Goal: Information Seeking & Learning: Find specific fact

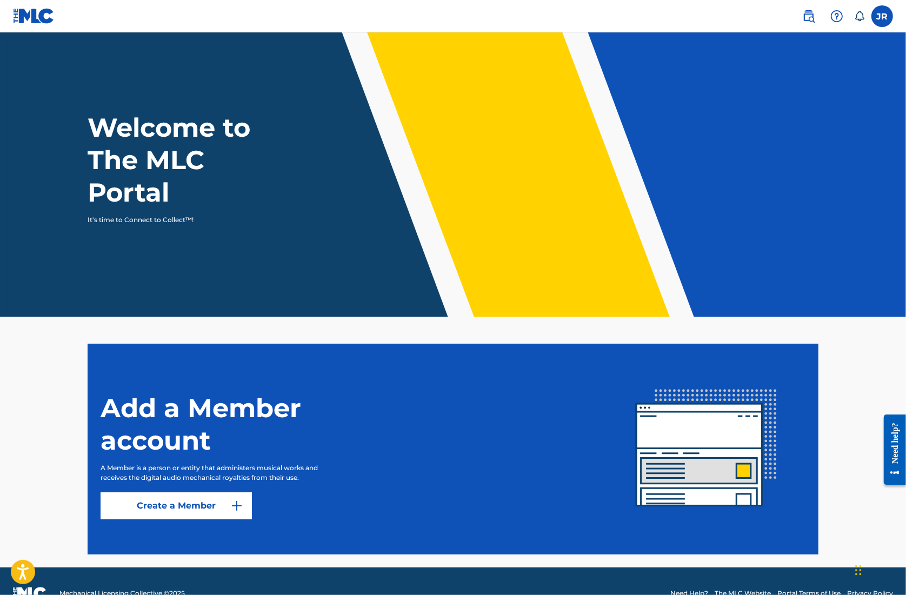
scroll to position [24, 0]
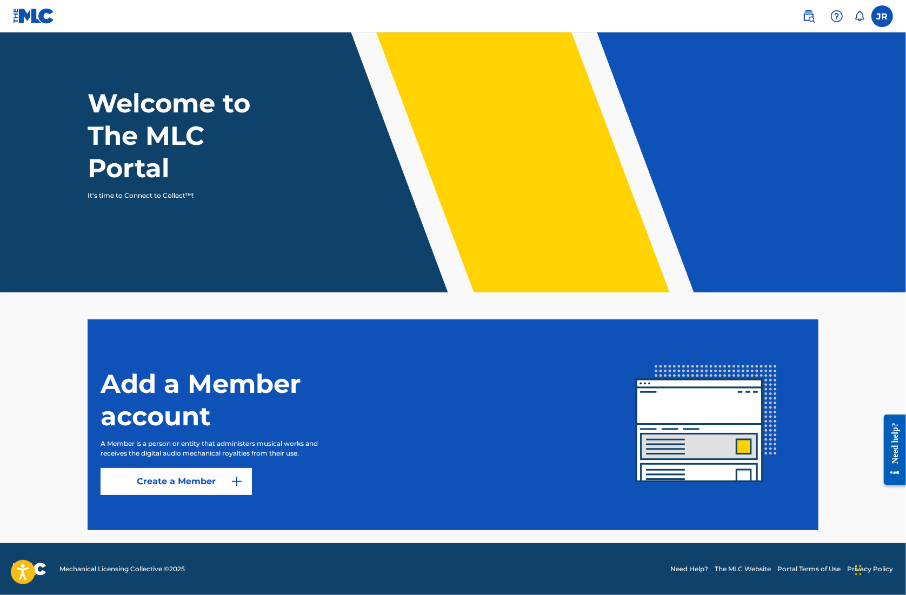
click at [153, 485] on link "Create a Member" at bounding box center [176, 481] width 151 height 27
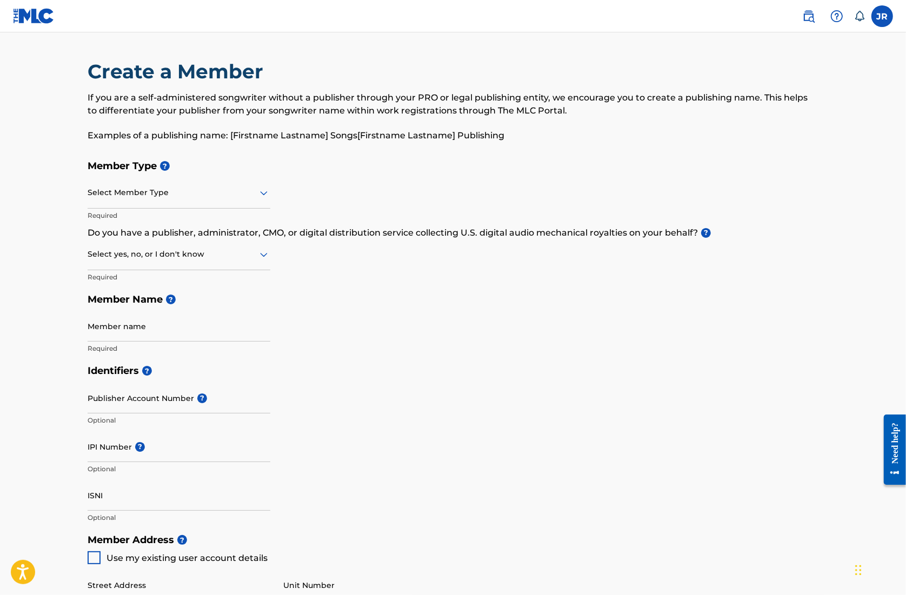
click at [187, 203] on div "Select Member Type" at bounding box center [179, 193] width 183 height 31
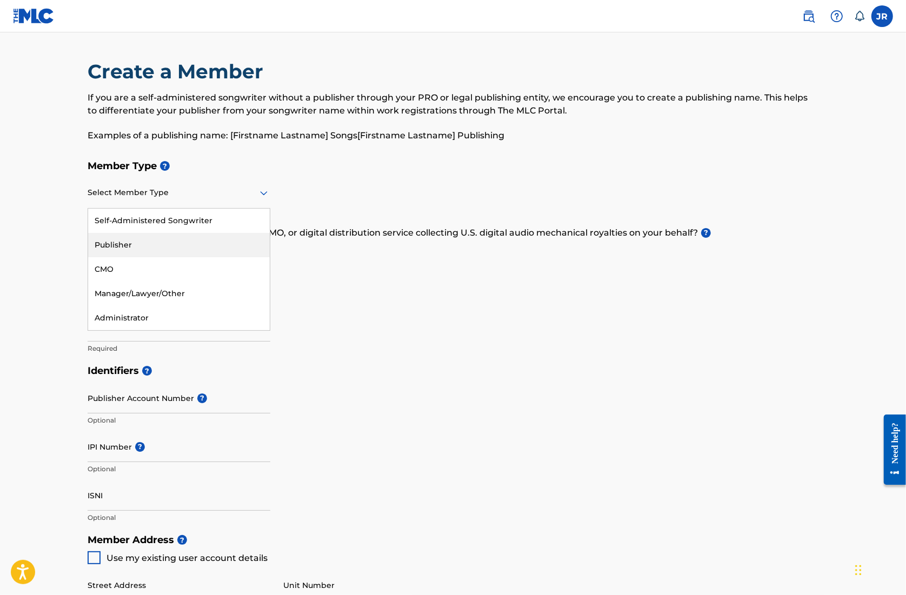
click at [165, 244] on div "Publisher" at bounding box center [179, 245] width 182 height 24
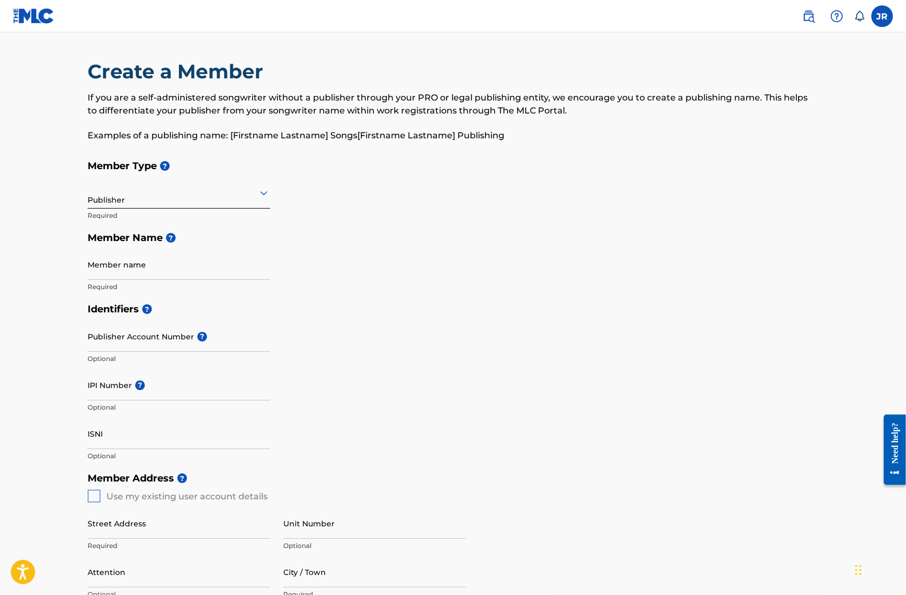
click at [124, 275] on input "Member name" at bounding box center [179, 264] width 183 height 31
click at [44, 309] on main "Create a Member If you are a self-administered songwriter without a publisher t…" at bounding box center [453, 487] width 906 height 910
click at [128, 275] on input "Member name" at bounding box center [179, 264] width 183 height 31
type input "JACKNINE"
click at [24, 375] on main "Create a Member If you are a self-administered songwriter without a publisher t…" at bounding box center [453, 487] width 906 height 910
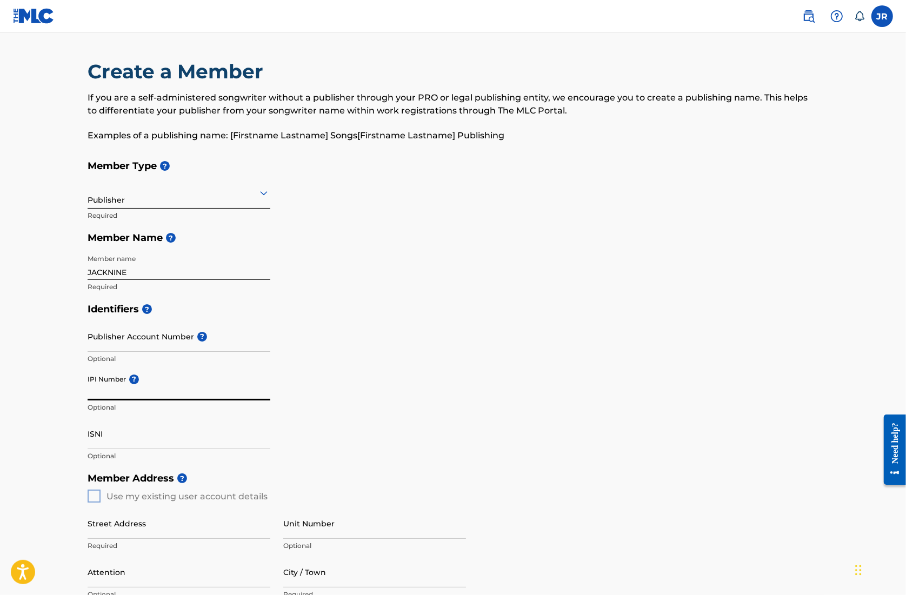
click at [111, 393] on input "IPI Number ?" at bounding box center [179, 385] width 183 height 31
paste input "00385384817"
type input "00385384817"
click at [55, 413] on main "Create a Member If you are a self-administered songwriter without a publisher t…" at bounding box center [453, 487] width 906 height 910
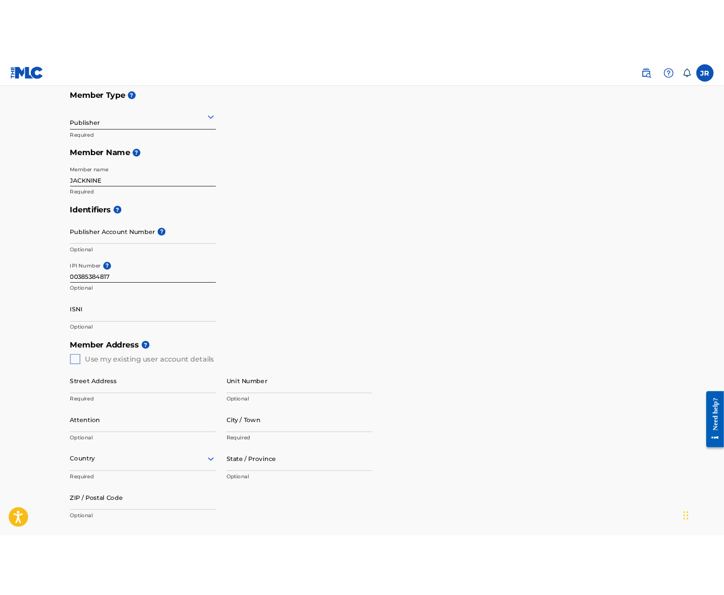
scroll to position [185, 0]
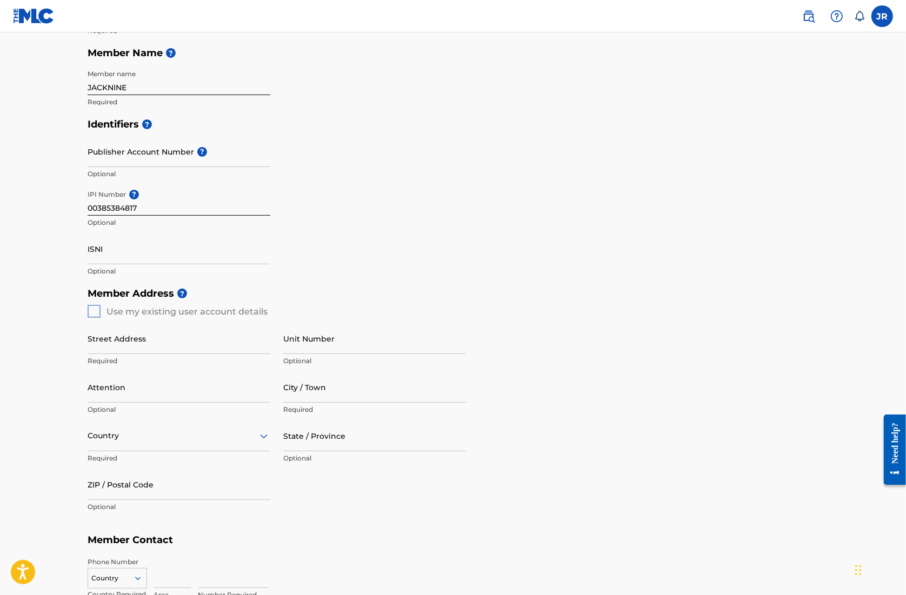
click at [100, 312] on div "Member Address ? Use my existing user account details Street Address Required U…" at bounding box center [453, 405] width 731 height 247
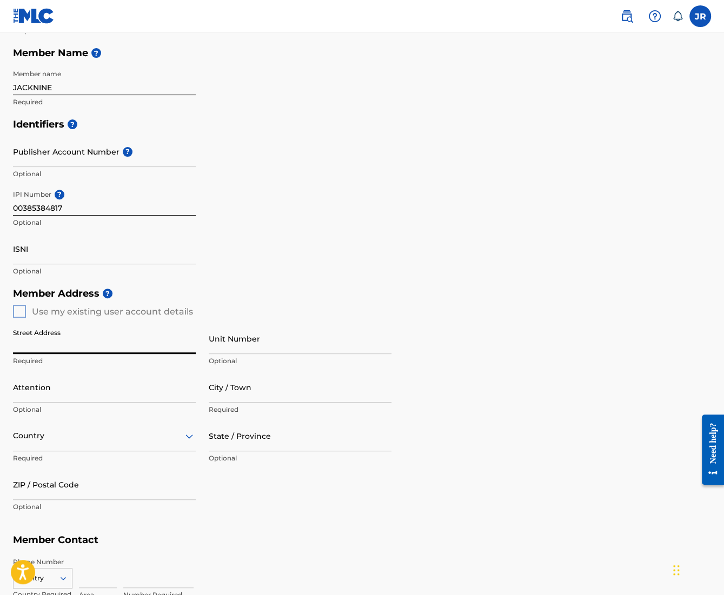
click at [55, 344] on input "Street Address" at bounding box center [104, 338] width 183 height 31
type input "2279 nuthatch st."
click at [224, 395] on input "City / Town" at bounding box center [300, 387] width 183 height 31
type input "saint cloud"
click at [70, 438] on div "Country" at bounding box center [104, 436] width 183 height 31
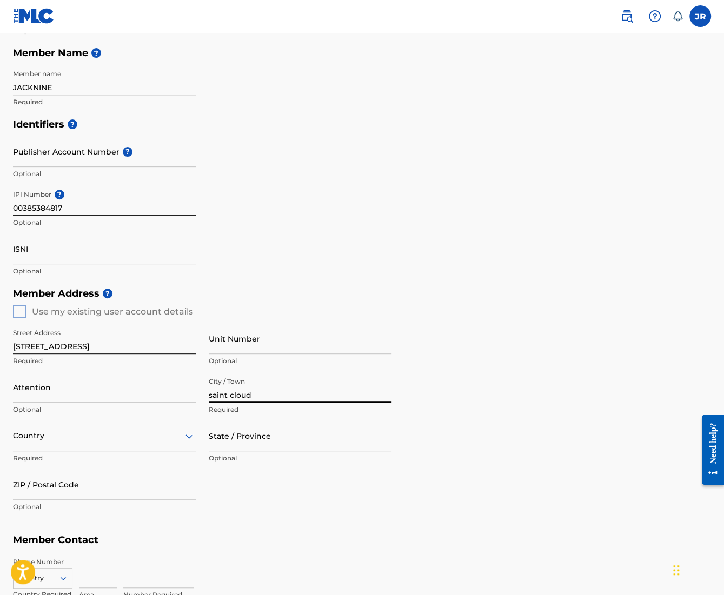
scroll to position [203, 0]
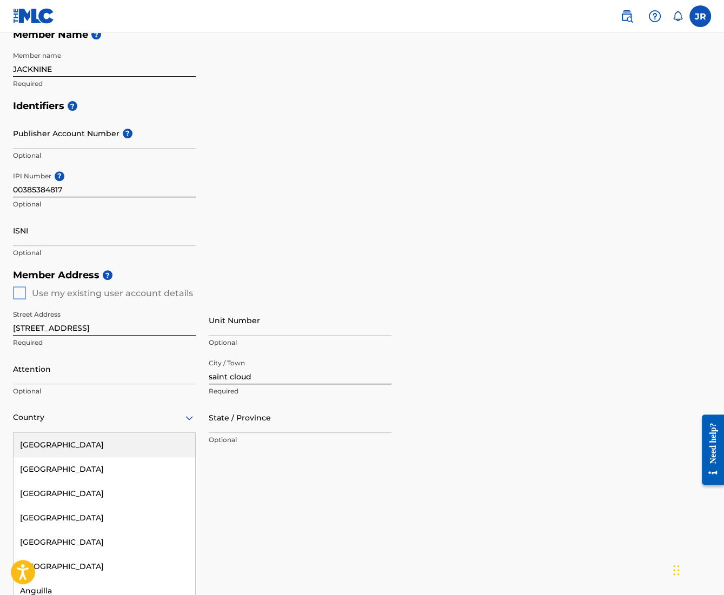
click at [70, 438] on div "[GEOGRAPHIC_DATA]" at bounding box center [105, 445] width 182 height 24
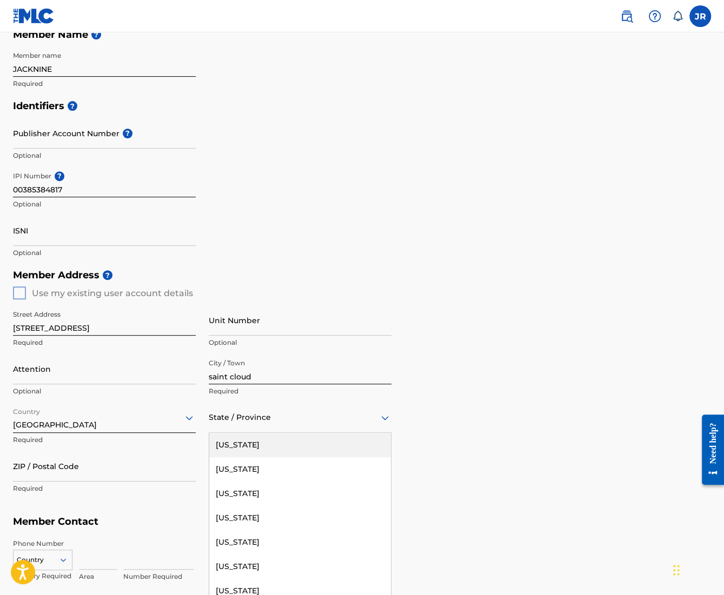
click at [239, 416] on div at bounding box center [300, 418] width 183 height 14
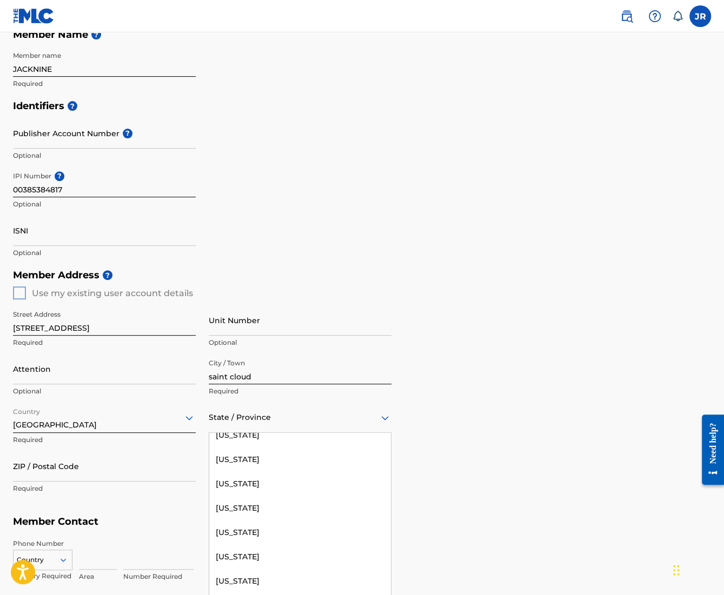
scroll to position [188, 0]
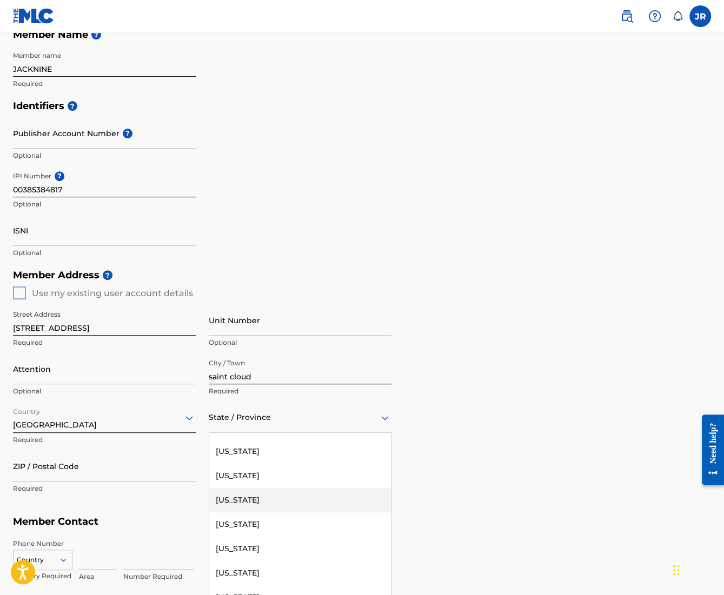
click at [253, 493] on div "Florida" at bounding box center [300, 500] width 182 height 24
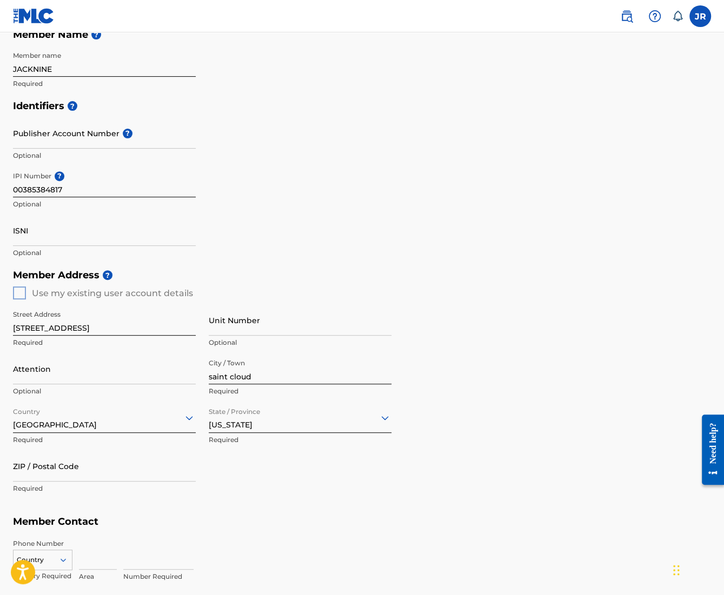
click at [109, 467] on input "ZIP / Postal Code" at bounding box center [104, 466] width 183 height 31
type input "34771"
click at [350, 490] on div "Street Address 2279 nuthatch st. Required Unit Number Optional Attention Option…" at bounding box center [202, 403] width 379 height 206
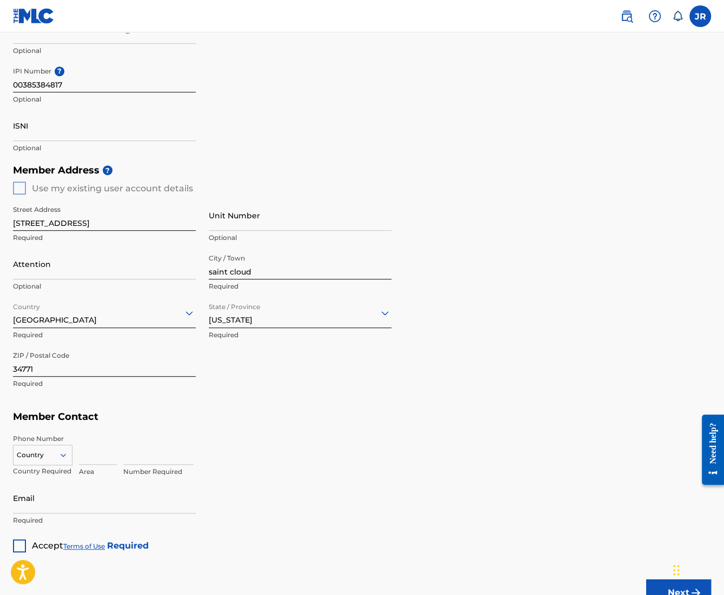
click at [68, 455] on div "Country" at bounding box center [42, 453] width 59 height 16
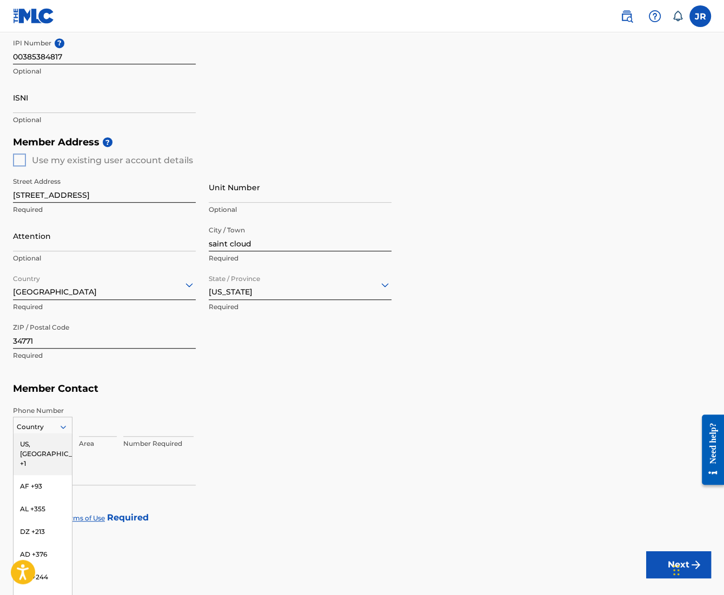
click at [49, 436] on div "US, CA +1" at bounding box center [43, 454] width 58 height 42
click at [91, 430] on input at bounding box center [98, 421] width 38 height 31
type input "570"
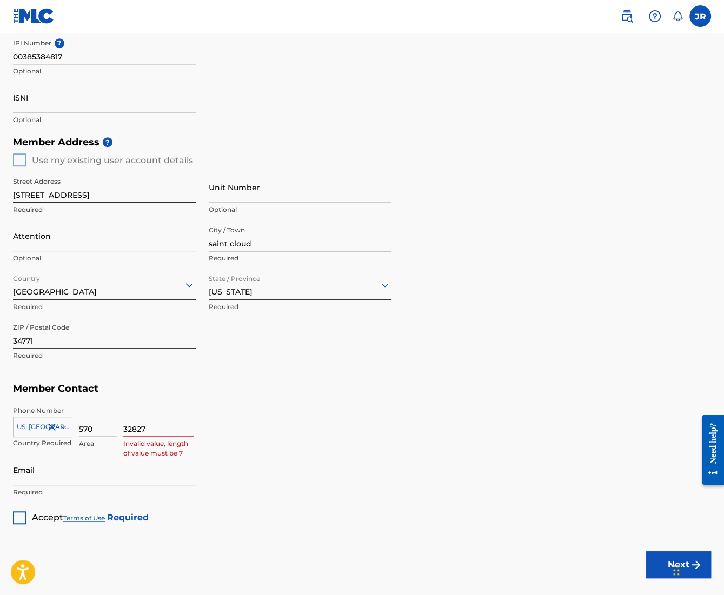
type input "3282471"
click at [217, 501] on div "Member Type ? Publisher Required Member Name ? Member name JACKNINE Required Id…" at bounding box center [362, 171] width 698 height 706
click at [175, 485] on div "Email Required" at bounding box center [104, 479] width 183 height 49
click at [165, 476] on input "Email" at bounding box center [104, 470] width 183 height 31
type input "[EMAIL_ADDRESS][DOMAIN_NAME]"
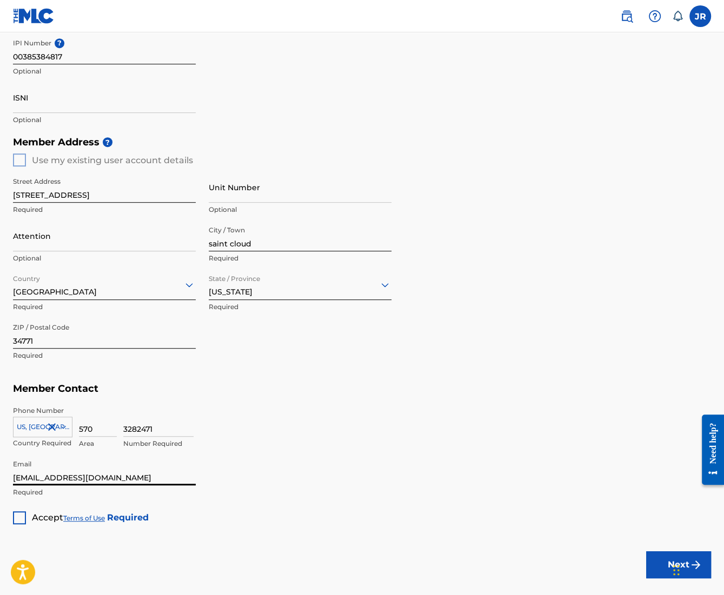
click at [18, 512] on div at bounding box center [19, 518] width 13 height 13
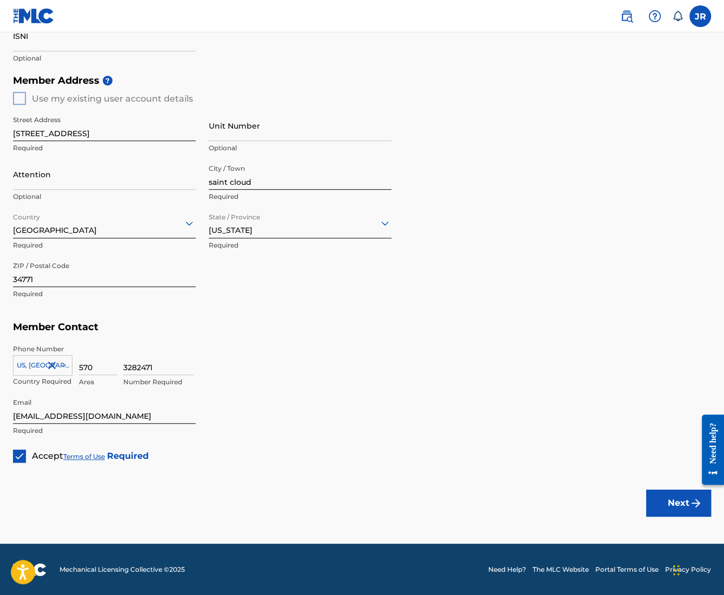
click at [677, 508] on button "Next" at bounding box center [678, 503] width 65 height 27
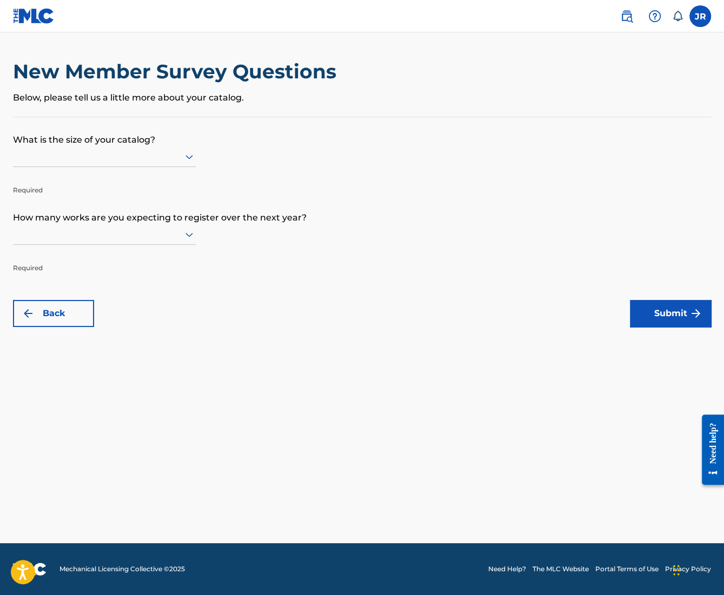
click at [166, 153] on div at bounding box center [104, 157] width 183 height 14
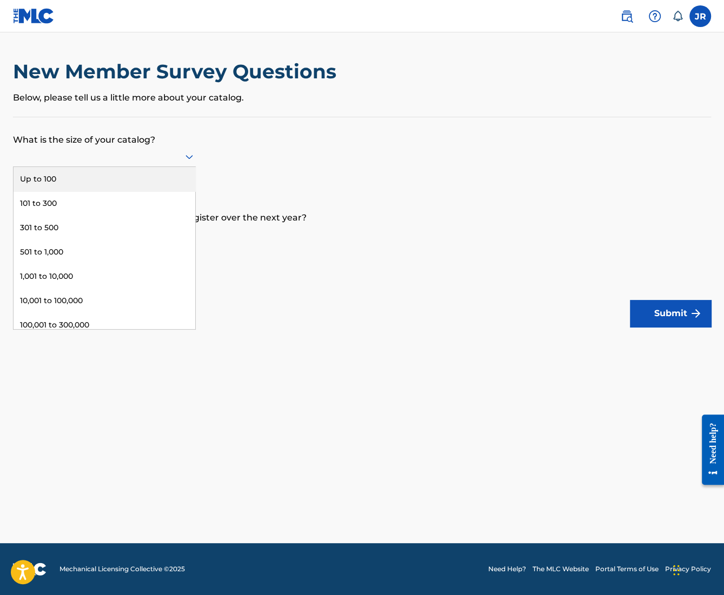
click at [139, 177] on div "Up to 100" at bounding box center [105, 179] width 182 height 24
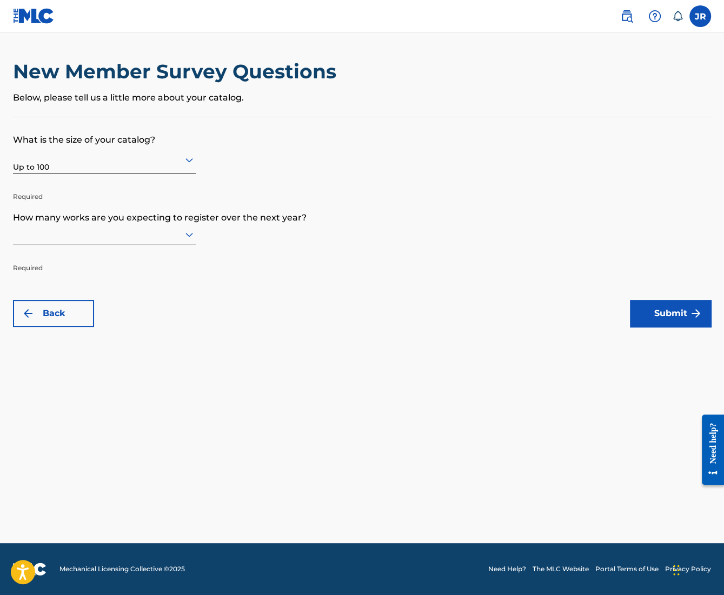
click at [96, 233] on div at bounding box center [104, 235] width 183 height 14
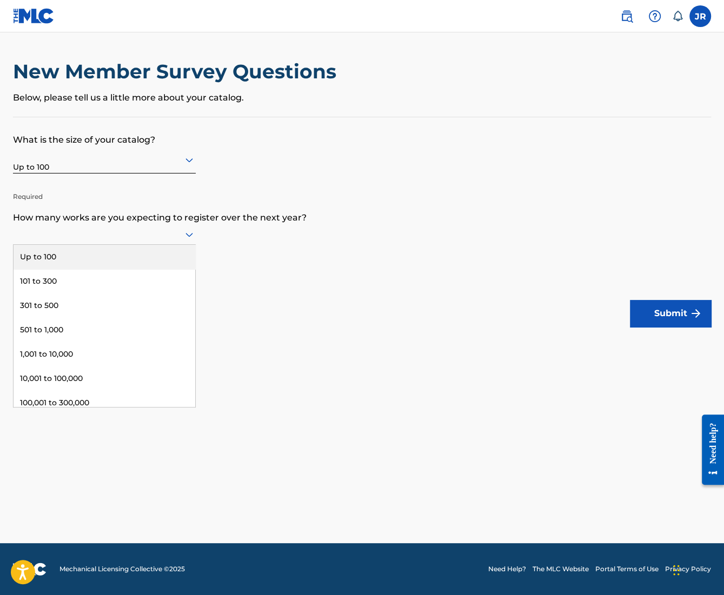
click at [89, 256] on div "Up to 100" at bounding box center [105, 257] width 182 height 24
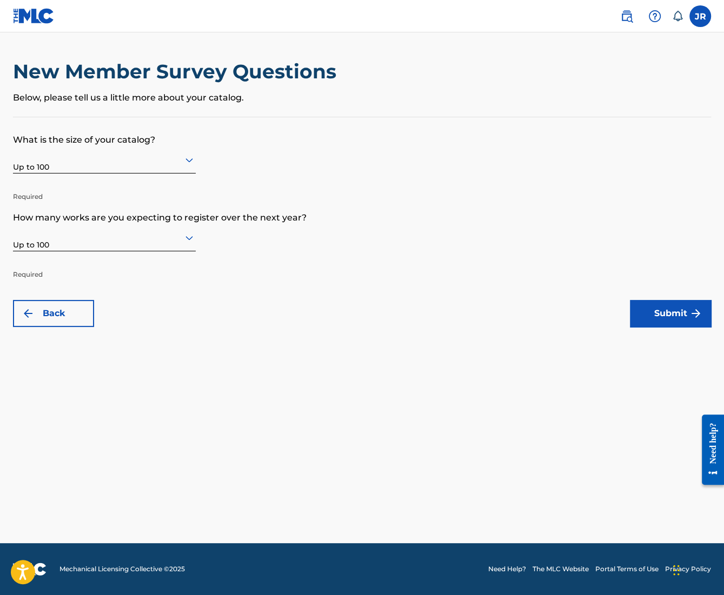
click at [658, 316] on button "Submit" at bounding box center [670, 313] width 81 height 27
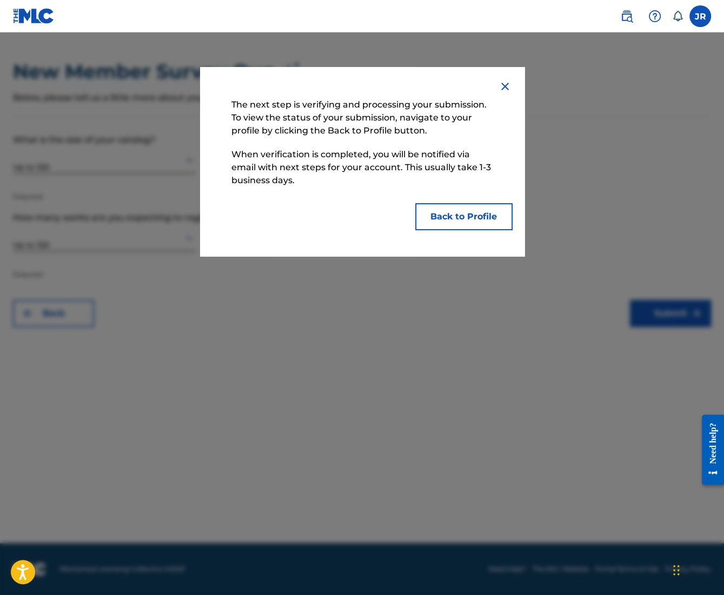
click at [456, 211] on button "Back to Profile" at bounding box center [463, 216] width 97 height 27
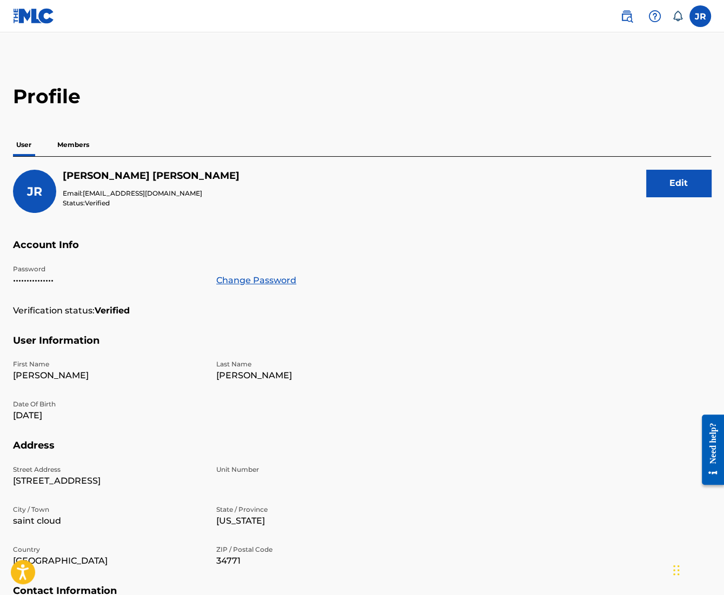
click at [665, 179] on button "Edit" at bounding box center [678, 183] width 65 height 27
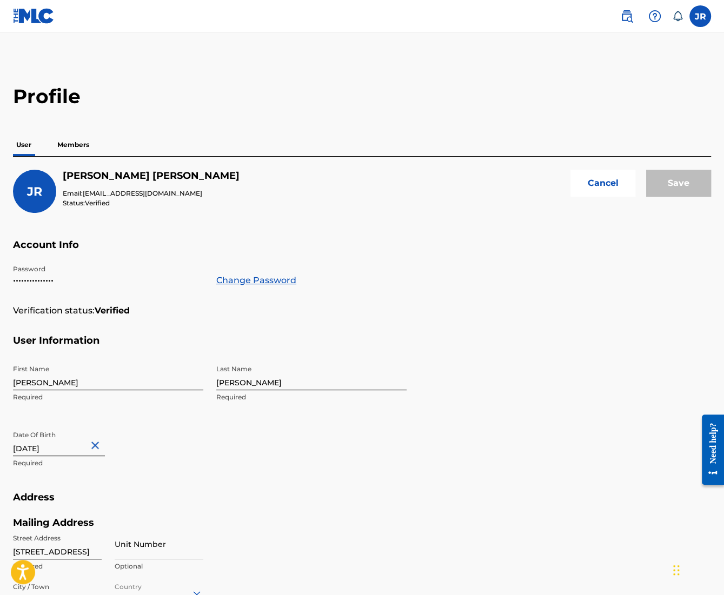
click at [87, 380] on input "[PERSON_NAME]" at bounding box center [108, 375] width 190 height 31
click at [420, 67] on main "Profile User Members JR Joshua Ramirez Email: directorjacknine@gmail.com Status…" at bounding box center [362, 423] width 724 height 783
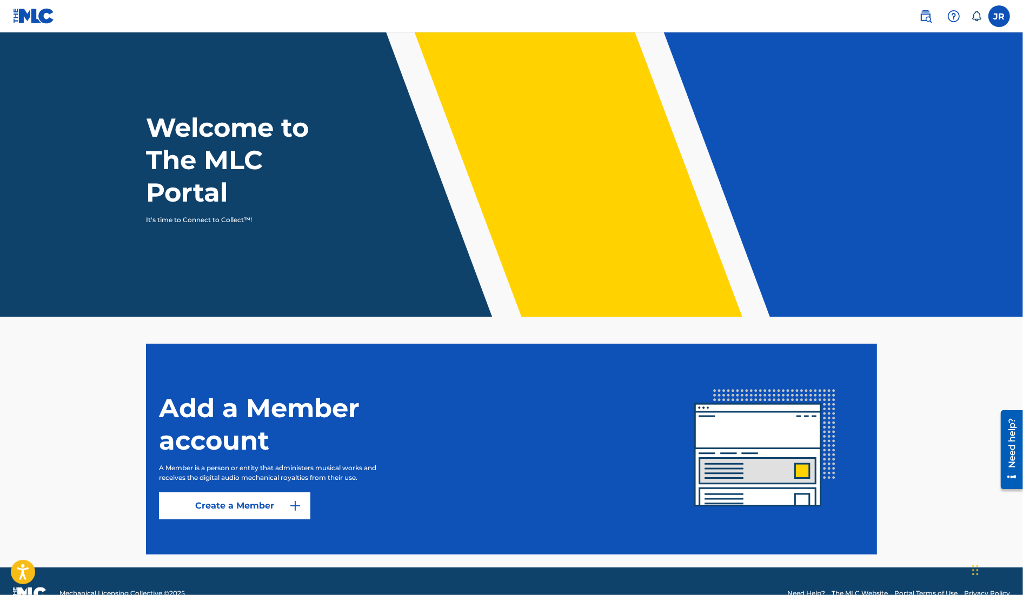
click at [1005, 9] on label at bounding box center [1000, 16] width 22 height 22
click at [999, 16] on input "JR [PERSON_NAME] [EMAIL_ADDRESS][DOMAIN_NAME] Notification Preferences Profile …" at bounding box center [999, 16] width 0 height 0
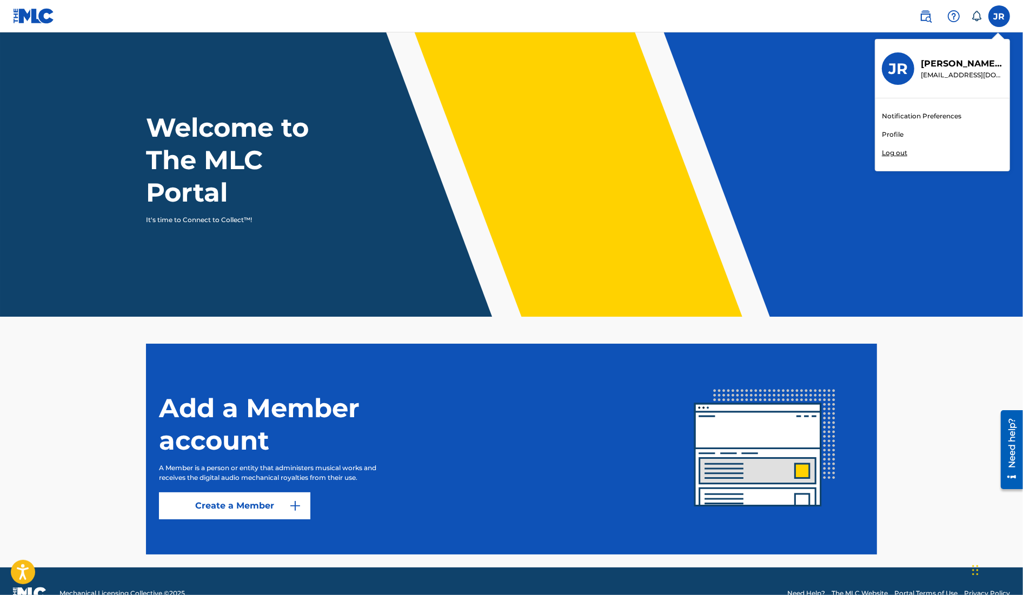
click at [901, 155] on p "Log out" at bounding box center [894, 153] width 25 height 10
click at [999, 16] on input "JR [PERSON_NAME] [EMAIL_ADDRESS][DOMAIN_NAME] Notification Preferences Profile …" at bounding box center [999, 16] width 0 height 0
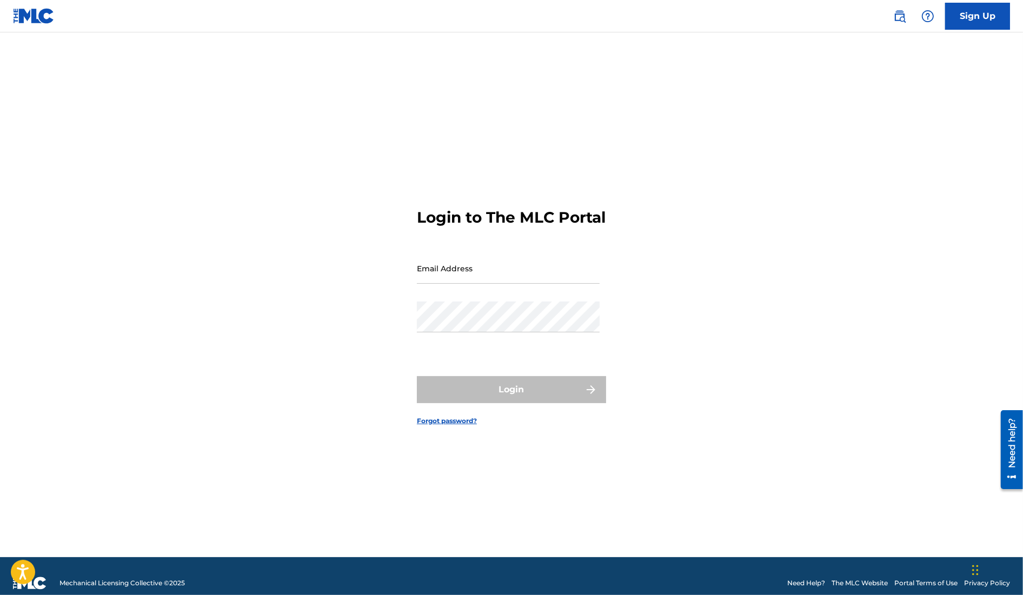
click at [514, 283] on input "Email Address" at bounding box center [508, 268] width 183 height 31
type input "[EMAIL_ADDRESS][DOMAIN_NAME]"
click at [493, 342] on div "Password" at bounding box center [508, 326] width 183 height 49
click at [577, 284] on input "[EMAIL_ADDRESS][DOMAIN_NAME]" at bounding box center [508, 268] width 183 height 31
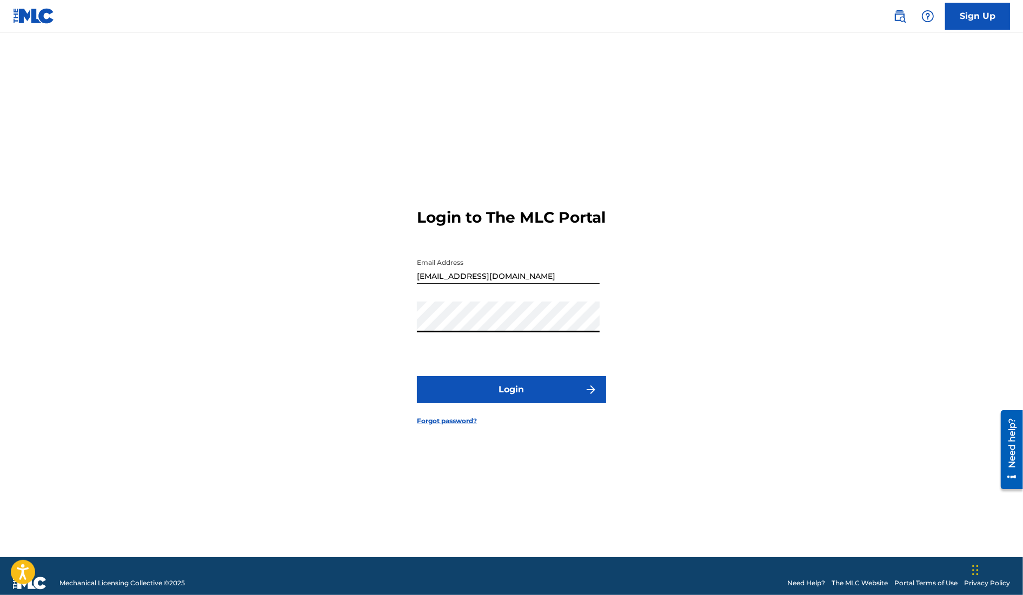
click at [417, 376] on button "Login" at bounding box center [511, 389] width 189 height 27
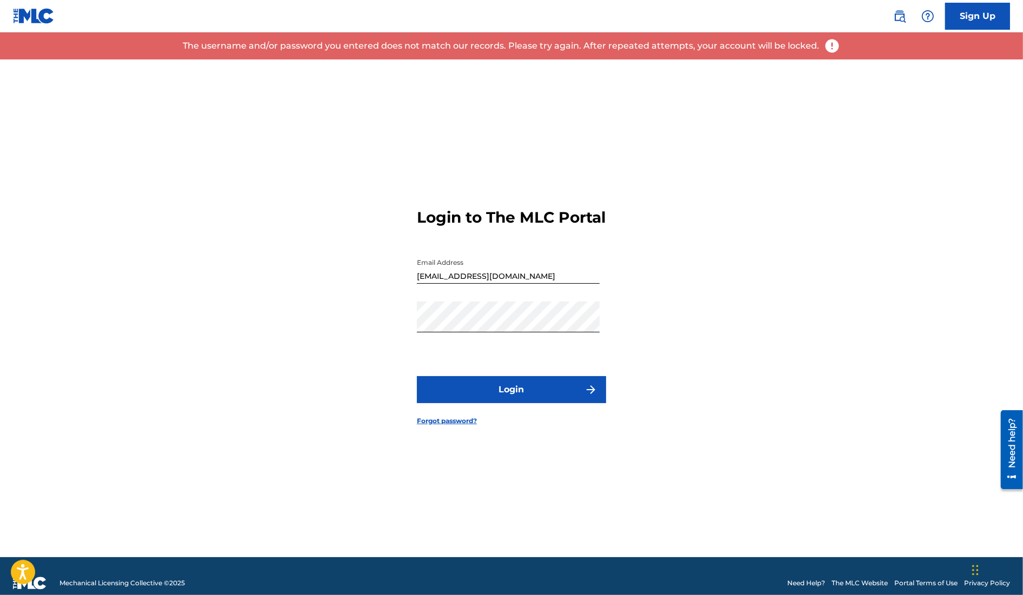
click at [450, 426] on link "Forgot password?" at bounding box center [447, 421] width 60 height 10
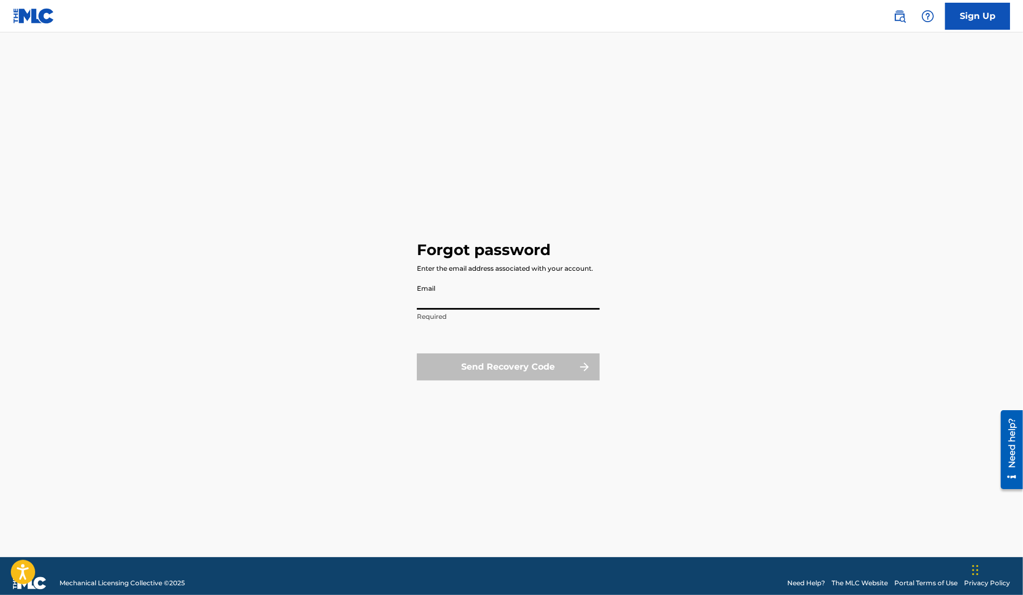
click at [434, 300] on input "Email" at bounding box center [508, 294] width 183 height 31
type input "[EMAIL_ADDRESS][DOMAIN_NAME]"
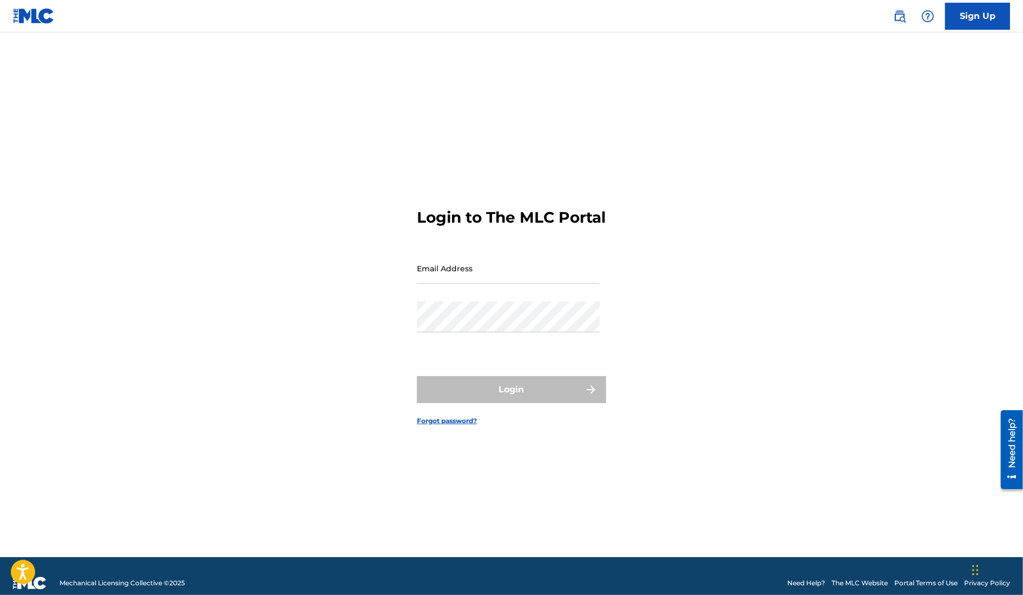
click at [432, 282] on input "Email Address" at bounding box center [508, 268] width 183 height 31
type input "s"
click at [723, 255] on div "Login to The MLC Portal Email Address Password Login Forgot password?" at bounding box center [511, 308] width 757 height 498
click at [481, 283] on input "Email Address" at bounding box center [508, 268] width 183 height 31
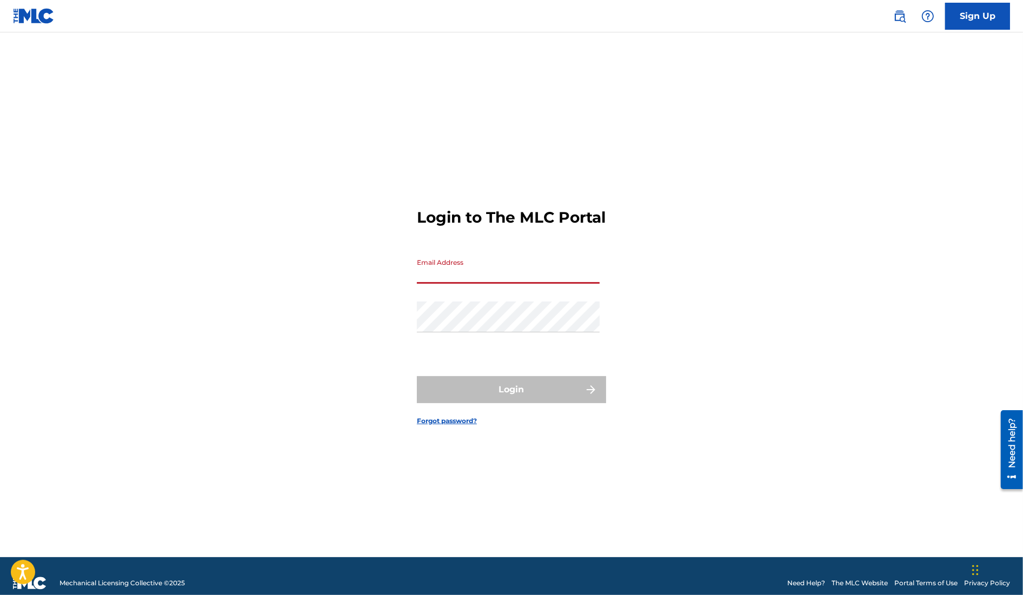
click at [481, 283] on input "Email Address" at bounding box center [508, 268] width 183 height 31
click at [590, 250] on form "Login to The MLC Portal Email Address Password Login Forgot password?" at bounding box center [511, 308] width 189 height 498
click at [556, 284] on input "Email Address" at bounding box center [508, 268] width 183 height 31
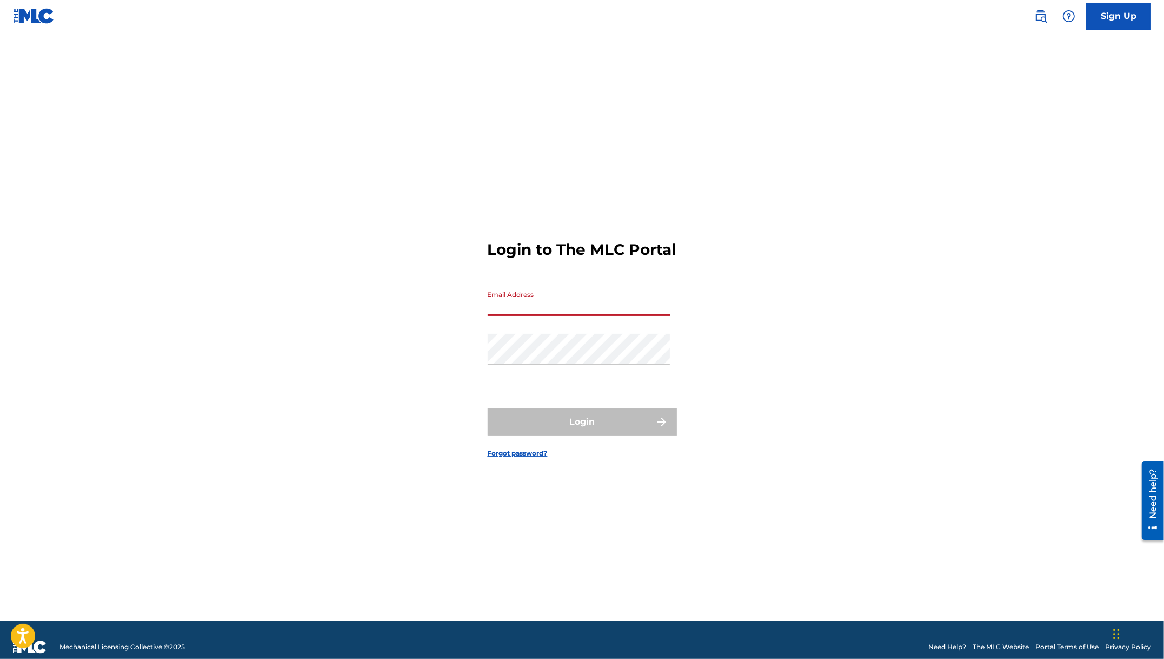
click at [510, 302] on input "Email Address" at bounding box center [579, 300] width 183 height 31
click at [667, 277] on form "Login to The MLC Portal Email Address Password Login Forgot password?" at bounding box center [582, 339] width 189 height 561
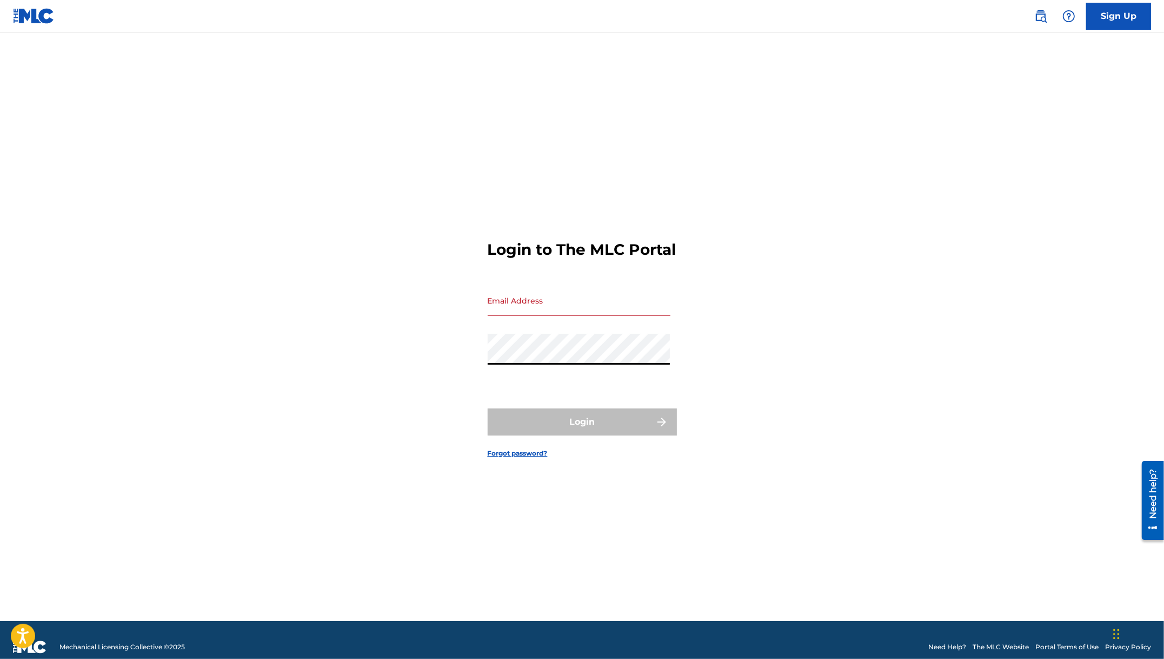
click at [512, 316] on input "Email Address" at bounding box center [579, 300] width 183 height 31
type input "[EMAIL_ADDRESS][DOMAIN_NAME]"
click at [678, 301] on div "Login to The MLC Portal Email Address [EMAIL_ADDRESS][DOMAIN_NAME] Password Log…" at bounding box center [582, 339] width 757 height 561
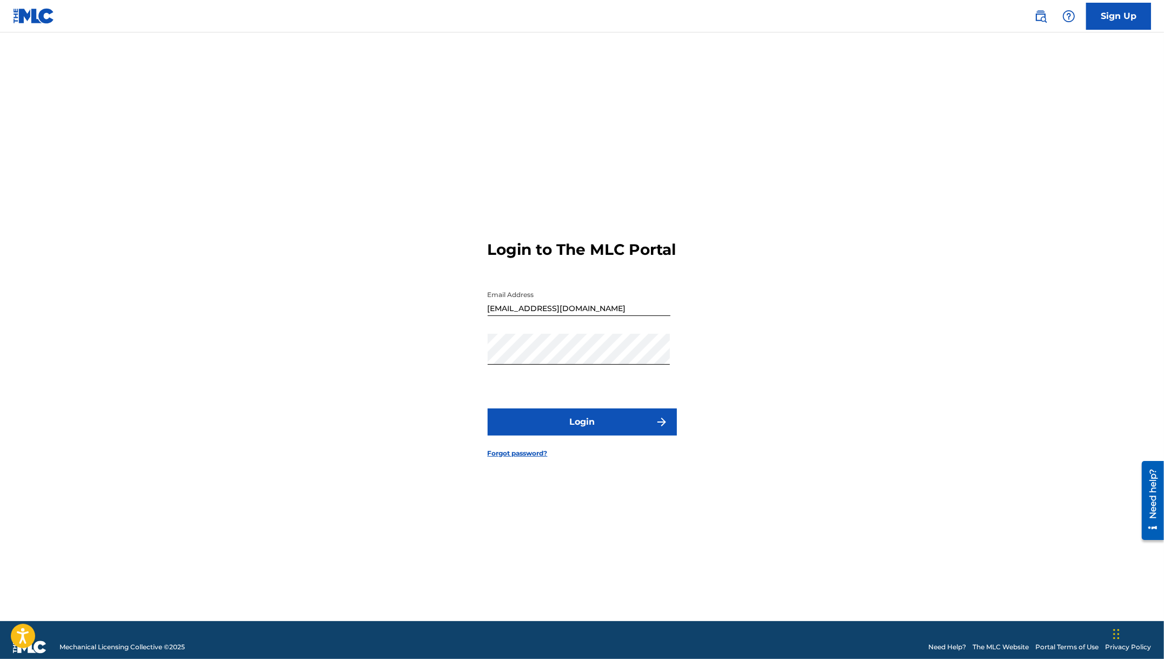
click at [532, 431] on button "Login" at bounding box center [582, 421] width 189 height 27
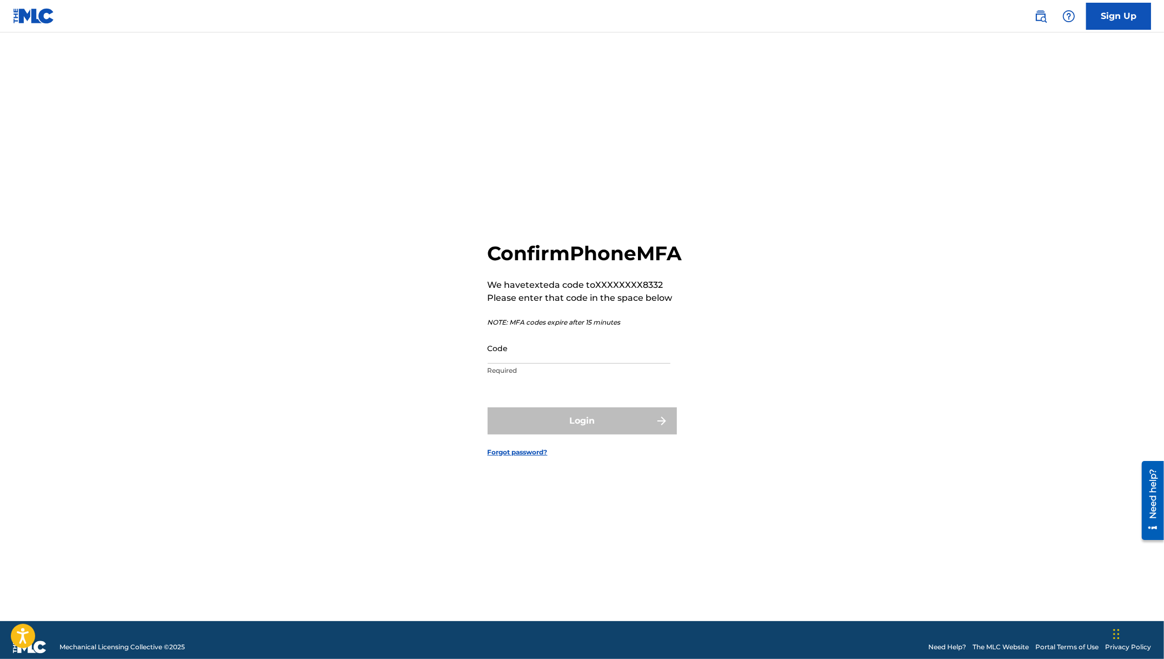
click at [537, 363] on input "Code" at bounding box center [579, 348] width 183 height 31
type input "059596"
click at [528, 421] on button "Login" at bounding box center [582, 420] width 189 height 27
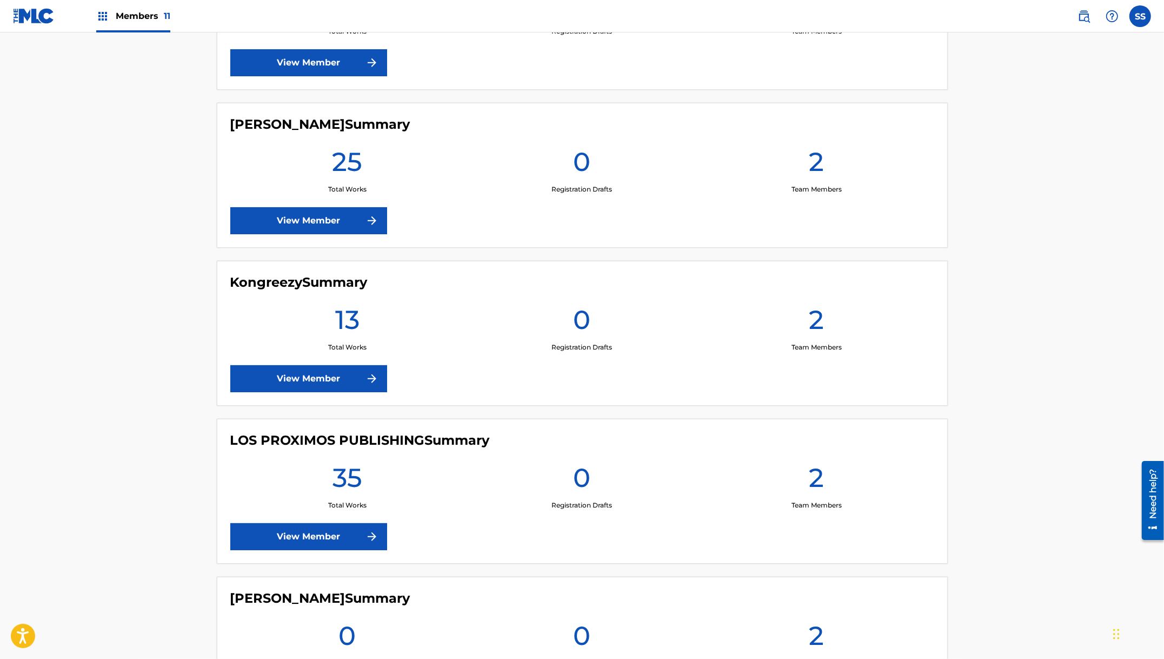
scroll to position [1166, 0]
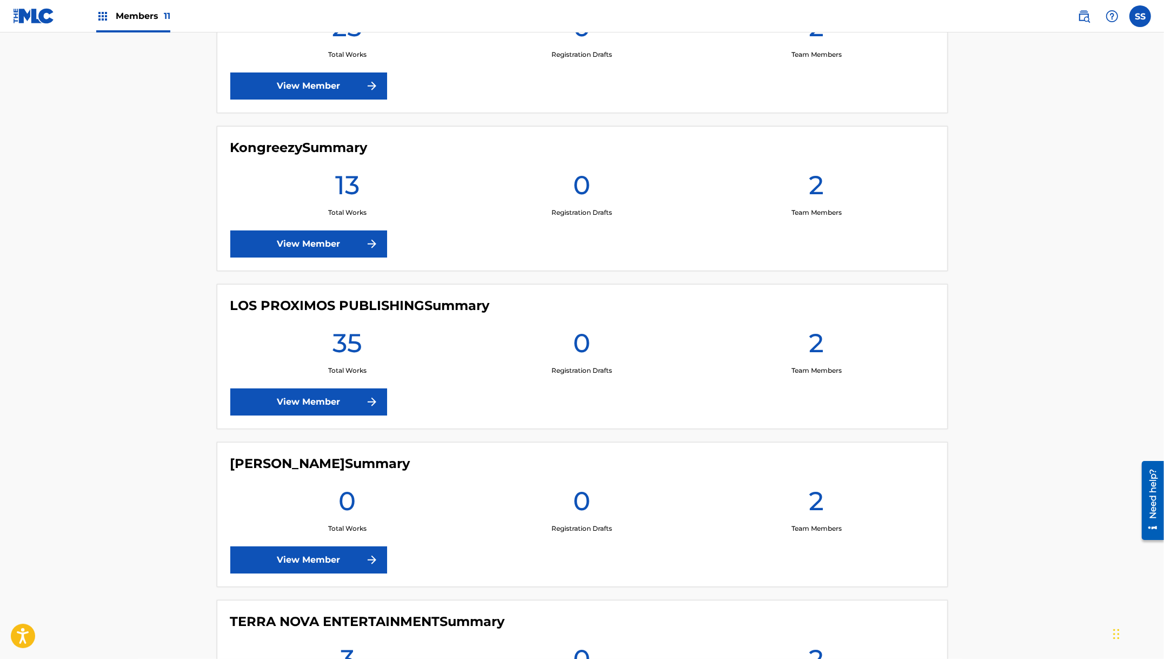
click at [267, 311] on h4 "LOS PROXIMOS PUBLISHING Summary" at bounding box center [360, 305] width 260 height 16
click at [336, 347] on h1 "35" at bounding box center [348, 346] width 30 height 39
click at [298, 399] on link "View Member" at bounding box center [308, 401] width 157 height 27
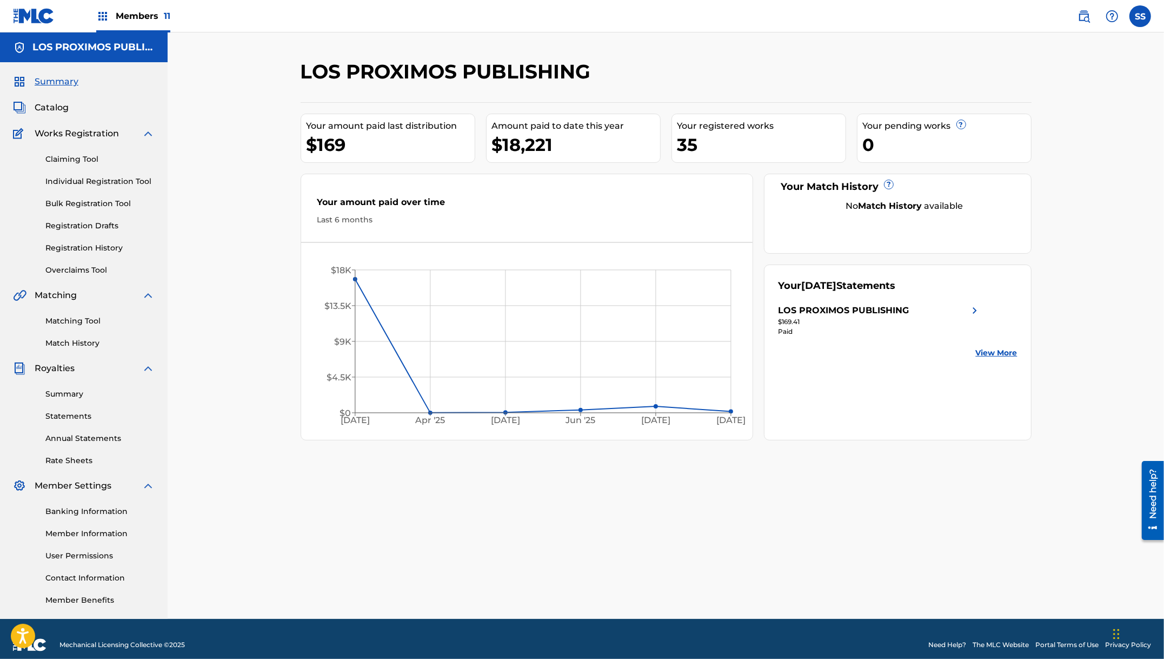
click at [291, 185] on div "LOS PROXIMOS PUBLISHING Your amount paid last distribution $169 Amount paid to …" at bounding box center [666, 338] width 757 height 559
click at [205, 94] on div "LOS PROXIMOS PUBLISHING Your amount paid last distribution $169 Amount paid to …" at bounding box center [666, 325] width 997 height 586
click at [997, 351] on link "View More" at bounding box center [997, 352] width 42 height 11
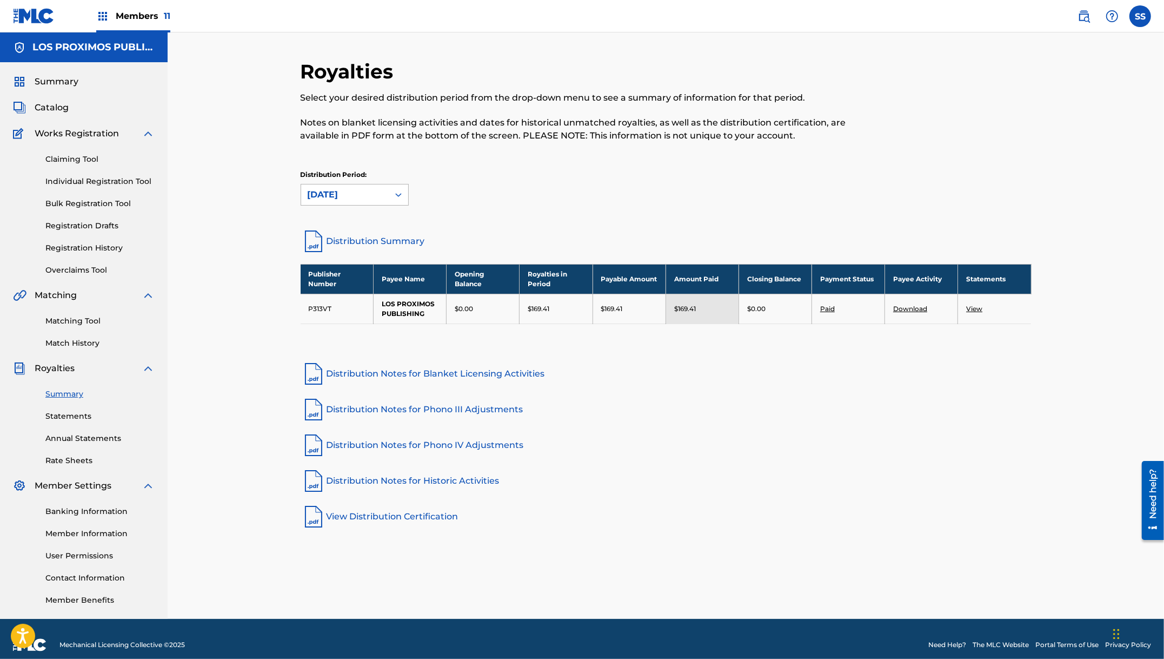
click at [382, 187] on div "[DATE]" at bounding box center [345, 194] width 88 height 21
click at [368, 258] on div "[DATE]" at bounding box center [354, 253] width 107 height 27
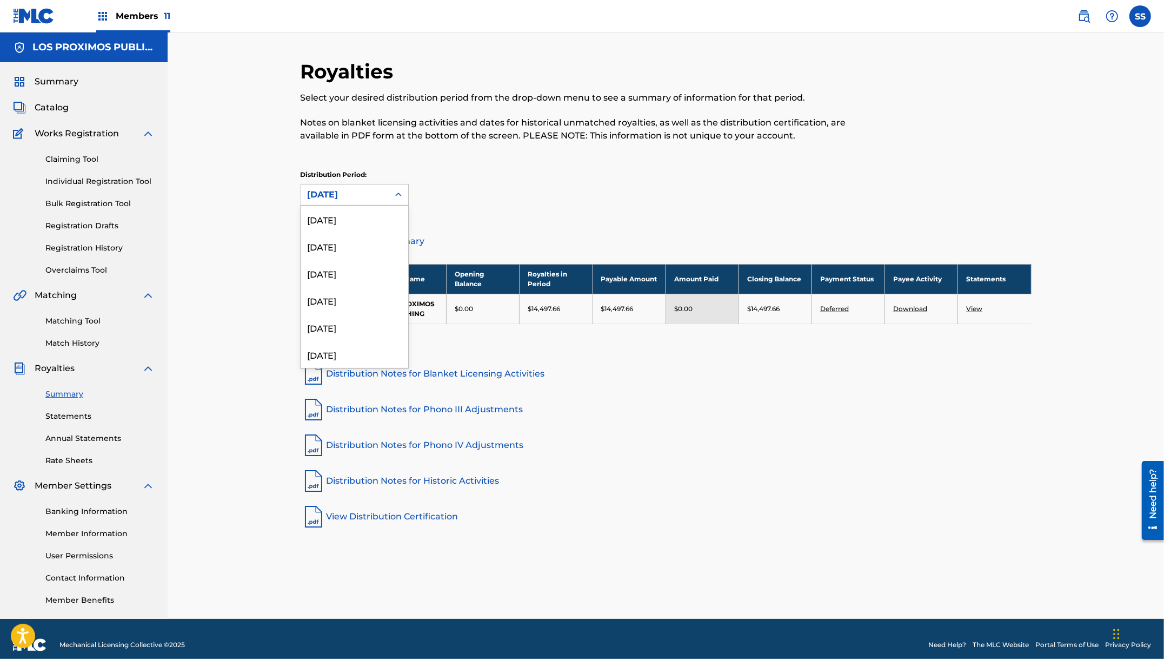
click at [386, 193] on div "[DATE]" at bounding box center [345, 194] width 88 height 21
click at [375, 242] on div "[DATE]" at bounding box center [354, 237] width 107 height 27
click at [387, 191] on div "[DATE]" at bounding box center [345, 194] width 88 height 21
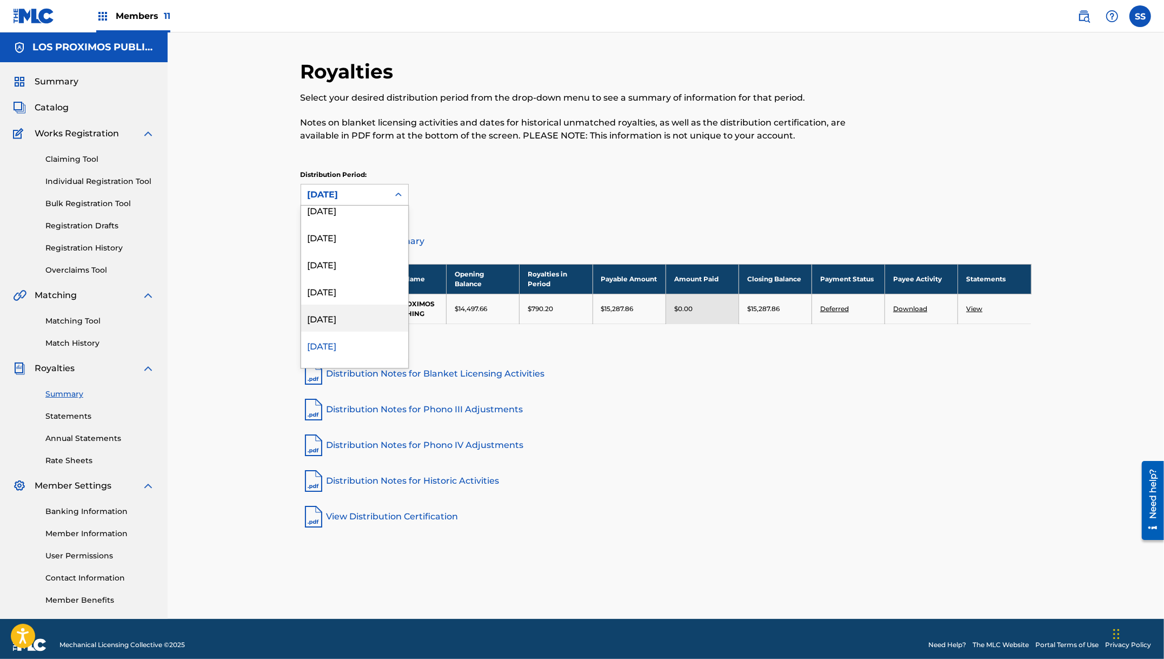
click at [367, 317] on div "[DATE]" at bounding box center [354, 317] width 107 height 27
click at [378, 194] on div "[DATE]" at bounding box center [345, 194] width 75 height 13
click at [356, 321] on div "[DATE]" at bounding box center [354, 318] width 107 height 27
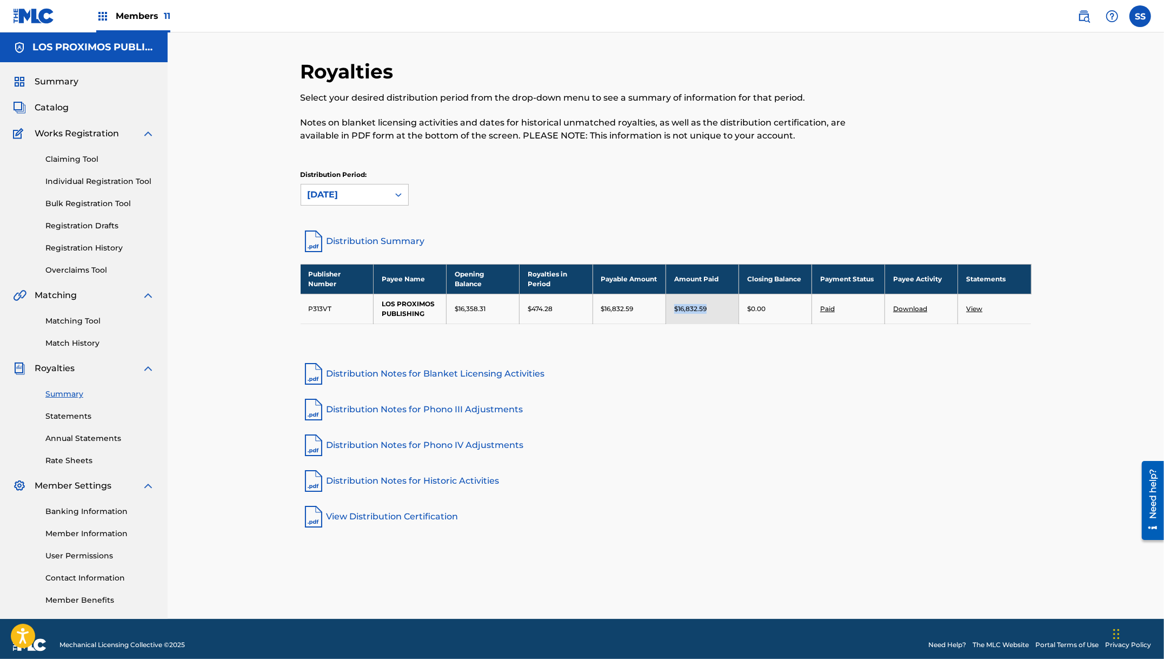
drag, startPoint x: 716, startPoint y: 303, endPoint x: 675, endPoint y: 307, distance: 41.2
click at [675, 307] on div "$16,832.59" at bounding box center [702, 309] width 56 height 10
click at [680, 354] on div "Royalties Select your desired distribution period from the drop-down menu to se…" at bounding box center [666, 294] width 731 height 470
click at [811, 167] on div "Royalties Select your desired distribution period from the drop-down menu to se…" at bounding box center [666, 143] width 731 height 169
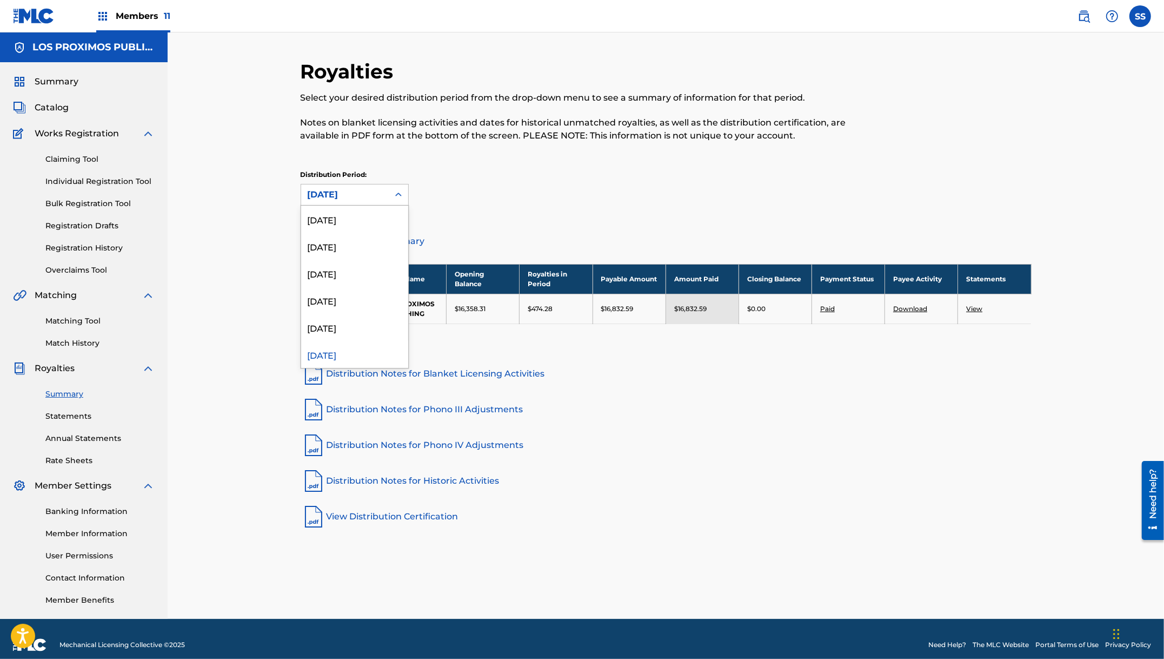
click at [363, 185] on div "[DATE]" at bounding box center [345, 194] width 88 height 21
click at [489, 189] on div "Distribution Period: [DATE] selected, 6 of 53. 53 results available. Use Up and…" at bounding box center [666, 188] width 731 height 36
click at [803, 143] on div "Royalties Select your desired distribution period from the drop-down menu to se…" at bounding box center [582, 106] width 563 height 95
click at [385, 189] on div "[DATE]" at bounding box center [345, 194] width 88 height 21
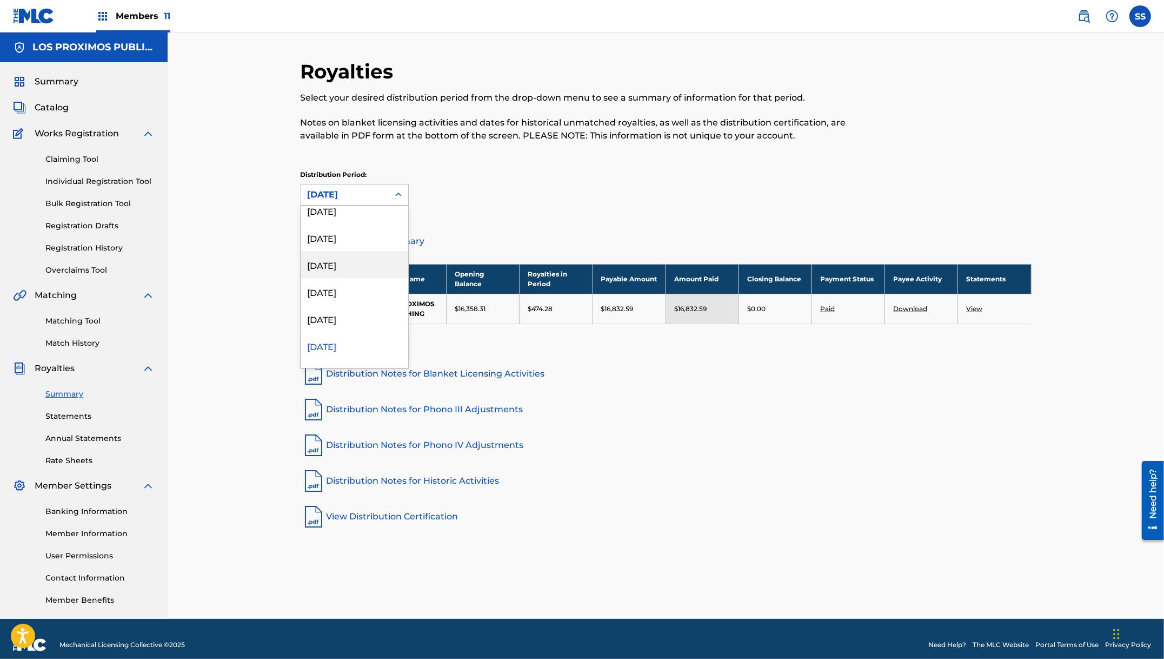
click at [732, 47] on div "Royalties Select your desired distribution period from the drop-down menu to se…" at bounding box center [666, 325] width 997 height 586
click at [665, 178] on div "Distribution Period: [DATE]" at bounding box center [666, 188] width 731 height 36
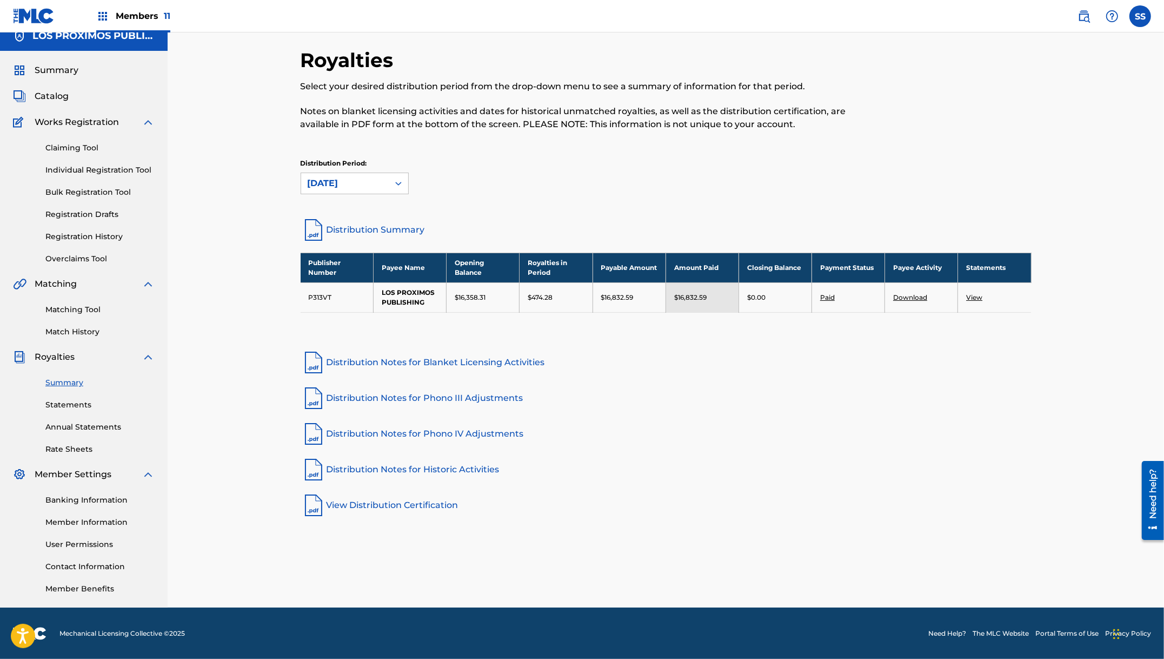
click at [77, 518] on link "Member Information" at bounding box center [99, 522] width 109 height 11
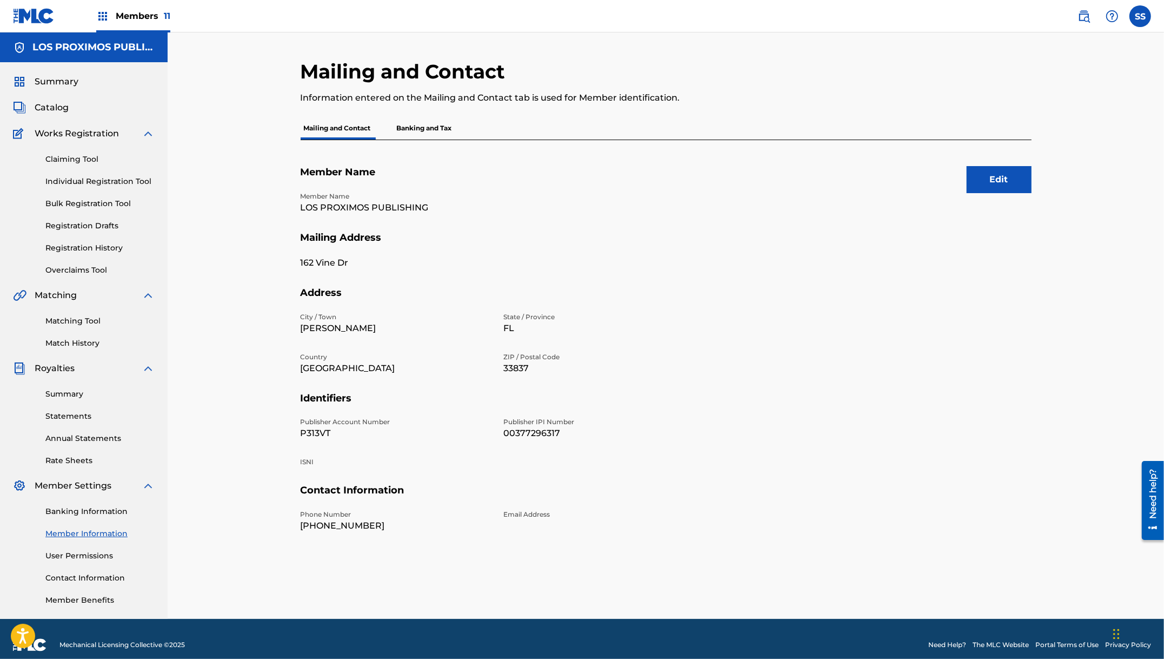
click at [307, 261] on p "162 Vine Dr" at bounding box center [396, 262] width 190 height 13
copy div "162 Vine Dr"
click at [729, 223] on section "Member Name Member Name LOS PROXIMOS PUBLISHING" at bounding box center [666, 198] width 731 height 65
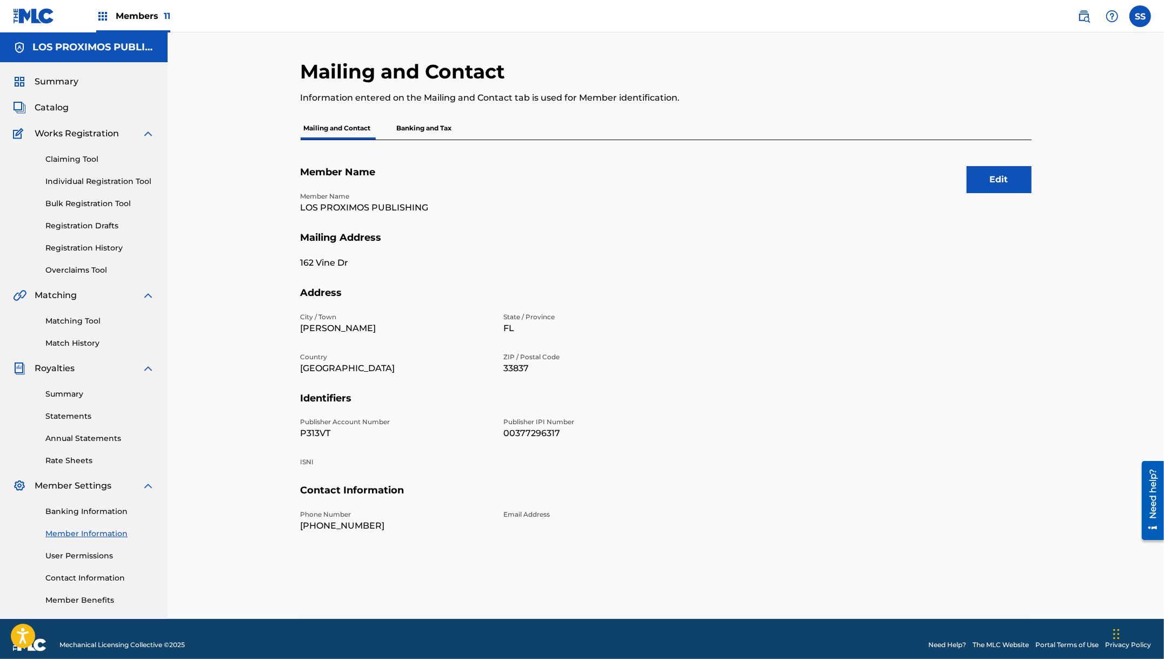
click at [75, 413] on link "Statements" at bounding box center [99, 416] width 109 height 11
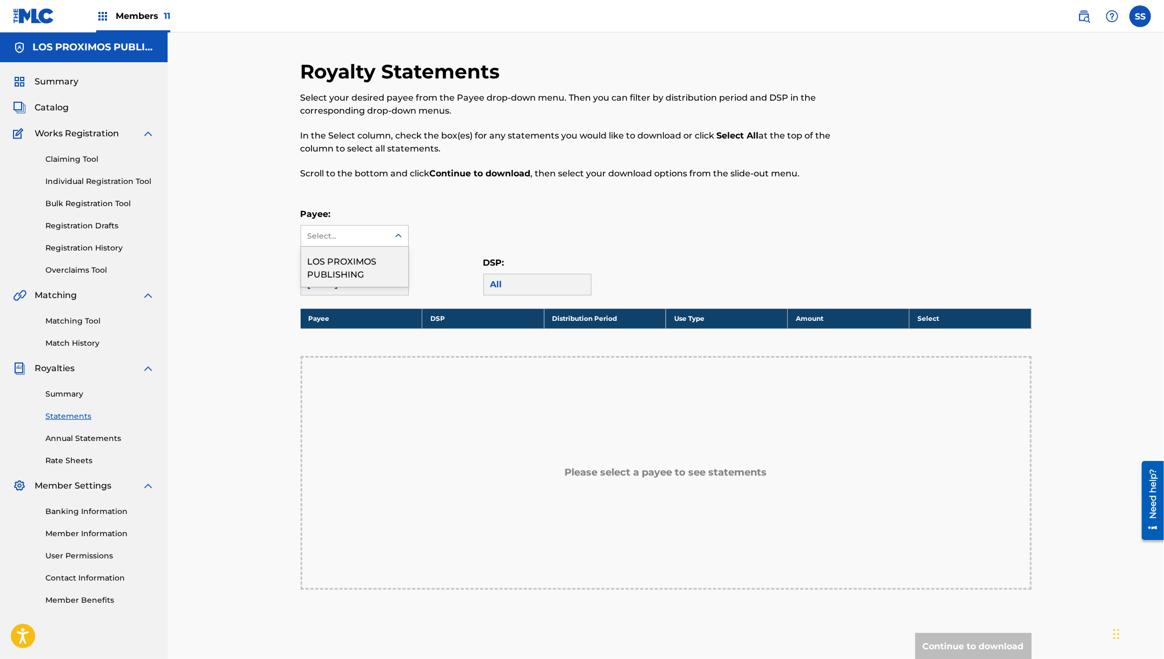
click at [397, 236] on icon at bounding box center [398, 236] width 6 height 4
click at [384, 256] on div "LOS PROXIMOS PUBLISHING" at bounding box center [354, 267] width 107 height 40
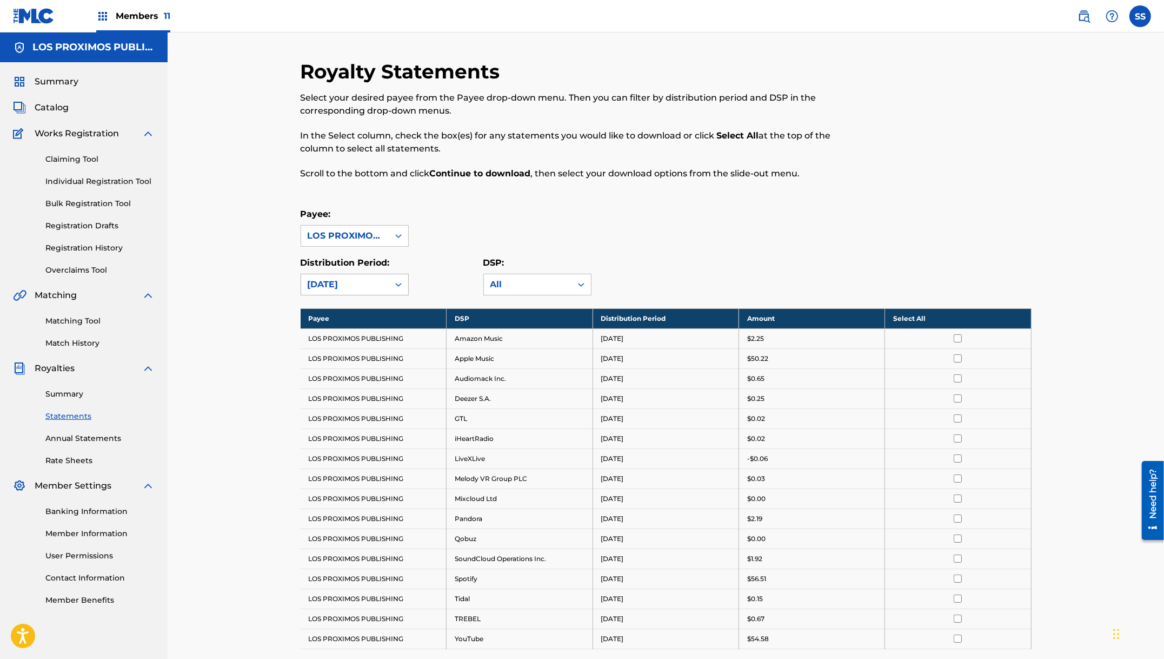
click at [393, 279] on icon at bounding box center [398, 284] width 11 height 11
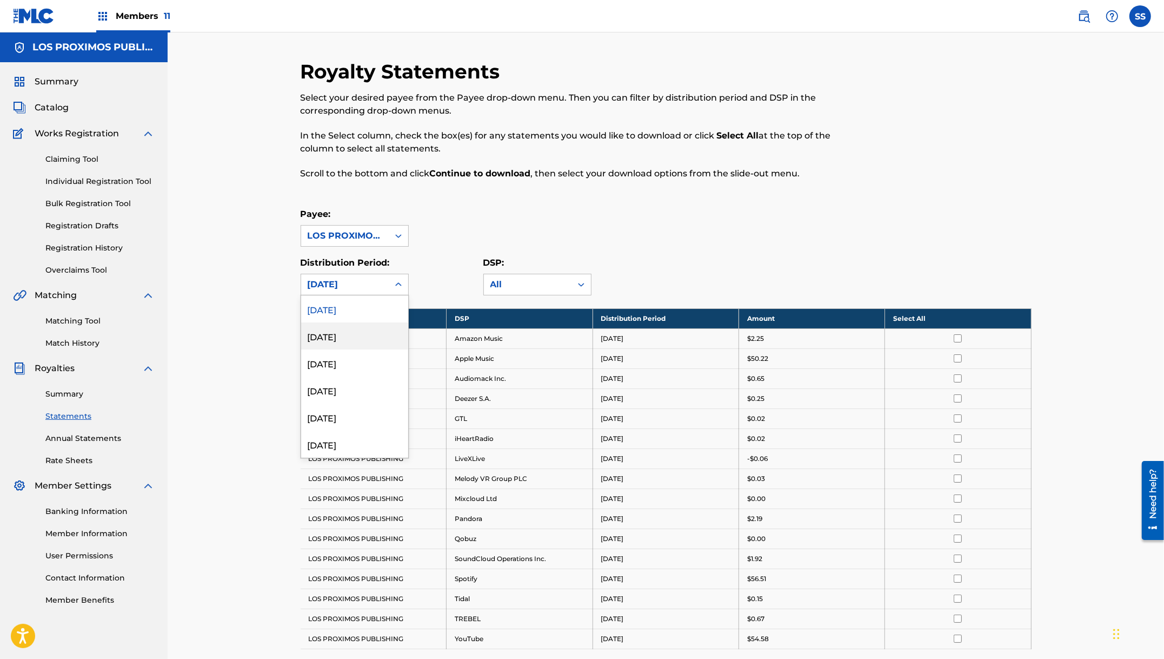
click at [363, 338] on div "[DATE]" at bounding box center [354, 335] width 107 height 27
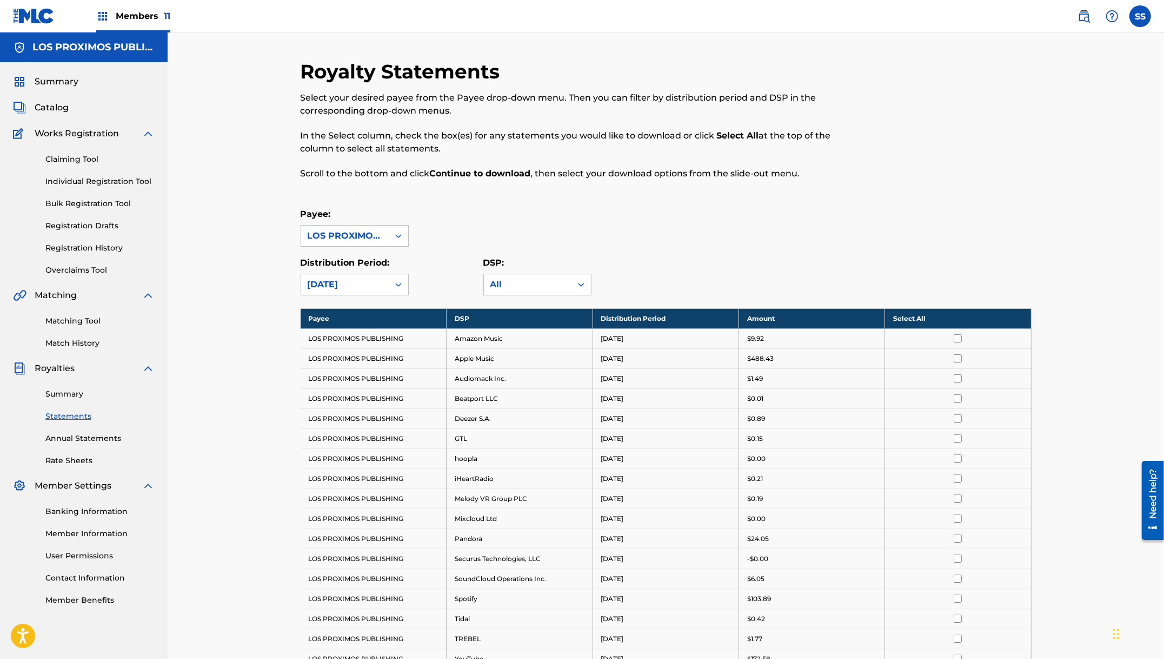
click at [272, 323] on div "Royalty Statements Select your desired payee from the Payee drop-down menu. The…" at bounding box center [666, 420] width 997 height 777
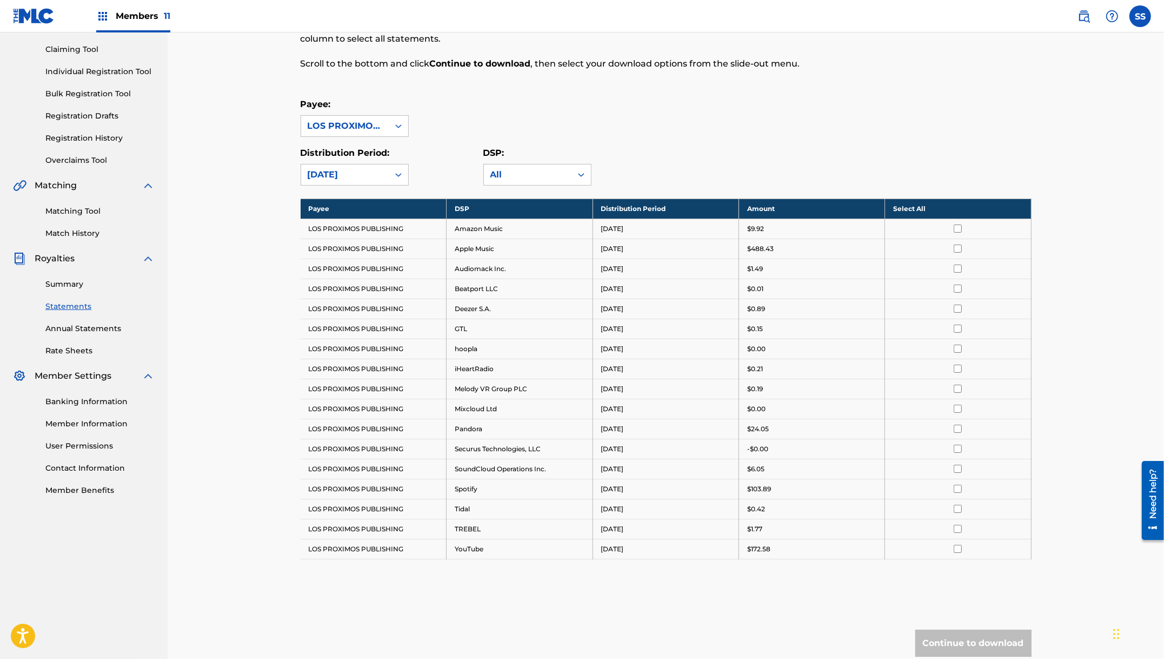
scroll to position [95, 0]
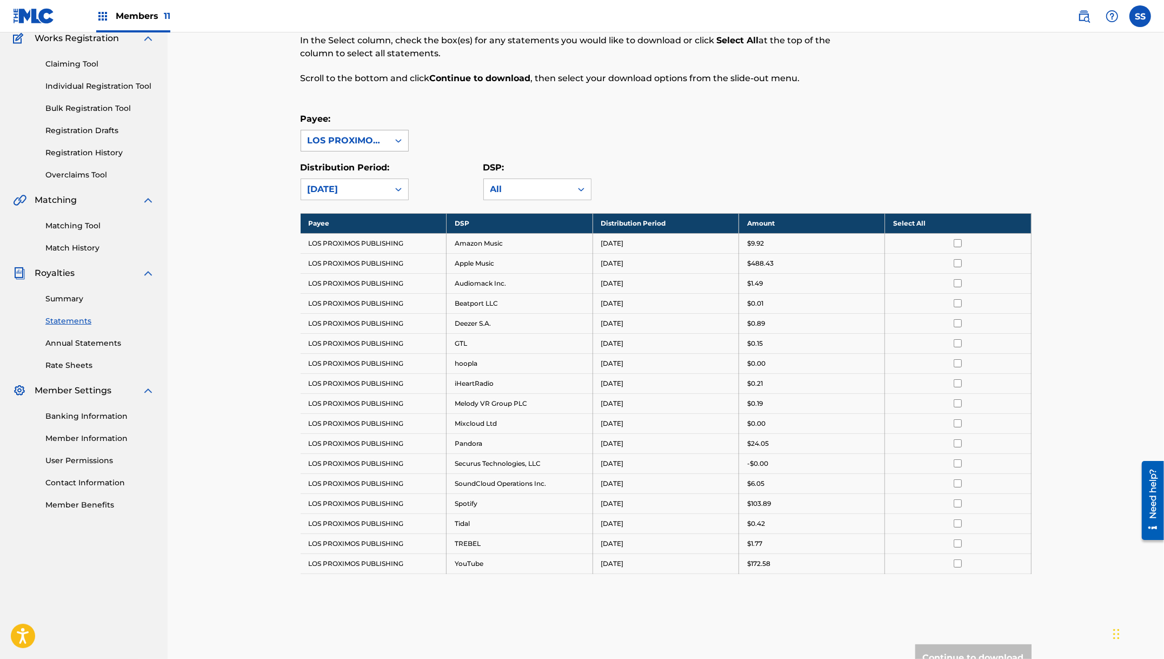
click at [393, 135] on icon at bounding box center [398, 140] width 11 height 11
click at [368, 181] on div "[DATE]" at bounding box center [345, 189] width 88 height 21
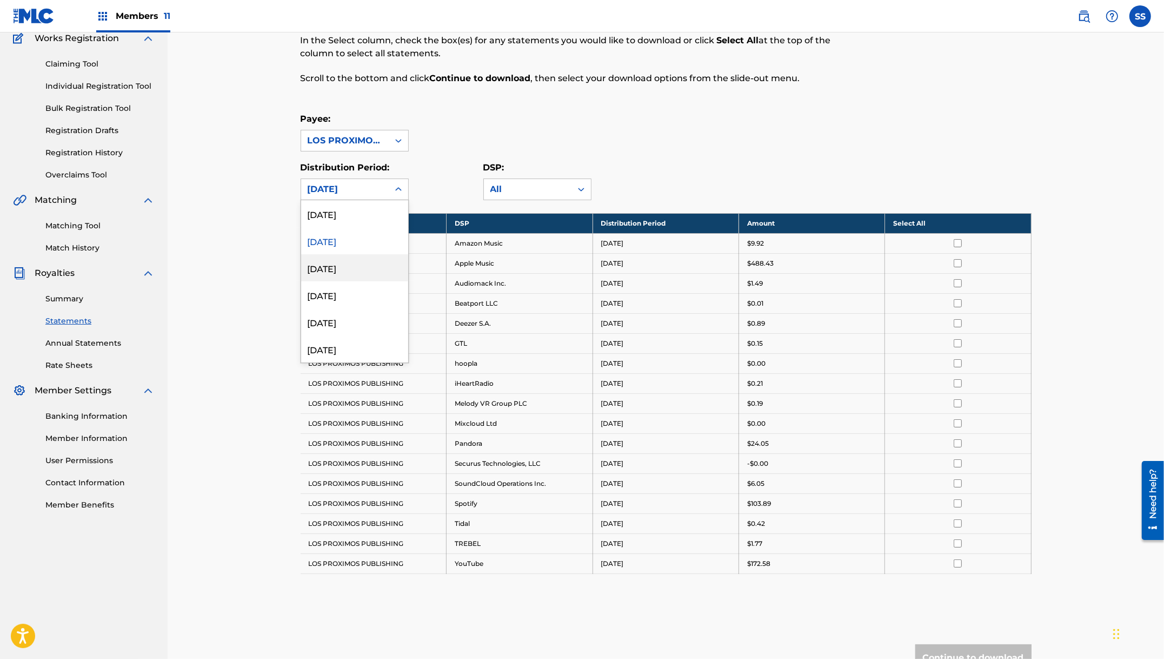
click at [346, 269] on div "[DATE]" at bounding box center [354, 267] width 107 height 27
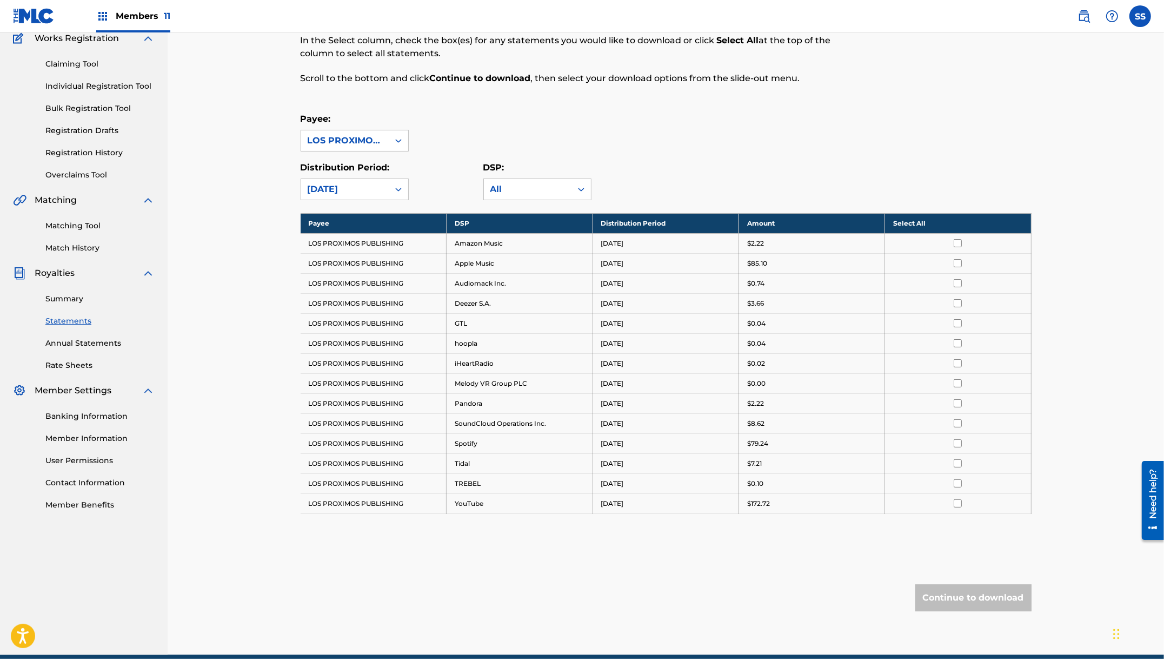
click at [375, 180] on div "[DATE]" at bounding box center [345, 189] width 88 height 21
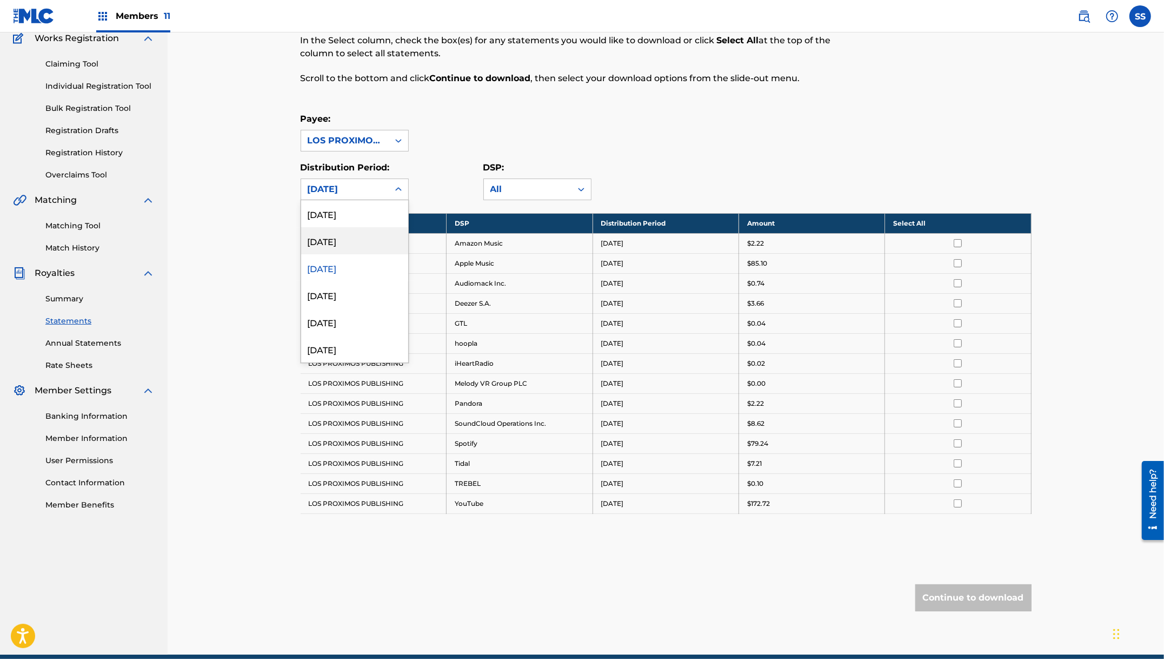
click at [355, 235] on div "[DATE]" at bounding box center [354, 240] width 107 height 27
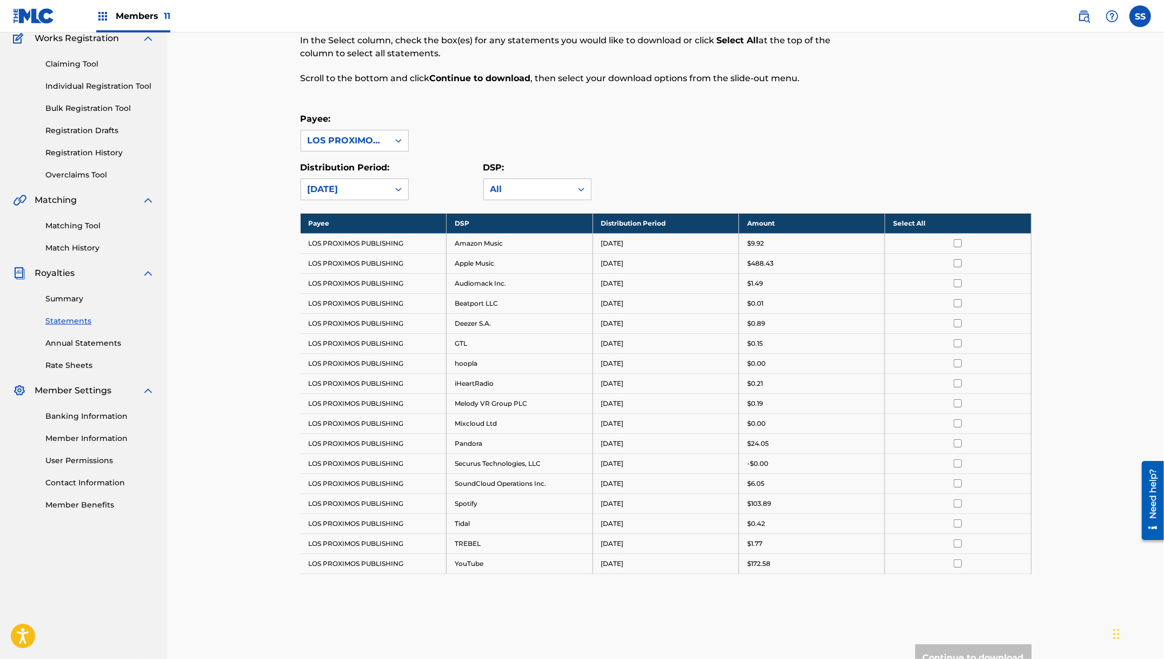
click at [961, 259] on input "checkbox" at bounding box center [958, 263] width 8 height 8
click at [1023, 281] on div "Royalty Statements Select your desired payee from the Payee drop-down menu. The…" at bounding box center [666, 325] width 997 height 777
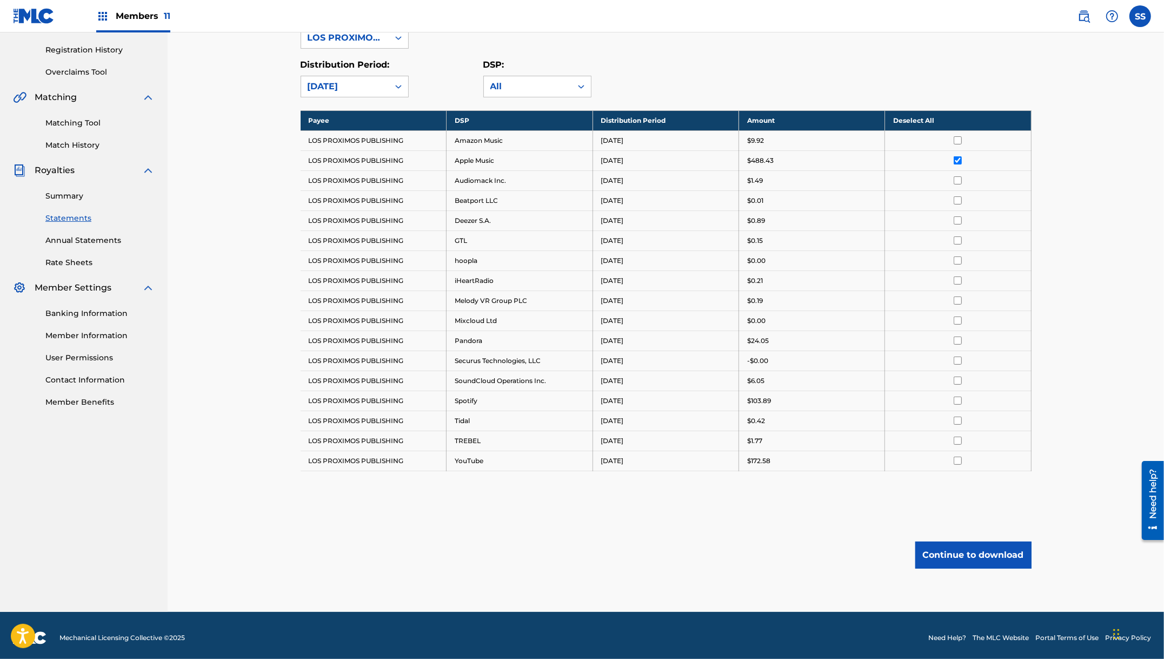
scroll to position [199, 0]
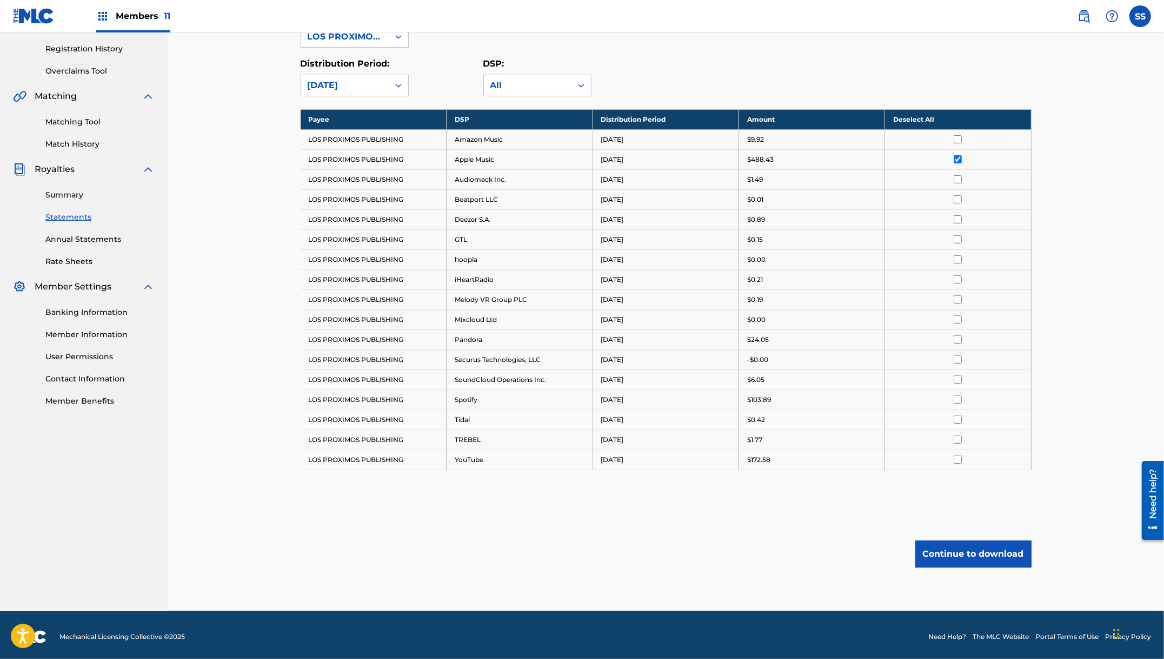
click at [1023, 260] on div "Royalty Statements Select your desired payee from the Payee drop-down menu. The…" at bounding box center [666, 221] width 997 height 777
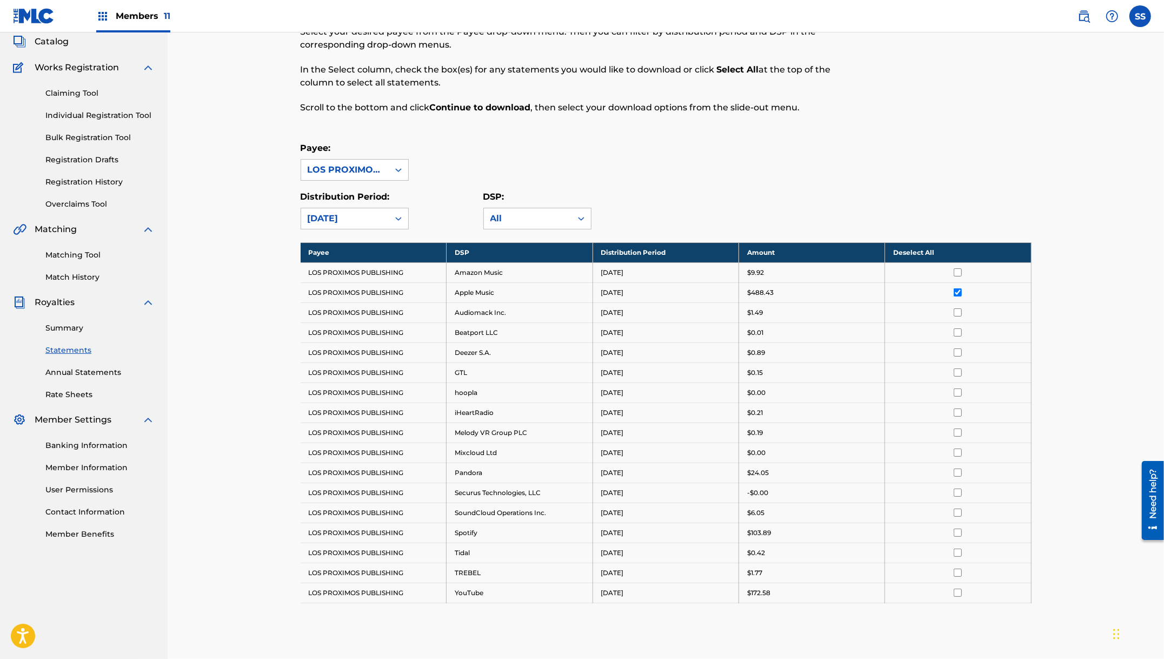
scroll to position [35, 0]
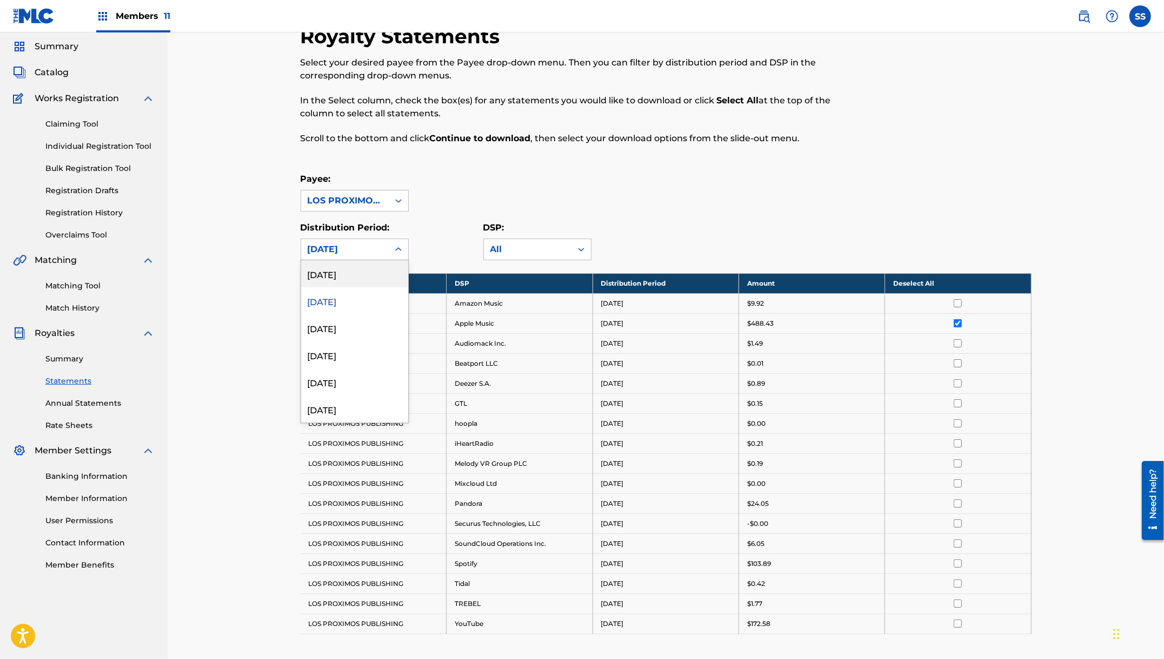
click at [385, 242] on div "[DATE]" at bounding box center [345, 249] width 88 height 21
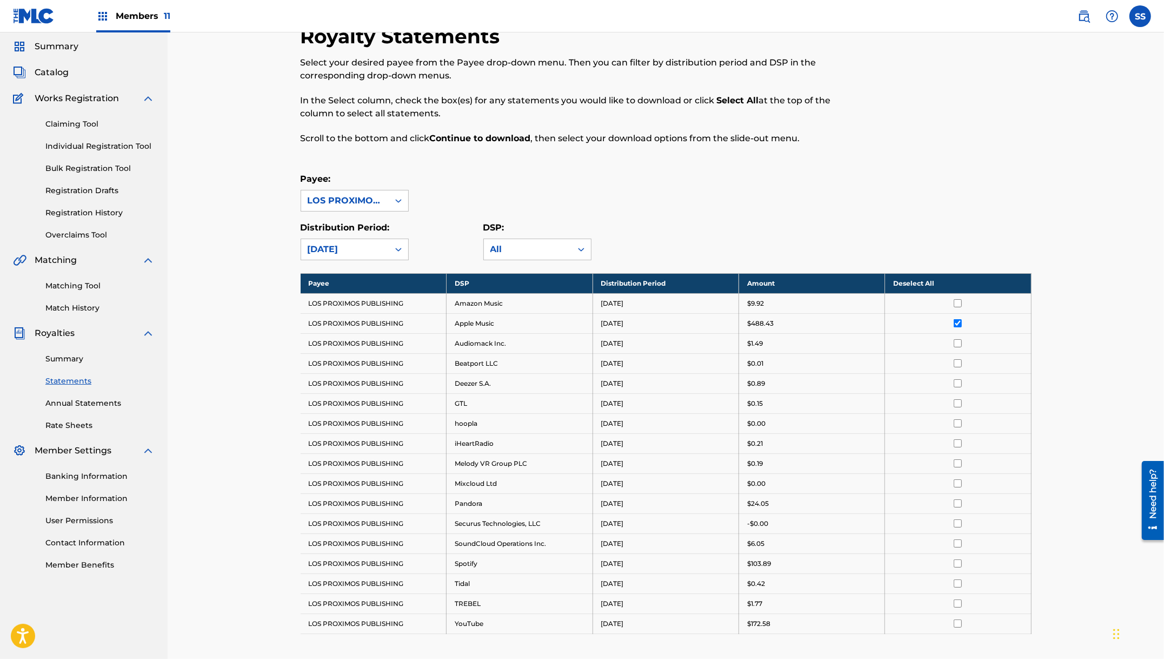
click at [385, 235] on div "Distribution Period: [DATE]" at bounding box center [355, 240] width 108 height 39
click at [72, 356] on link "Summary" at bounding box center [99, 358] width 109 height 11
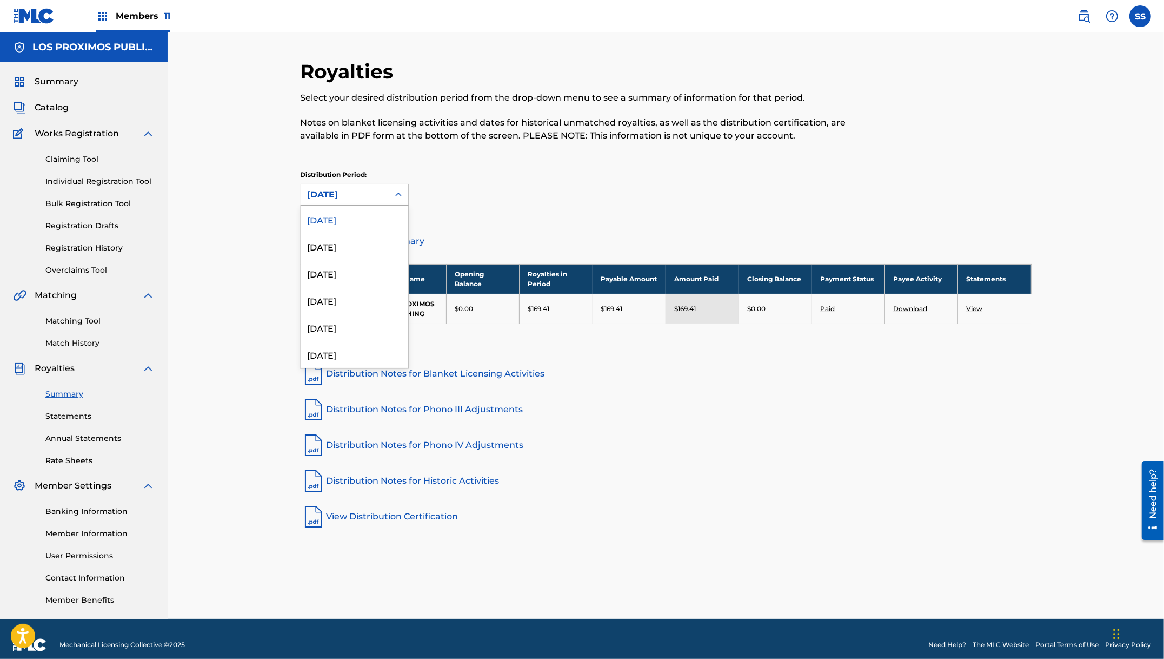
click at [346, 194] on div "[DATE]" at bounding box center [345, 194] width 75 height 13
click at [345, 194] on div "[DATE]" at bounding box center [345, 194] width 75 height 13
click at [345, 200] on div "[DATE]" at bounding box center [345, 194] width 75 height 13
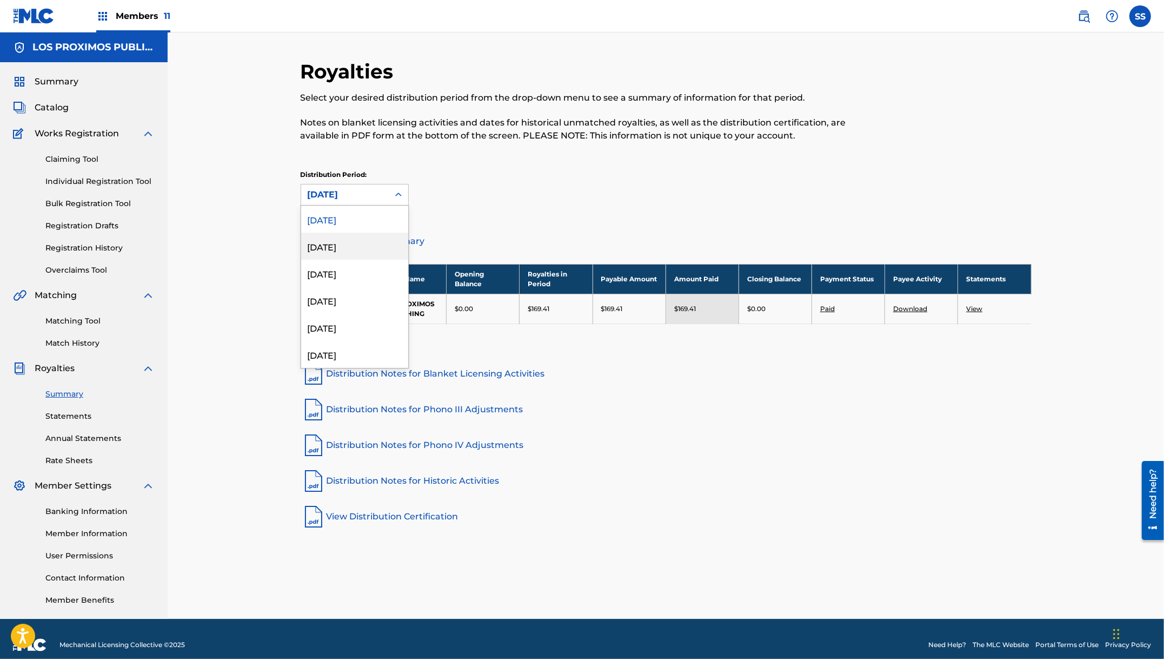
click at [339, 249] on div "[DATE]" at bounding box center [354, 246] width 107 height 27
click at [476, 188] on div "Distribution Period: option [DATE], selected. [DATE]" at bounding box center [666, 188] width 731 height 36
click at [396, 191] on icon at bounding box center [398, 194] width 11 height 11
click at [379, 218] on div "[DATE]" at bounding box center [354, 219] width 107 height 27
click at [389, 193] on div at bounding box center [398, 194] width 19 height 19
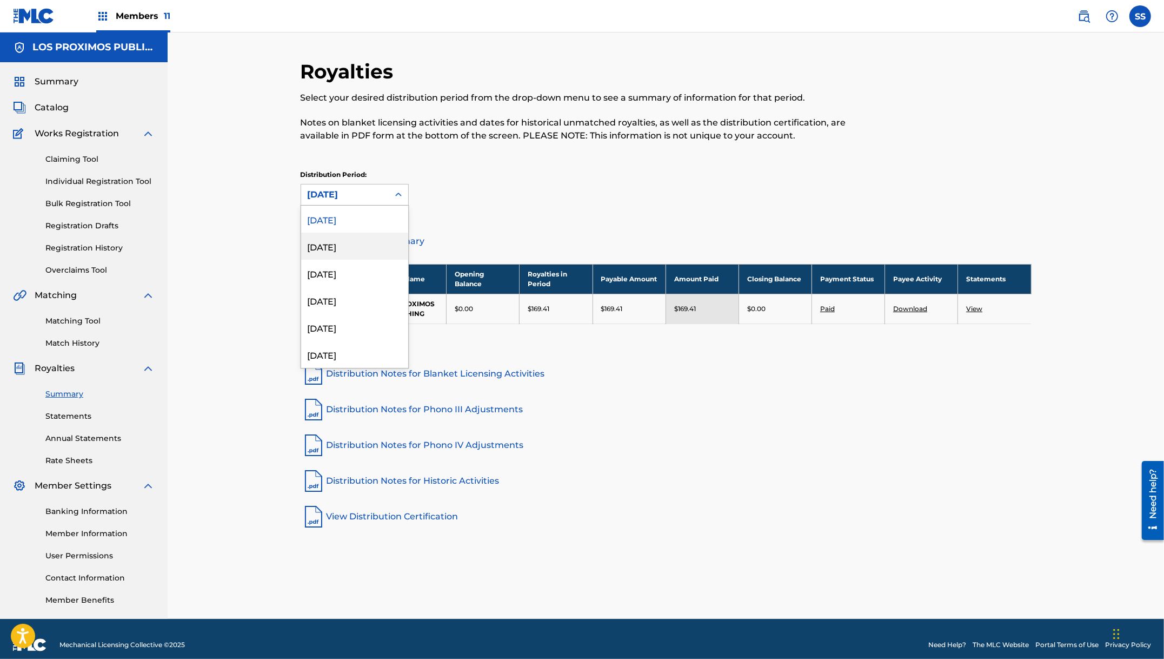
click at [357, 246] on div "[DATE]" at bounding box center [354, 246] width 107 height 27
click at [372, 191] on div "[DATE]" at bounding box center [345, 194] width 75 height 13
click at [484, 175] on div "Distribution Period: option [DATE], selected. [DATE] selected, 2 of 53. 53 resu…" at bounding box center [666, 188] width 731 height 36
click at [69, 393] on link "Summary" at bounding box center [99, 393] width 109 height 11
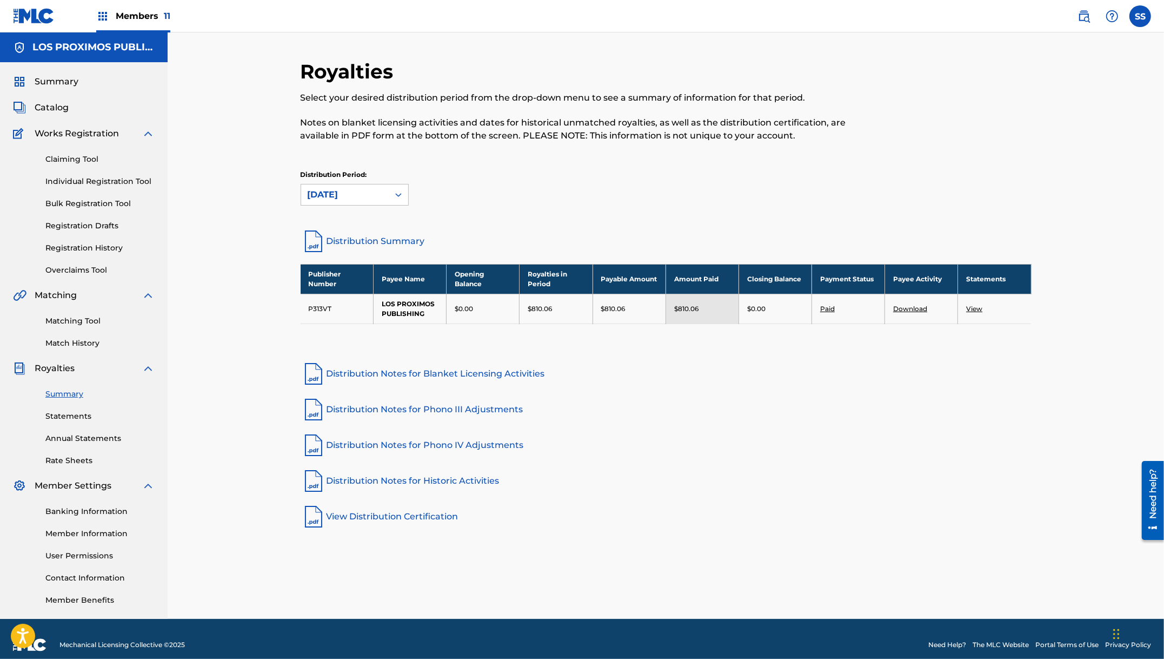
click at [78, 434] on link "Annual Statements" at bounding box center [99, 438] width 109 height 11
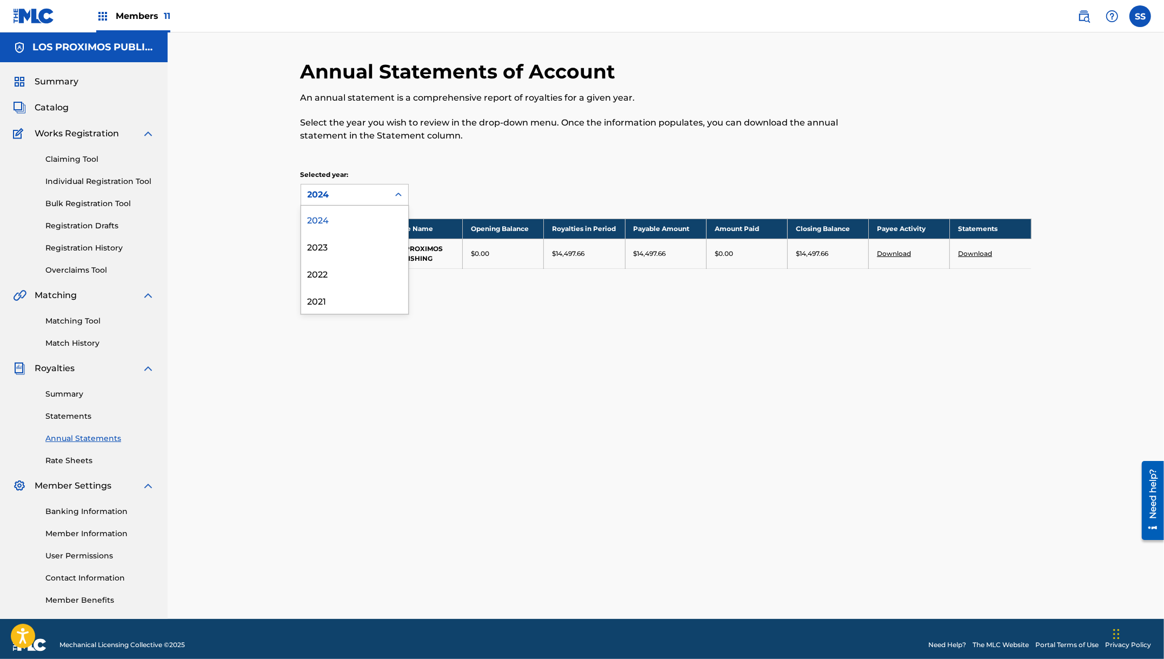
click at [380, 191] on div "2024" at bounding box center [345, 194] width 75 height 13
click at [455, 145] on div "Annual Statements of Account An annual statement is a comprehensive report of r…" at bounding box center [582, 106] width 563 height 95
click at [374, 196] on div "2024" at bounding box center [345, 194] width 75 height 13
click at [444, 116] on p "Select the year you wish to review in the drop-down menu. Once the information …" at bounding box center [582, 129] width 563 height 26
click at [354, 201] on div "2024" at bounding box center [345, 194] width 88 height 21
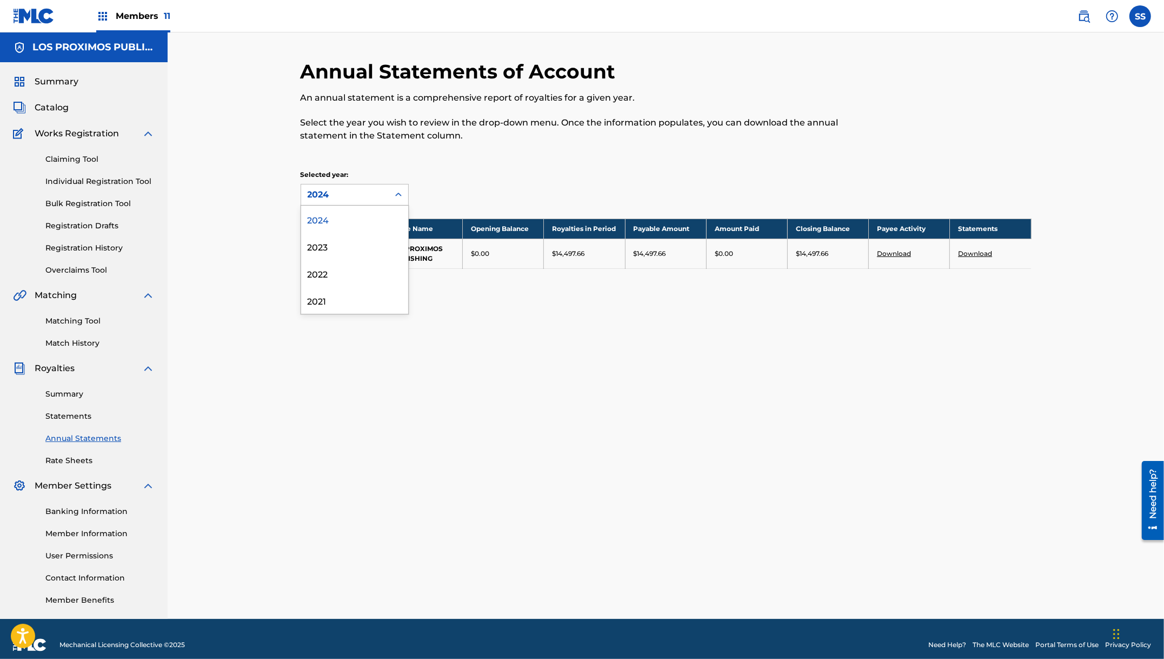
click at [282, 229] on div "Annual Statements of Account An annual statement is a comprehensive report of r…" at bounding box center [666, 325] width 997 height 586
click at [81, 416] on link "Statements" at bounding box center [99, 416] width 109 height 11
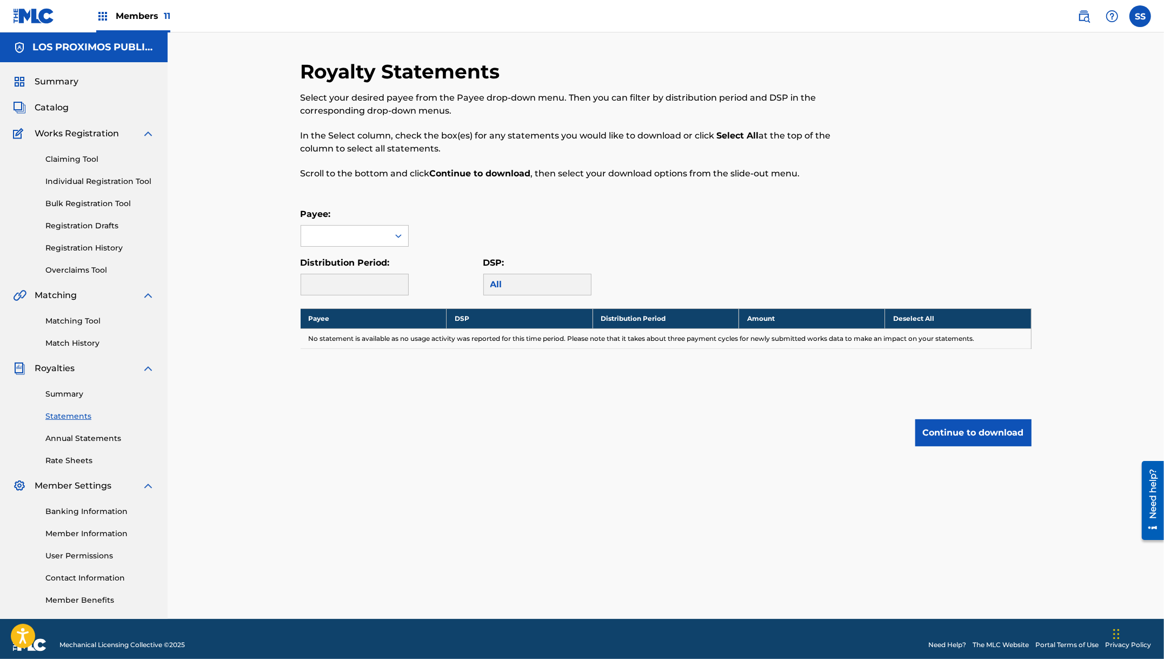
click at [76, 396] on link "Summary" at bounding box center [99, 393] width 109 height 11
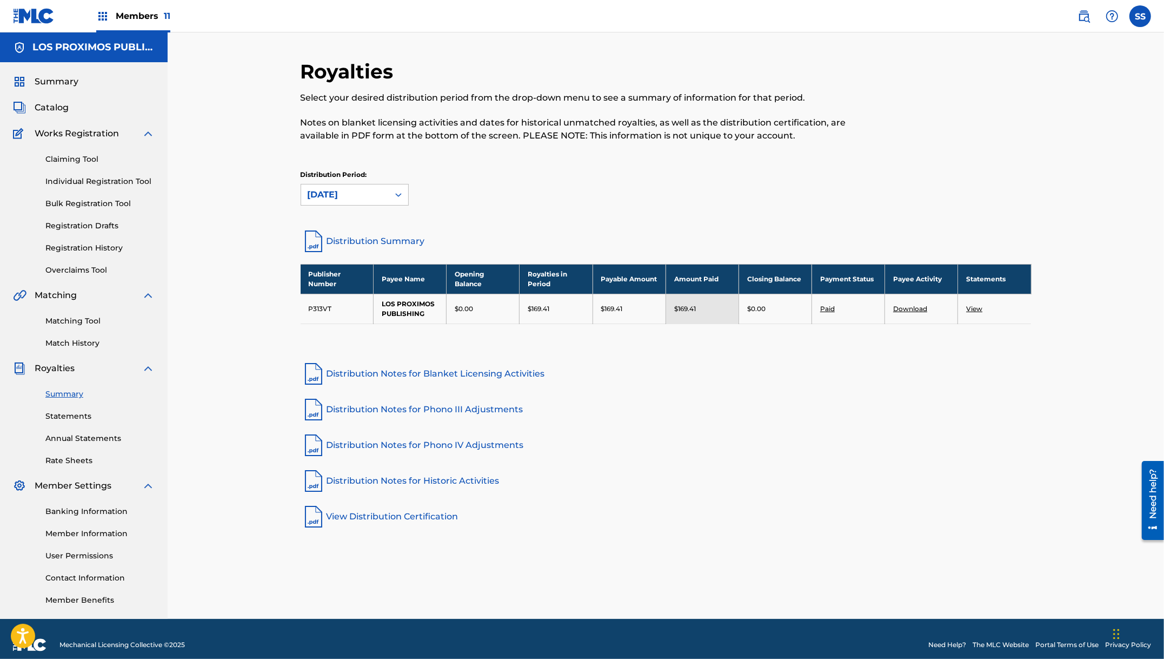
click at [67, 365] on span "Royalties" at bounding box center [55, 368] width 40 height 13
click at [263, 212] on div "Royalties Select your desired distribution period from the drop-down menu to se…" at bounding box center [666, 325] width 997 height 586
click at [70, 533] on link "Member Information" at bounding box center [99, 533] width 109 height 11
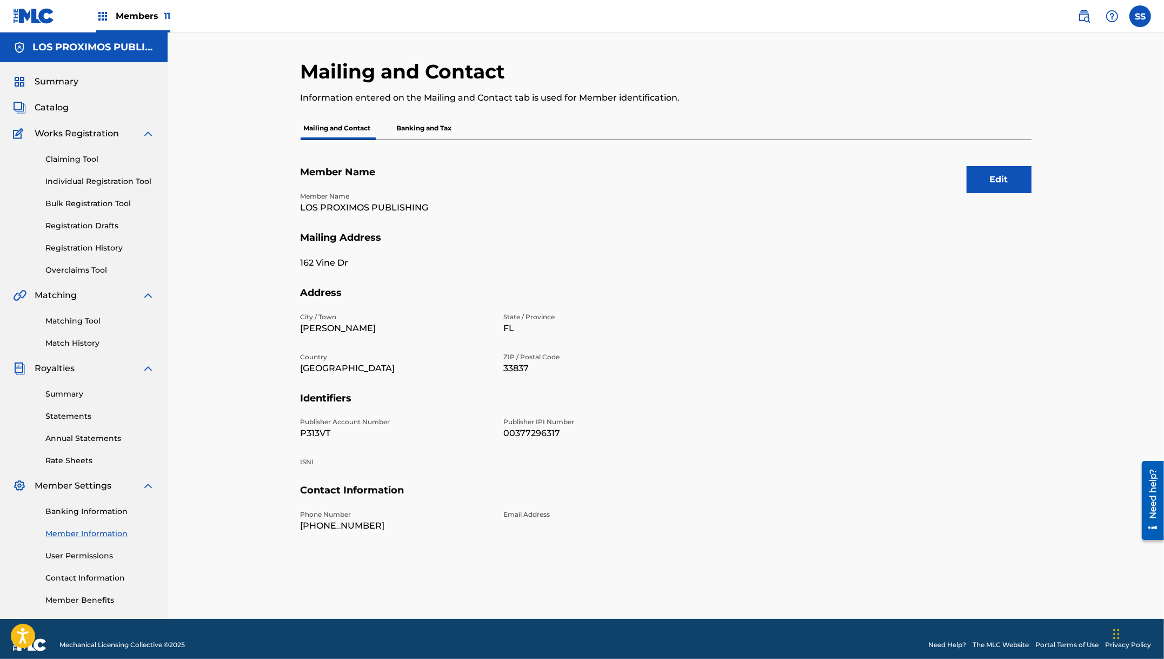
click at [440, 125] on p "Banking and Tax" at bounding box center [425, 128] width 62 height 23
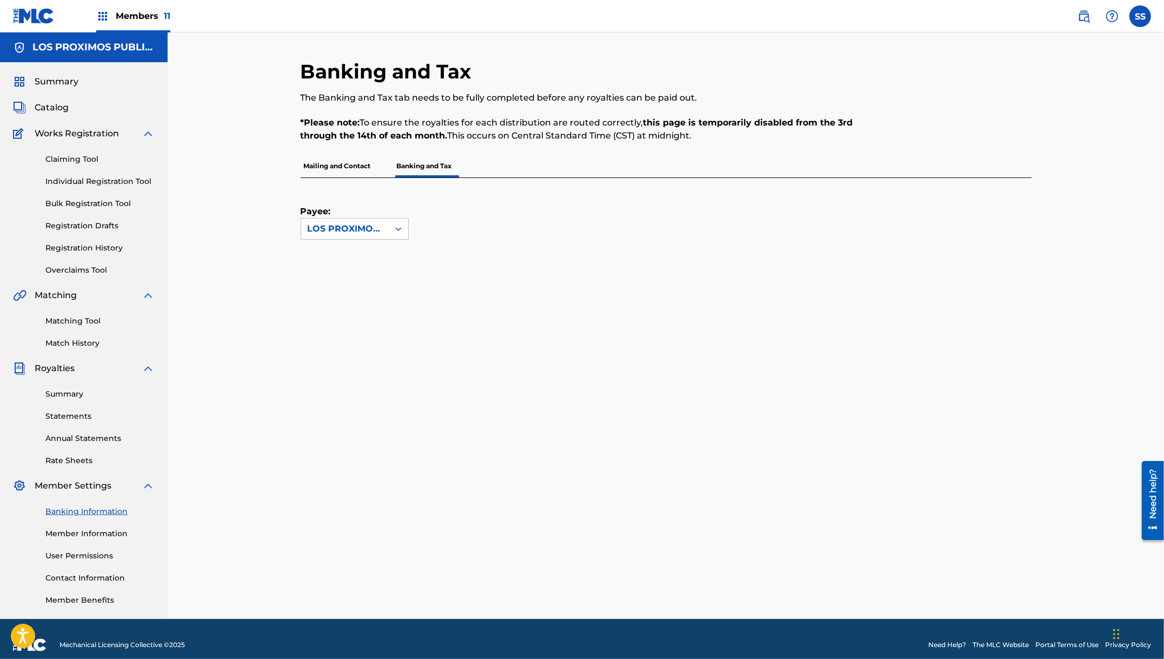
click at [342, 165] on p "Mailing and Contact" at bounding box center [338, 166] width 74 height 23
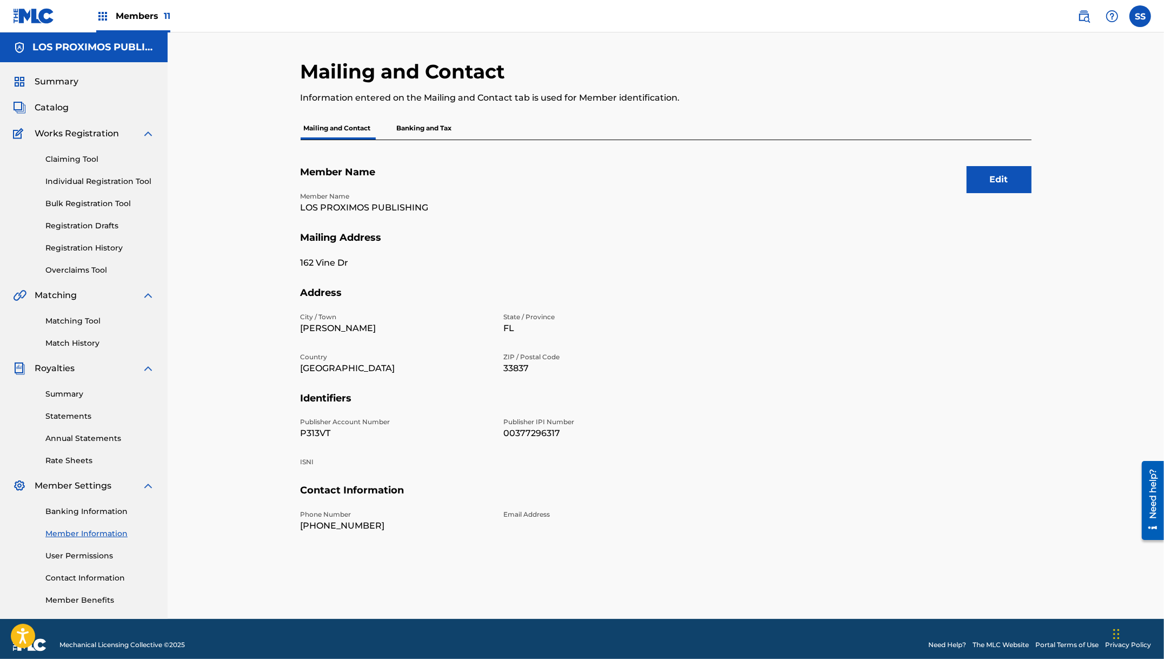
click at [74, 585] on div "Banking Information Member Information User Permissions Contact Information Mem…" at bounding box center [84, 549] width 142 height 114
click at [74, 574] on link "Contact Information" at bounding box center [99, 577] width 109 height 11
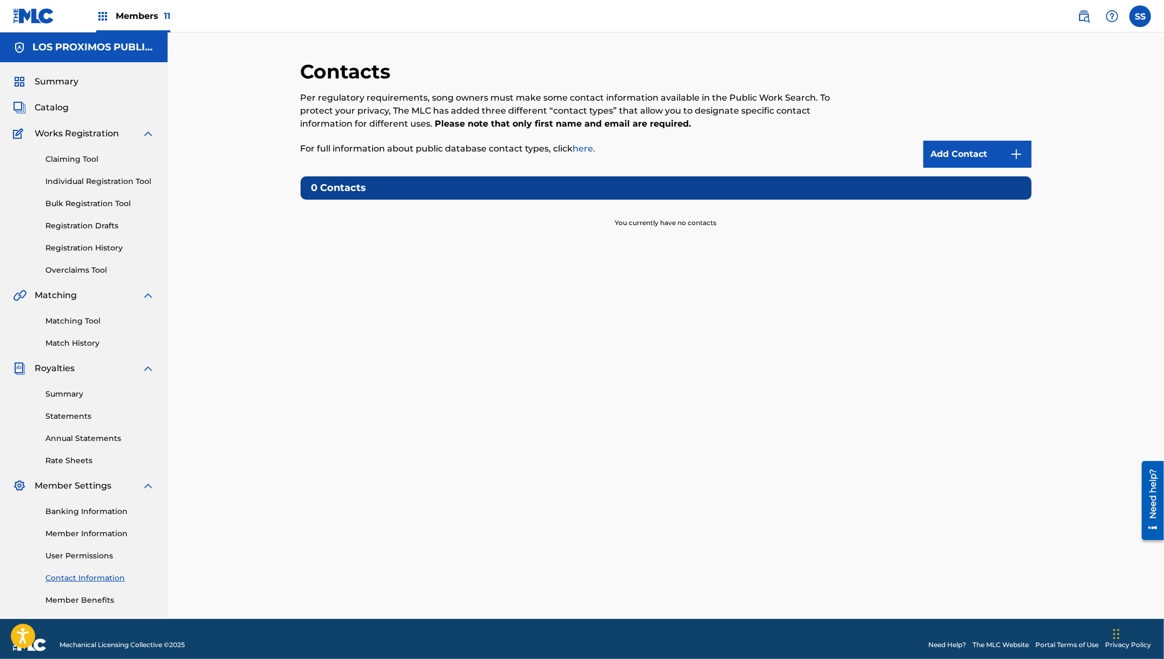
click at [75, 553] on link "User Permissions" at bounding box center [99, 555] width 109 height 11
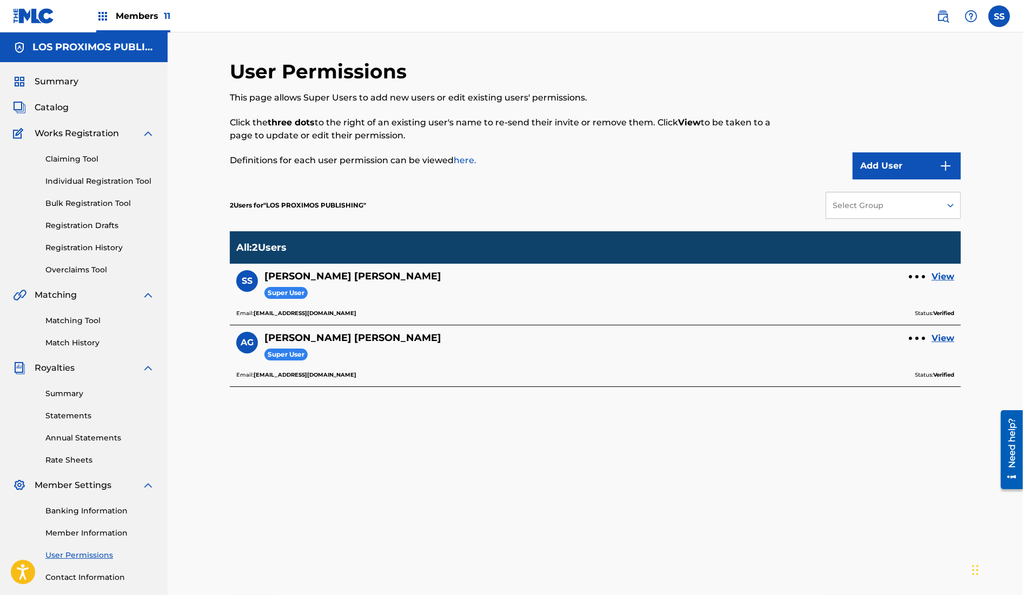
click at [1004, 11] on label at bounding box center [1000, 16] width 22 height 22
click at [999, 16] on input "SS Stephanie Santiago-Rolon [EMAIL_ADDRESS][DOMAIN_NAME] Notification Preferenc…" at bounding box center [999, 16] width 0 height 0
click at [771, 18] on nav "Members 11 SS SS Stephanie Santiago-Rolon [EMAIL_ADDRESS][DOMAIN_NAME] Notifica…" at bounding box center [511, 16] width 1023 height 32
click at [137, 17] on span "Members 11" at bounding box center [143, 16] width 55 height 12
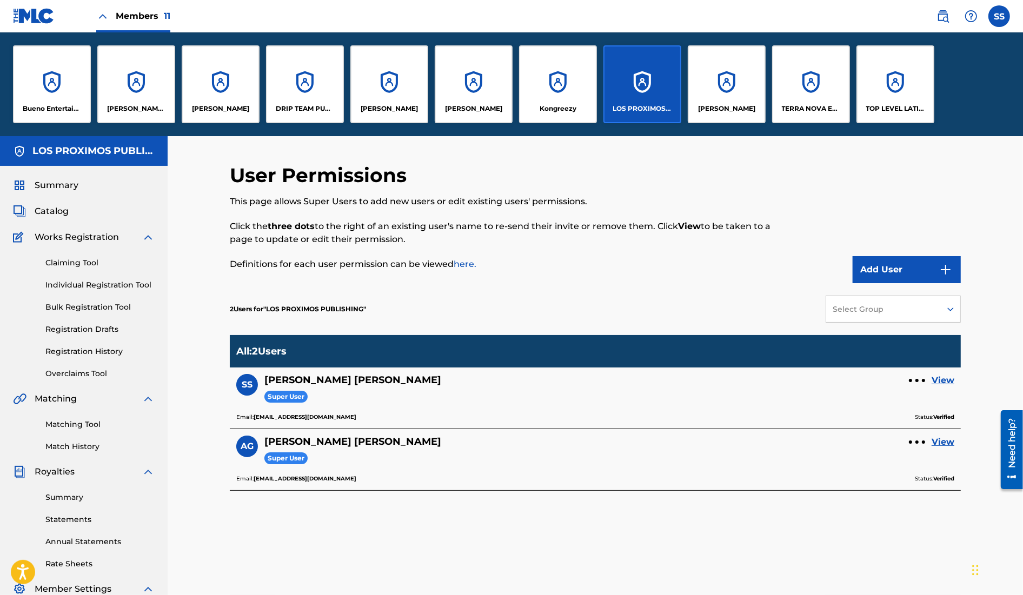
click at [945, 15] on img at bounding box center [943, 16] width 13 height 13
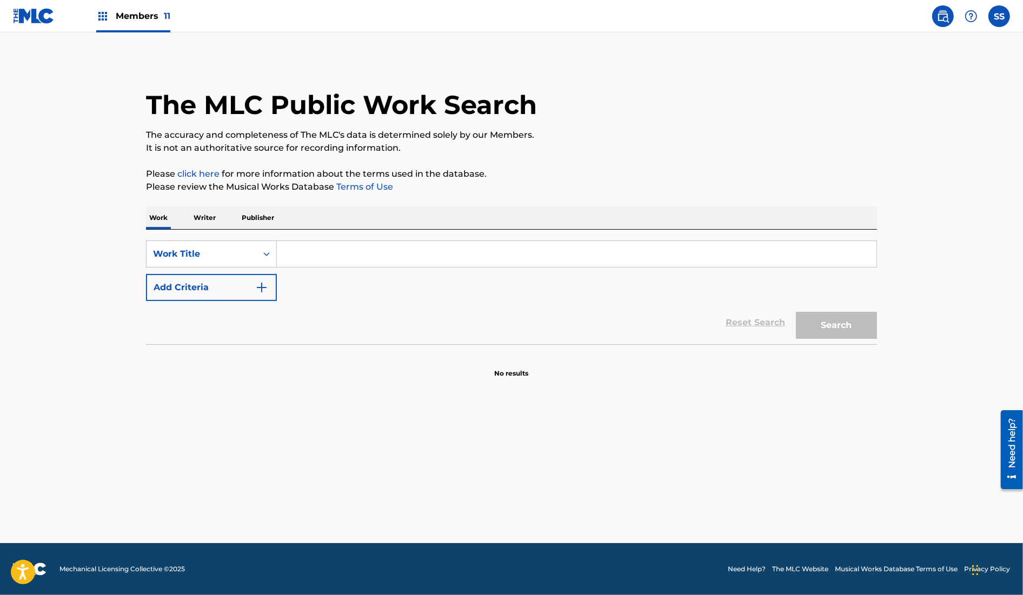
click at [356, 257] on input "Search Form" at bounding box center [577, 254] width 600 height 26
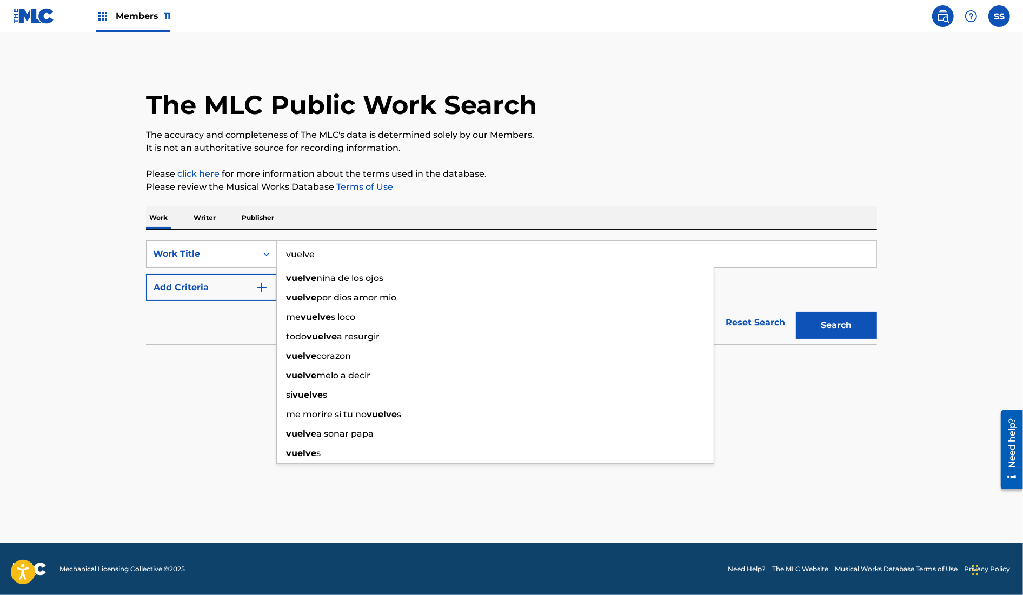
type input "vuelve"
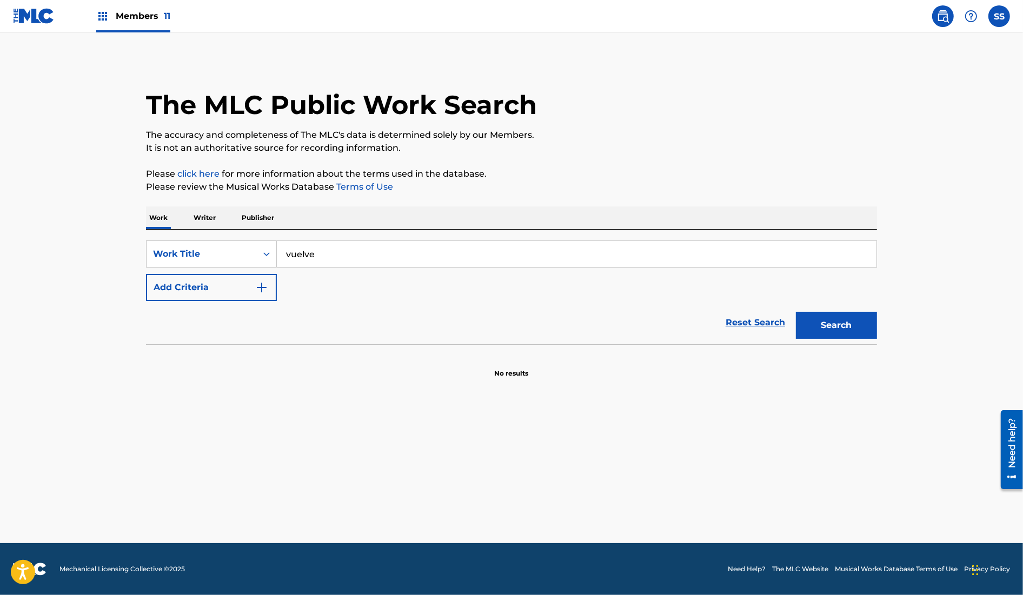
click at [230, 280] on button "Add Criteria" at bounding box center [211, 287] width 131 height 27
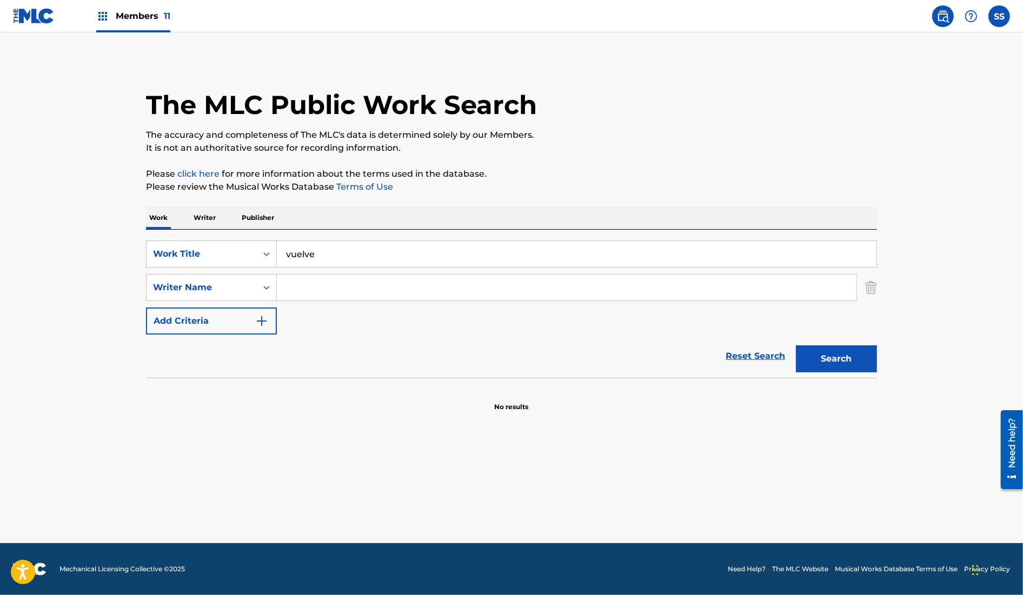
click at [325, 281] on input "Search Form" at bounding box center [567, 288] width 580 height 26
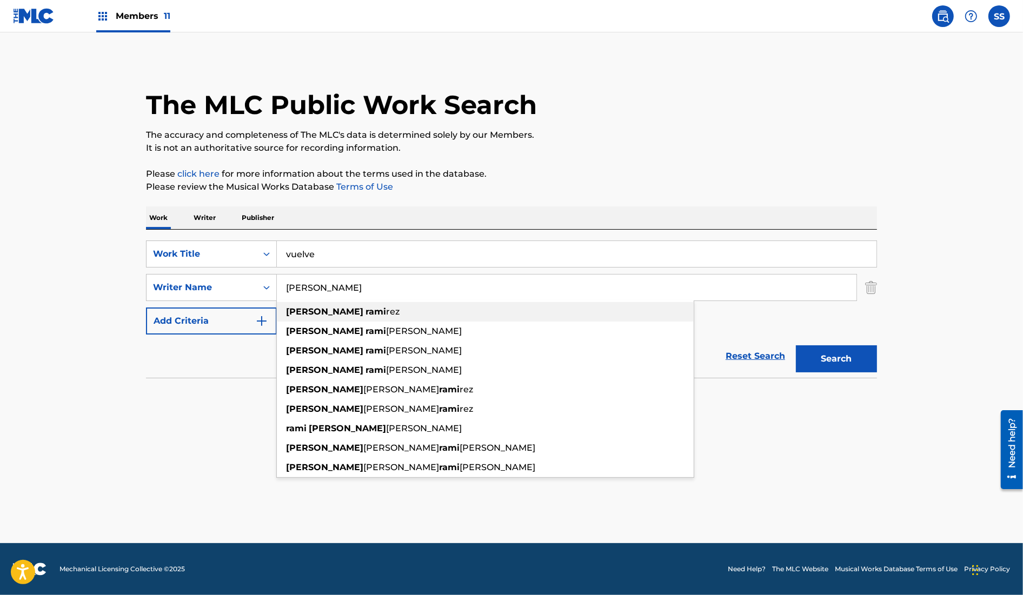
click at [386, 312] on span "rez" at bounding box center [393, 312] width 14 height 10
type input "[PERSON_NAME]"
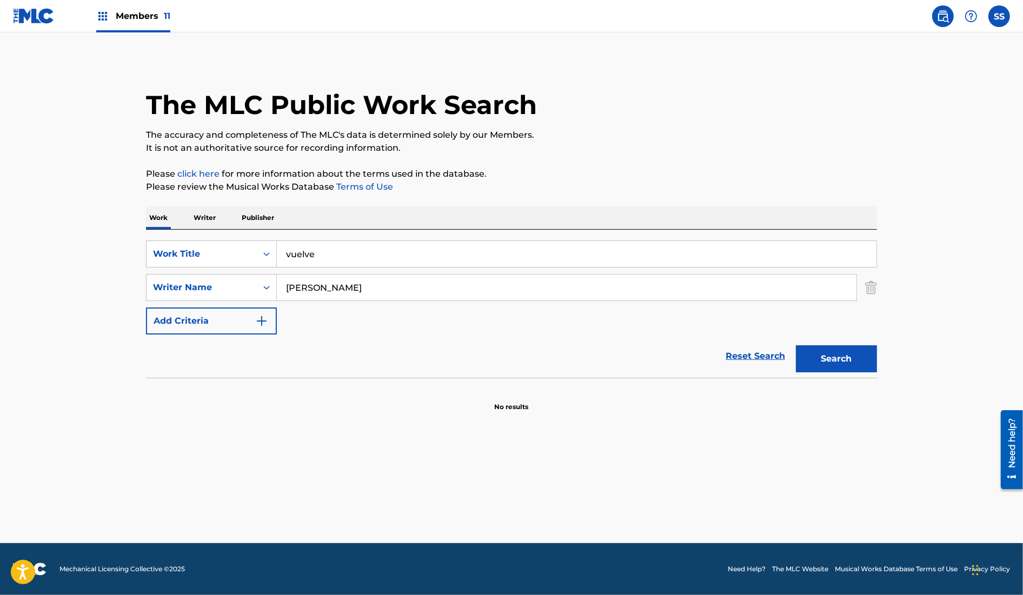
click at [850, 362] on button "Search" at bounding box center [836, 359] width 81 height 27
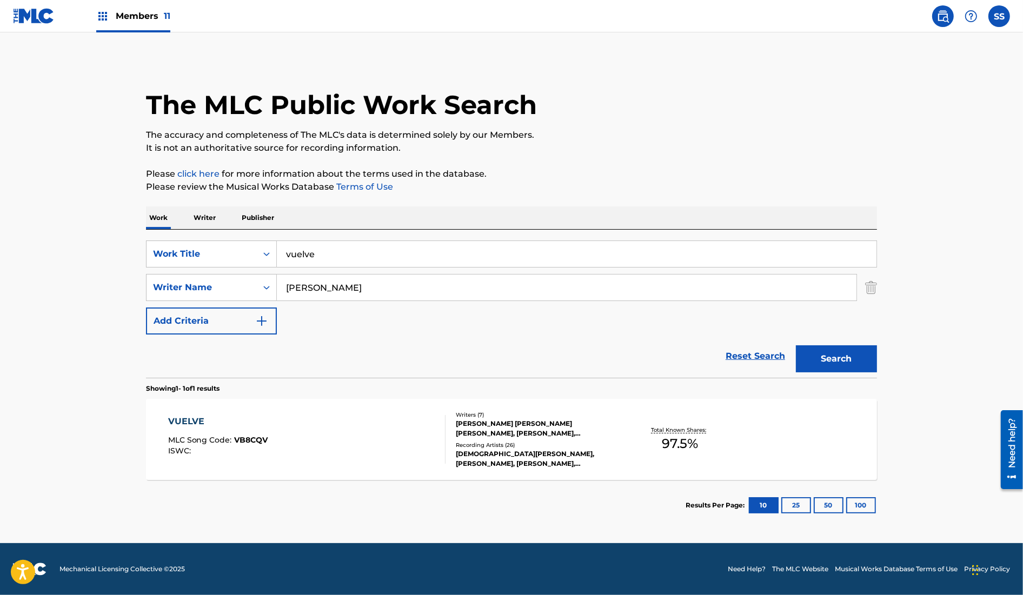
click at [404, 458] on div "VUELVE MLC Song Code : VB8CQV ISWC :" at bounding box center [307, 439] width 278 height 49
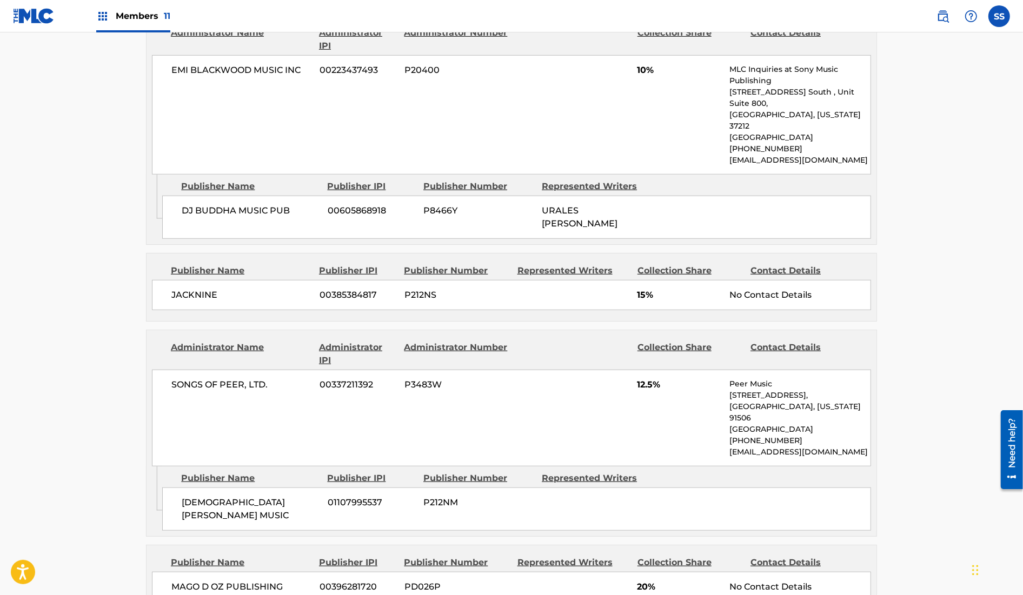
scroll to position [767, 0]
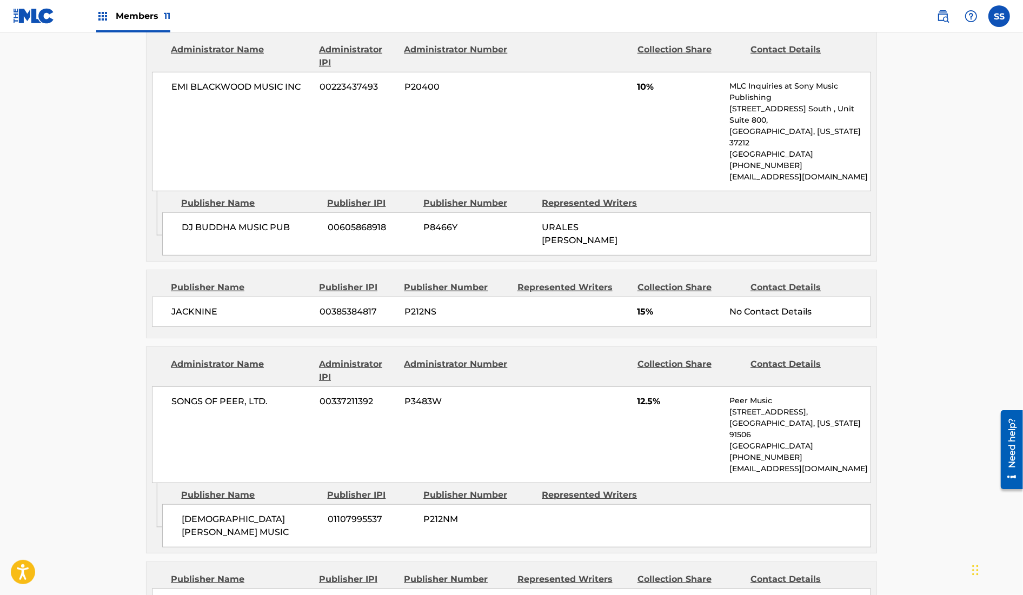
click at [254, 306] on span "JACKNINE" at bounding box center [241, 312] width 140 height 13
click at [122, 246] on main "< Back to public search results Copy work link VUELVE Work Detail Member Work I…" at bounding box center [511, 196] width 1023 height 1862
click at [197, 306] on span "JACKNINE" at bounding box center [241, 312] width 140 height 13
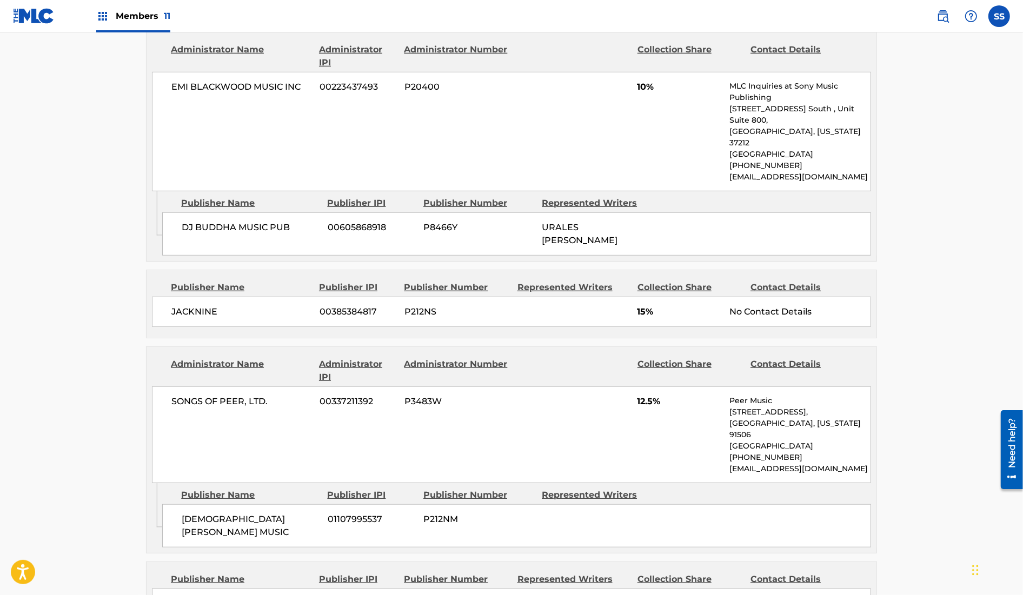
click at [227, 306] on span "JACKNINE" at bounding box center [241, 312] width 140 height 13
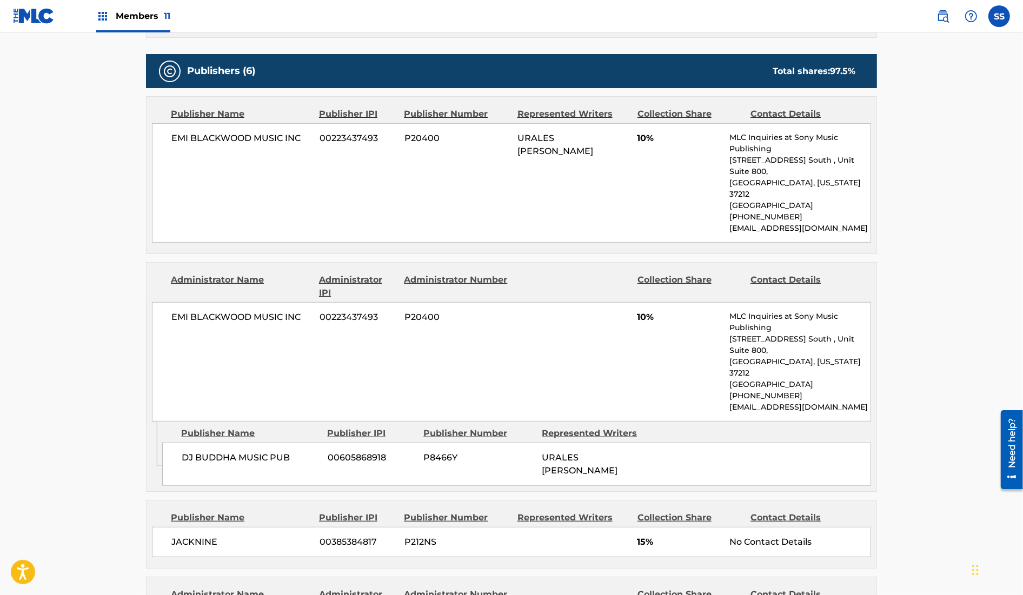
scroll to position [513, 0]
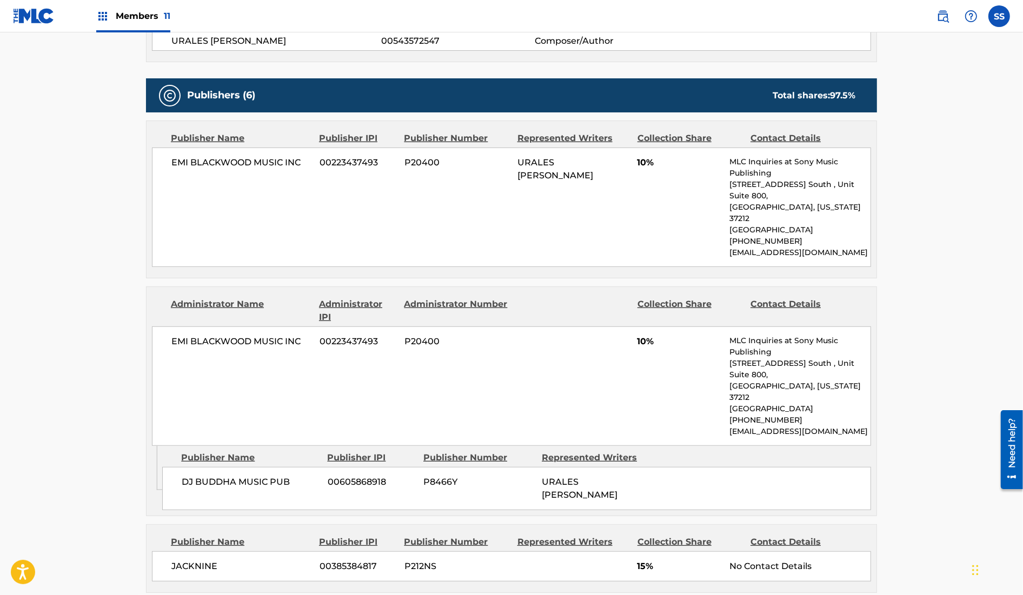
click at [97, 348] on main "< Back to public search results Copy work link VUELVE Work Detail Member Work I…" at bounding box center [511, 451] width 1023 height 1862
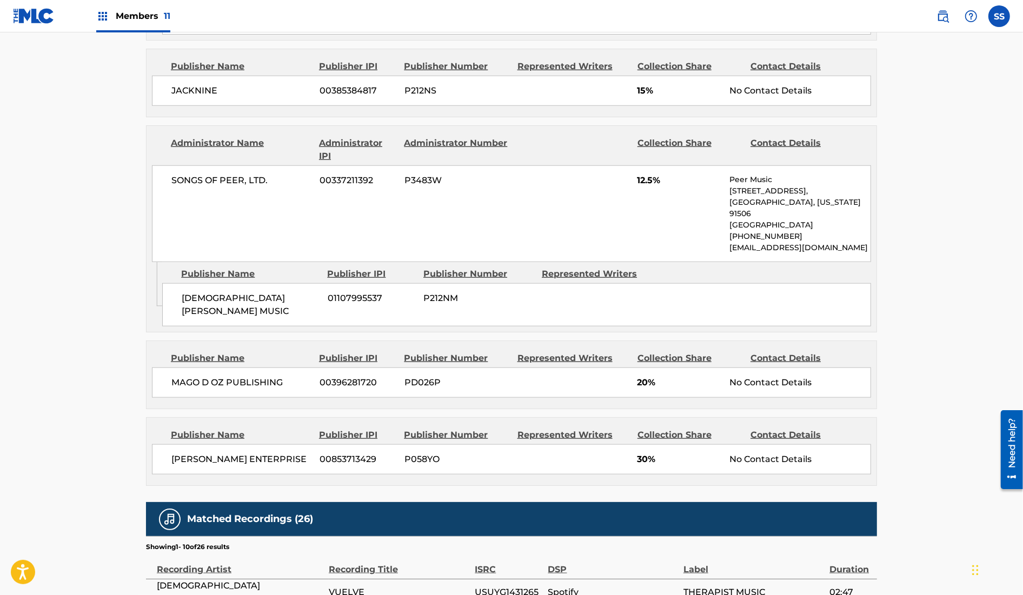
scroll to position [849, 0]
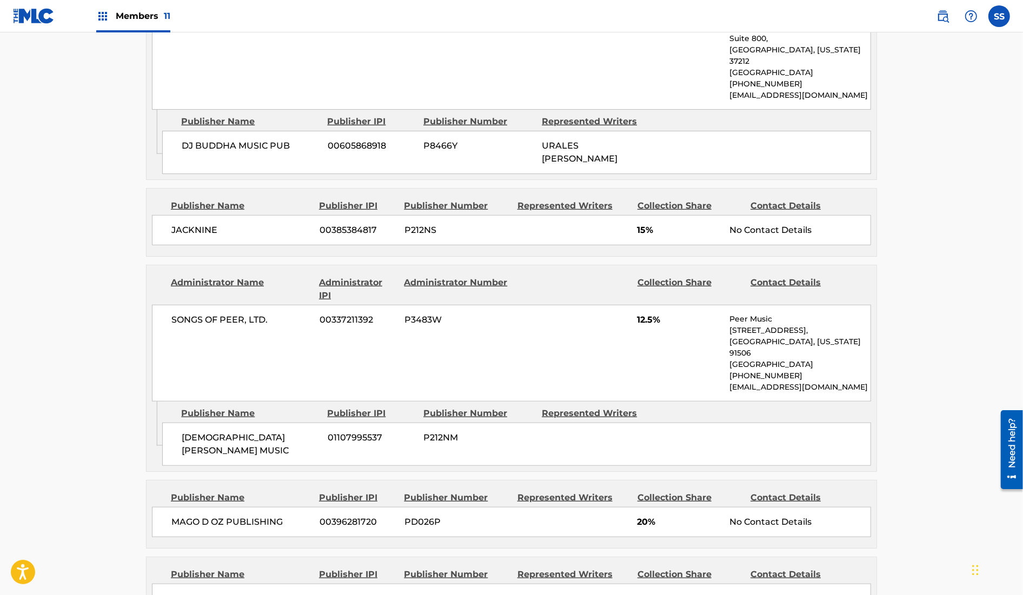
click at [97, 348] on main "< Back to public search results Copy work link VUELVE Work Detail Member Work I…" at bounding box center [511, 114] width 1023 height 1862
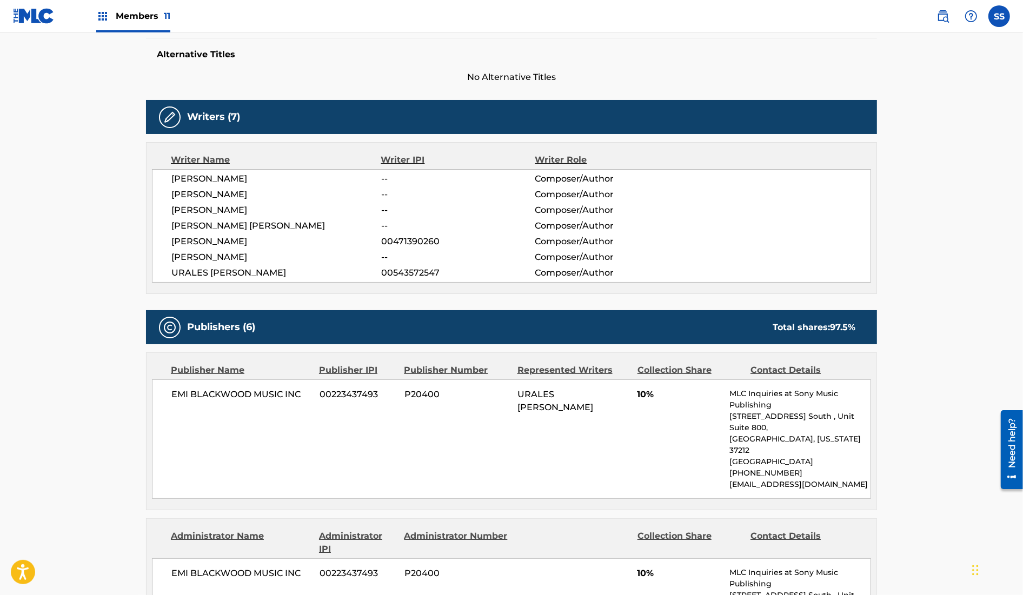
scroll to position [202, 0]
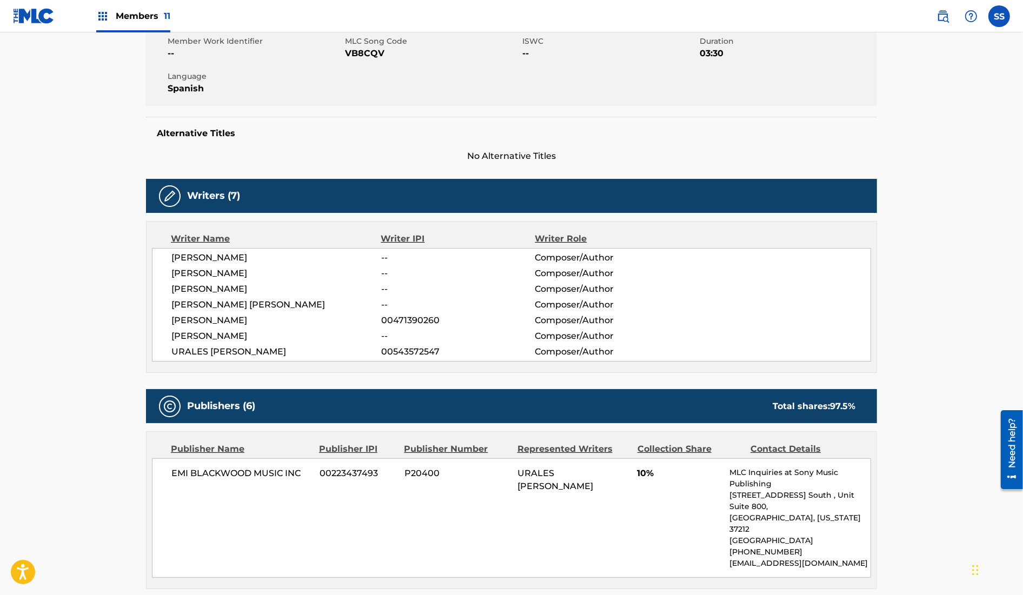
click at [226, 332] on span "[PERSON_NAME]" at bounding box center [276, 336] width 210 height 13
click at [282, 338] on span "[PERSON_NAME]" at bounding box center [276, 336] width 210 height 13
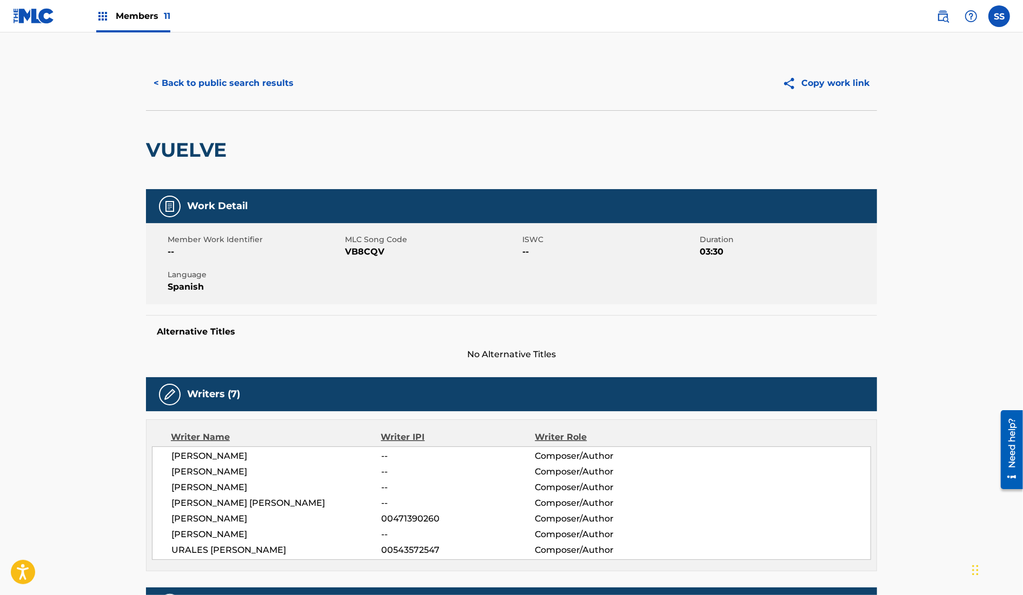
scroll to position [0, 0]
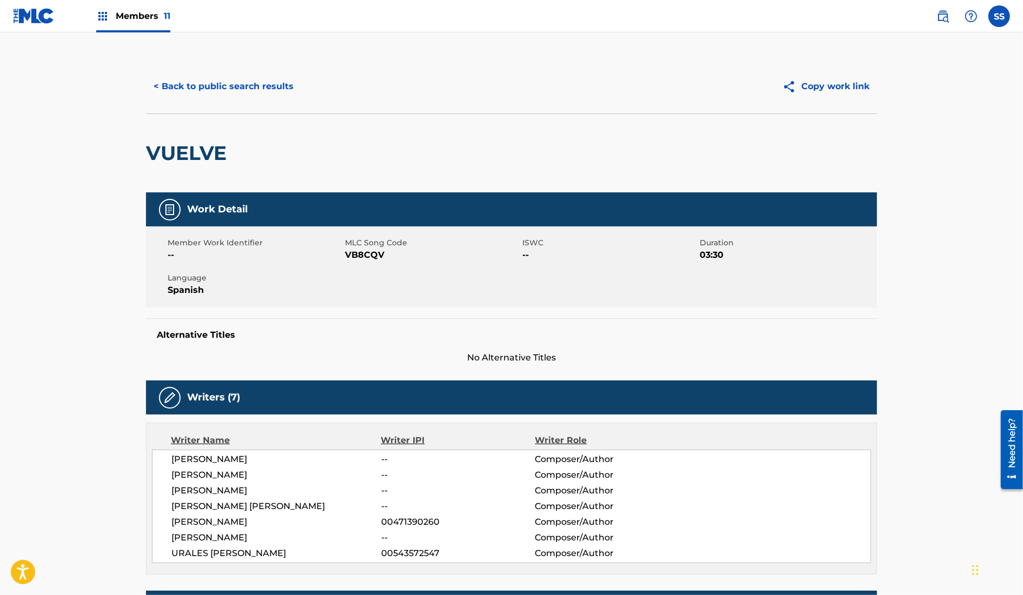
click at [236, 84] on button "< Back to public search results" at bounding box center [223, 86] width 155 height 27
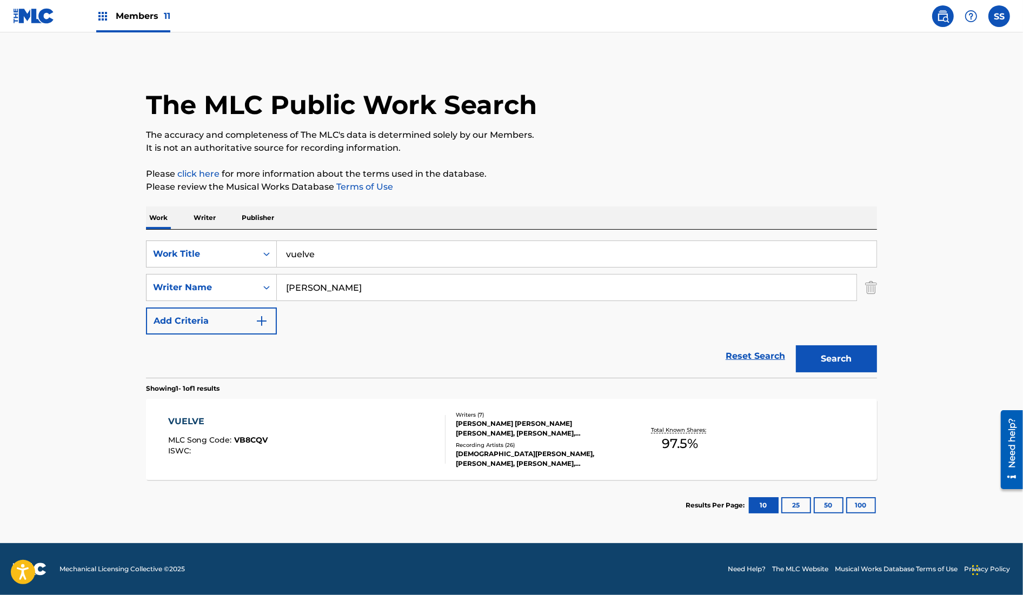
click at [310, 251] on input "vuelve" at bounding box center [577, 254] width 600 height 26
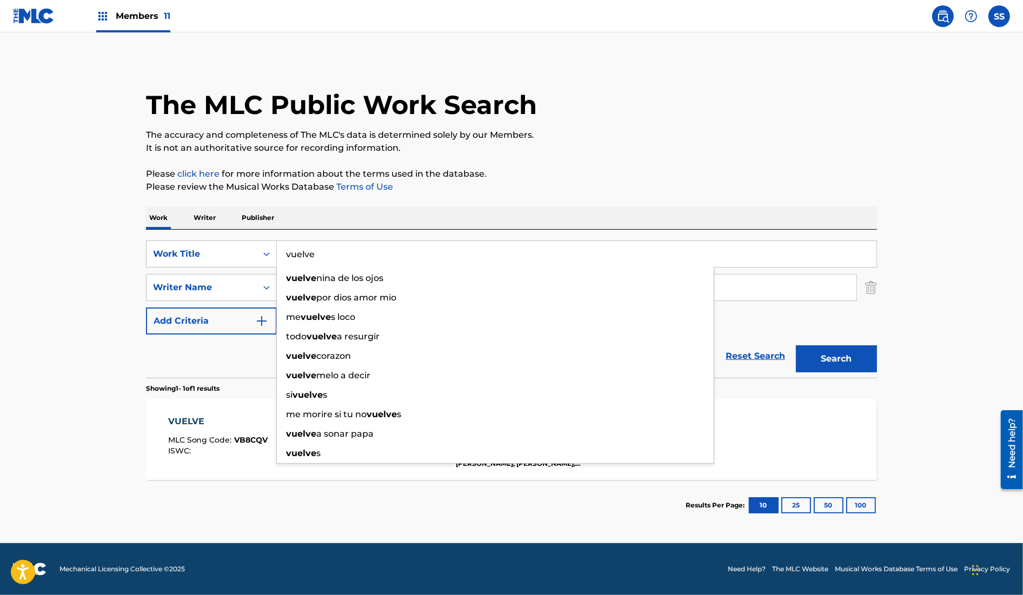
click at [310, 251] on input "vuelve" at bounding box center [577, 254] width 600 height 26
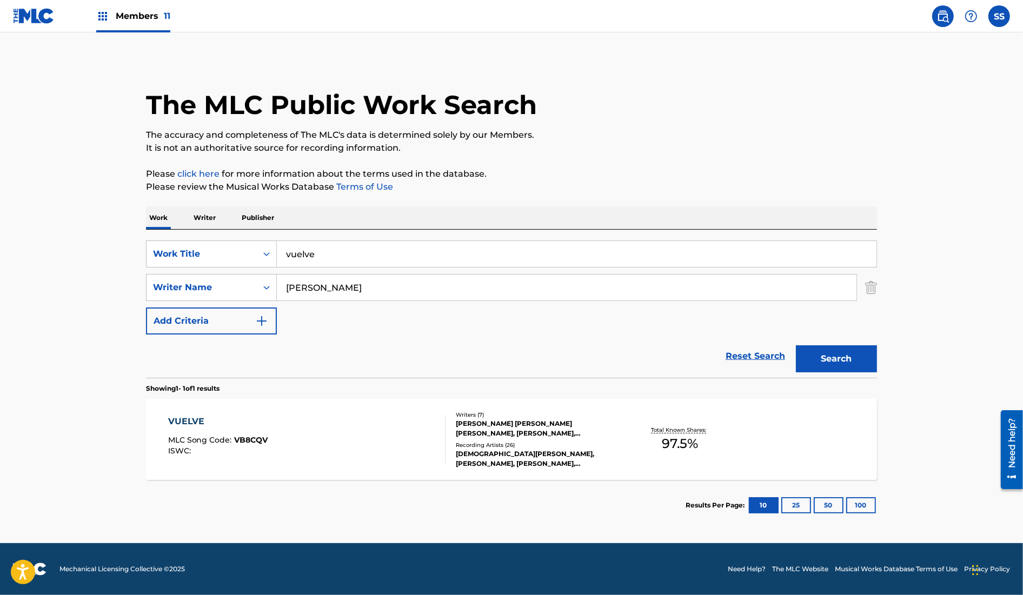
click at [363, 207] on div "Work Writer Publisher" at bounding box center [511, 218] width 731 height 23
click at [308, 254] on input "vuelve" at bounding box center [577, 254] width 600 height 26
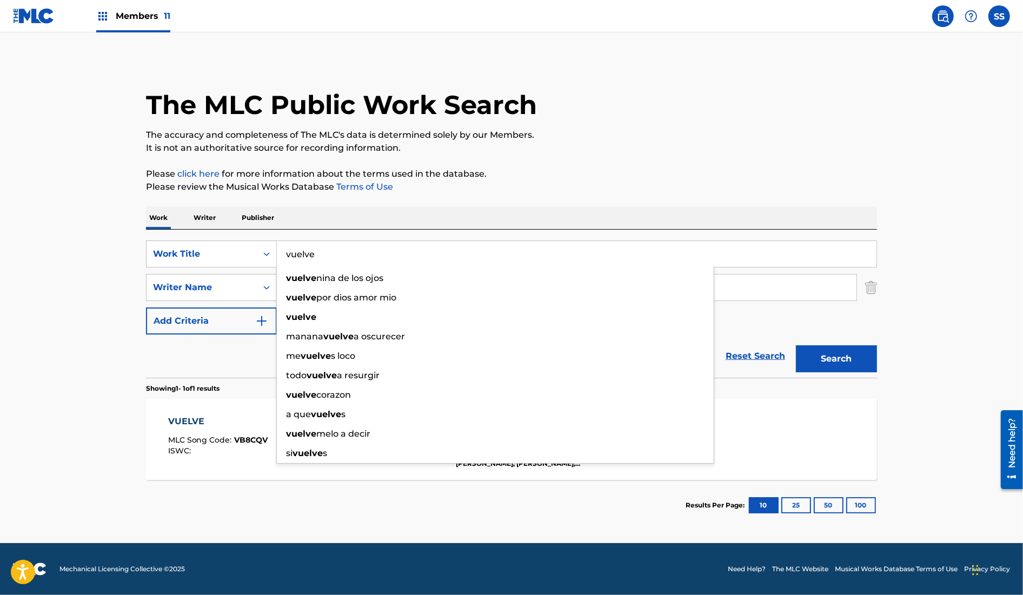
click at [209, 212] on p "Writer" at bounding box center [204, 218] width 29 height 23
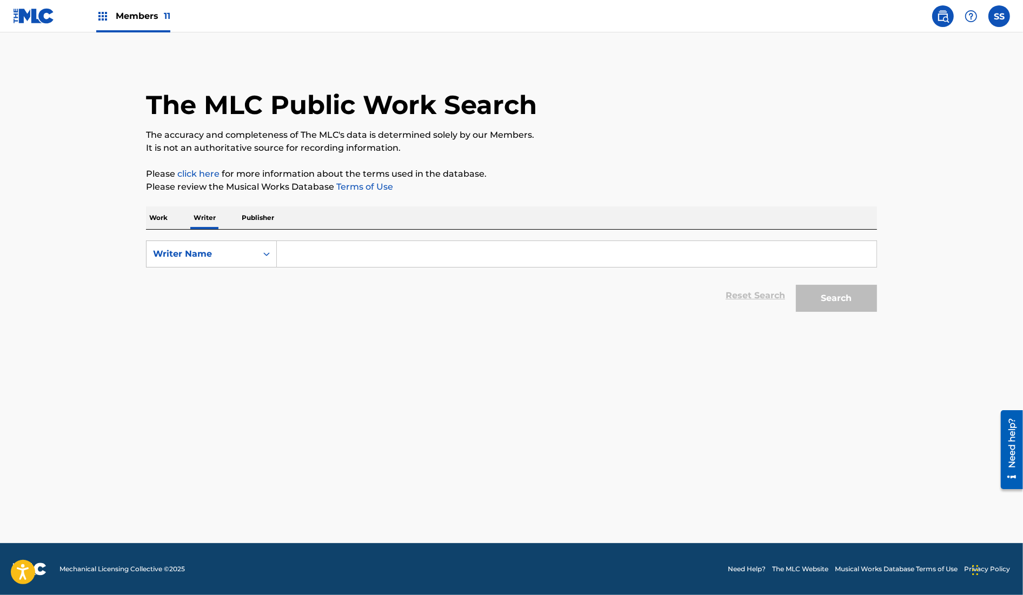
click at [325, 250] on input "Search Form" at bounding box center [577, 254] width 600 height 26
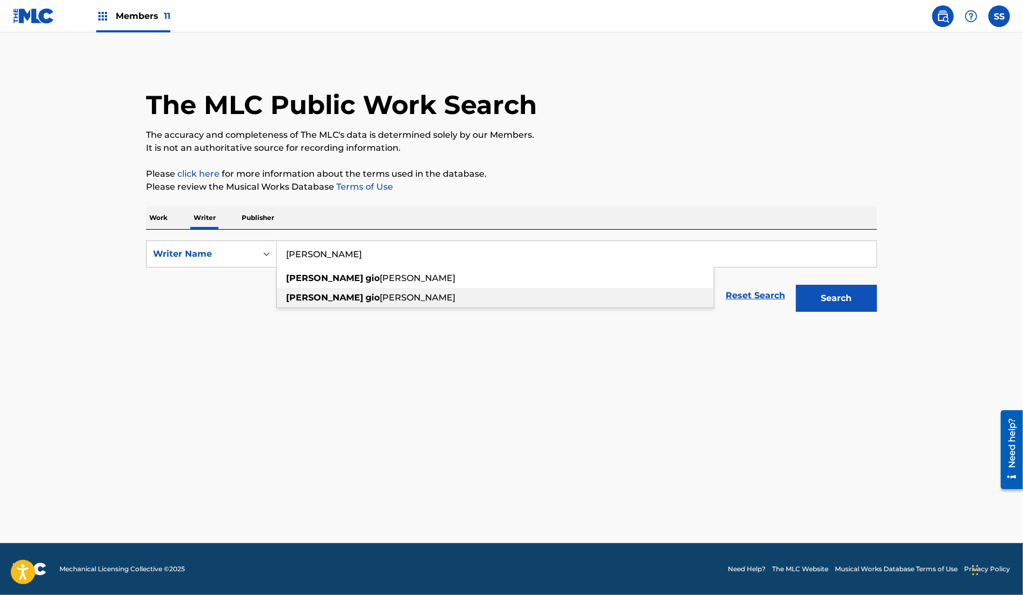
click at [380, 298] on span "[PERSON_NAME]" at bounding box center [418, 298] width 76 height 10
type input "[PERSON_NAME]"
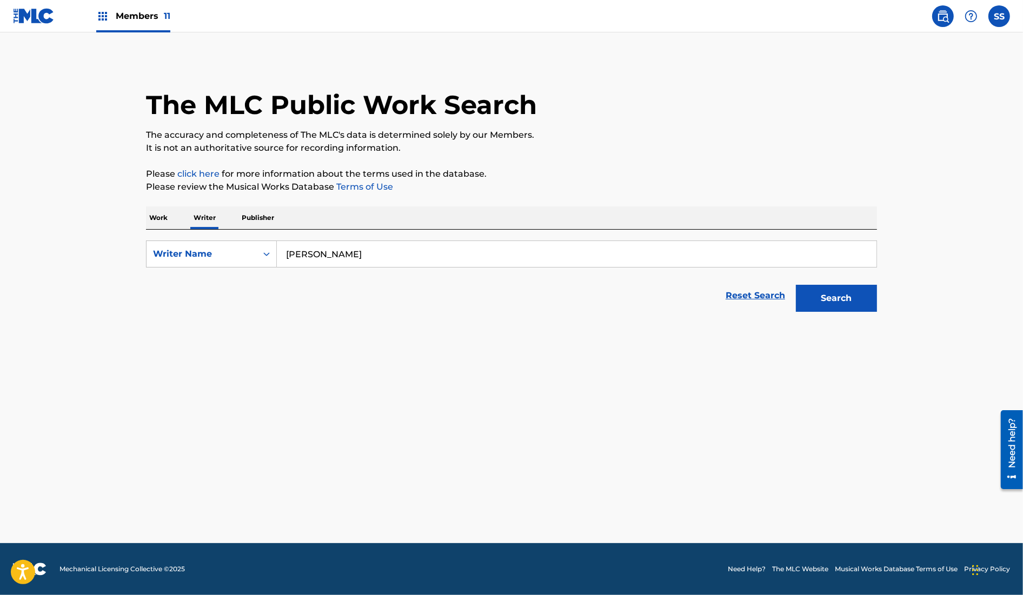
click at [850, 309] on button "Search" at bounding box center [836, 298] width 81 height 27
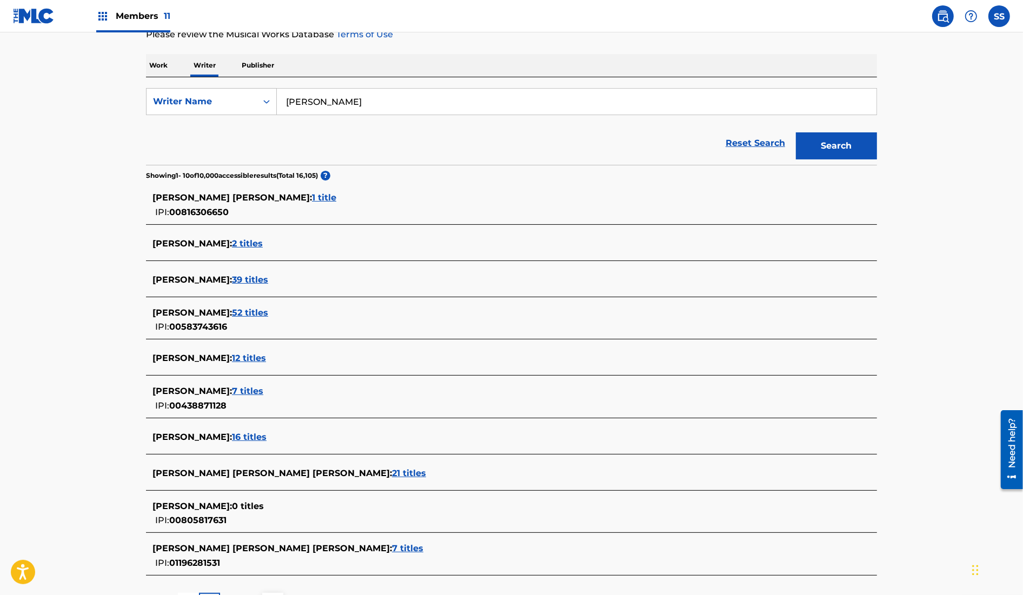
scroll to position [161, 0]
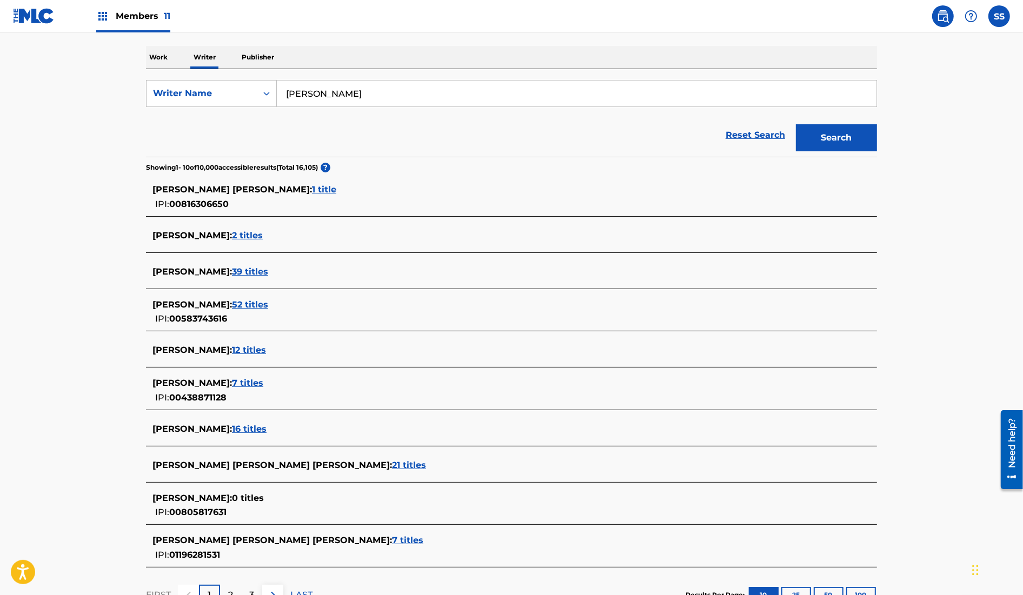
click at [215, 350] on span "[PERSON_NAME] :" at bounding box center [193, 350] width 80 height 10
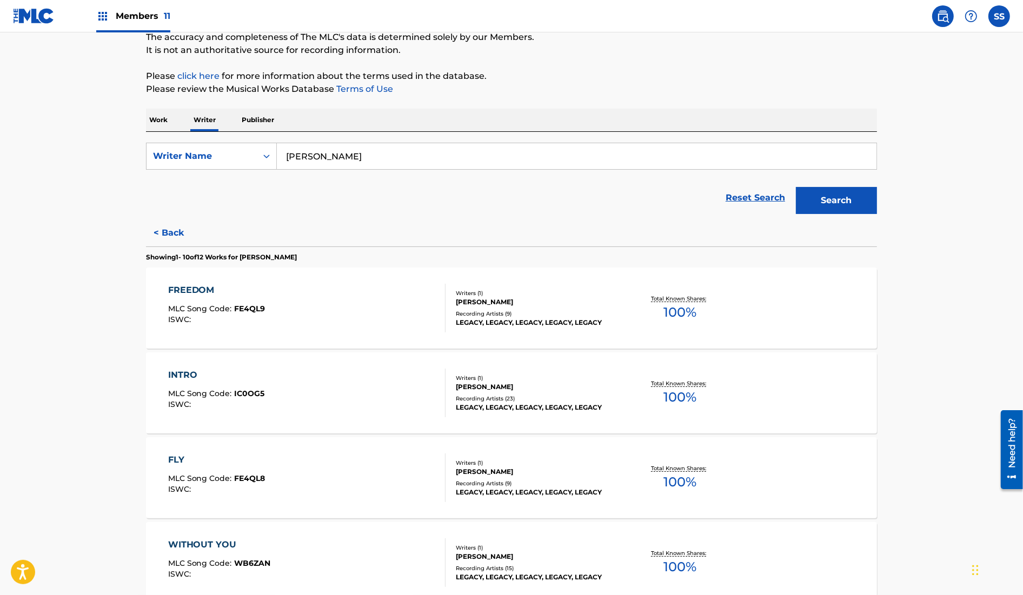
scroll to position [94, 0]
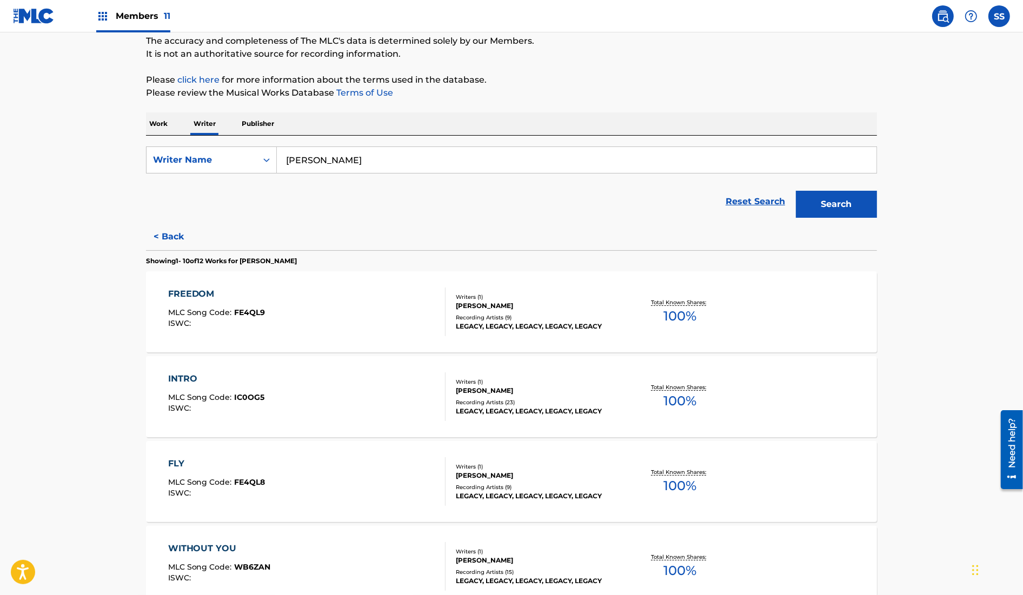
click at [304, 207] on div "Reset Search Search" at bounding box center [511, 201] width 731 height 43
click at [350, 323] on div "FREEDOM MLC Song Code : FE4QL9 ISWC :" at bounding box center [307, 312] width 278 height 49
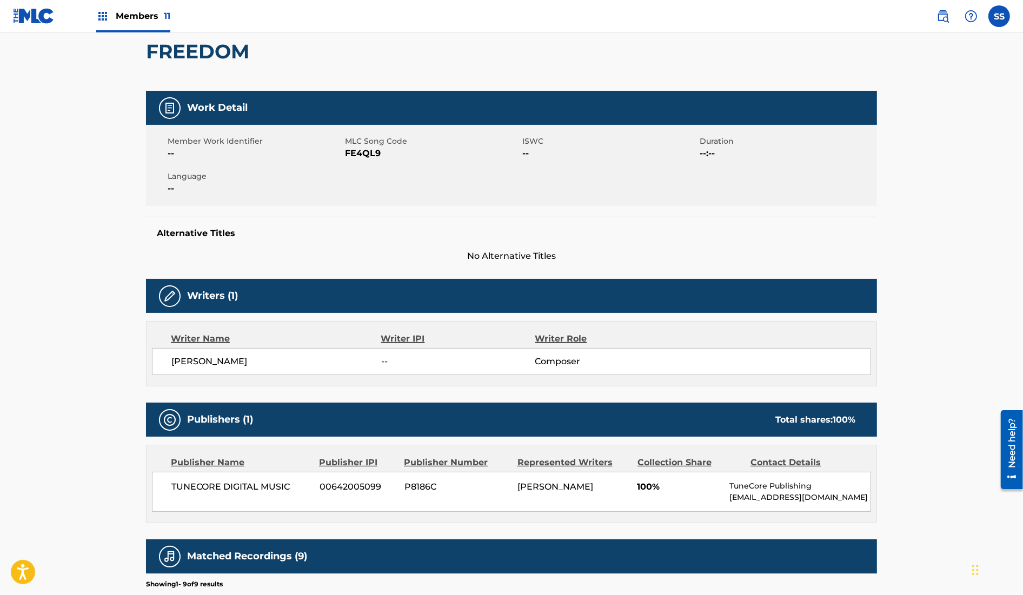
scroll to position [54, 0]
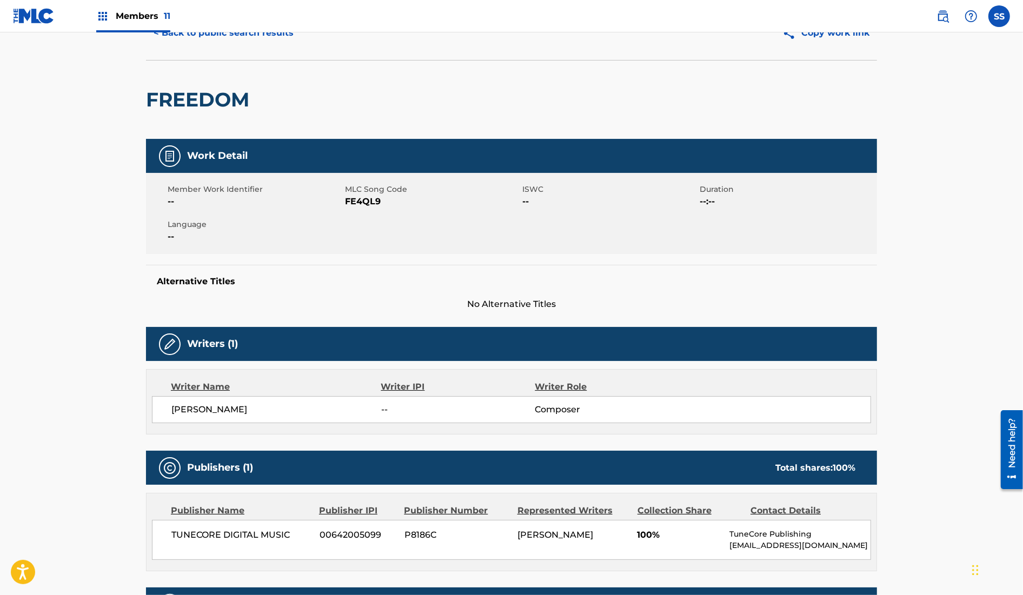
click at [243, 42] on button "< Back to public search results" at bounding box center [223, 32] width 155 height 27
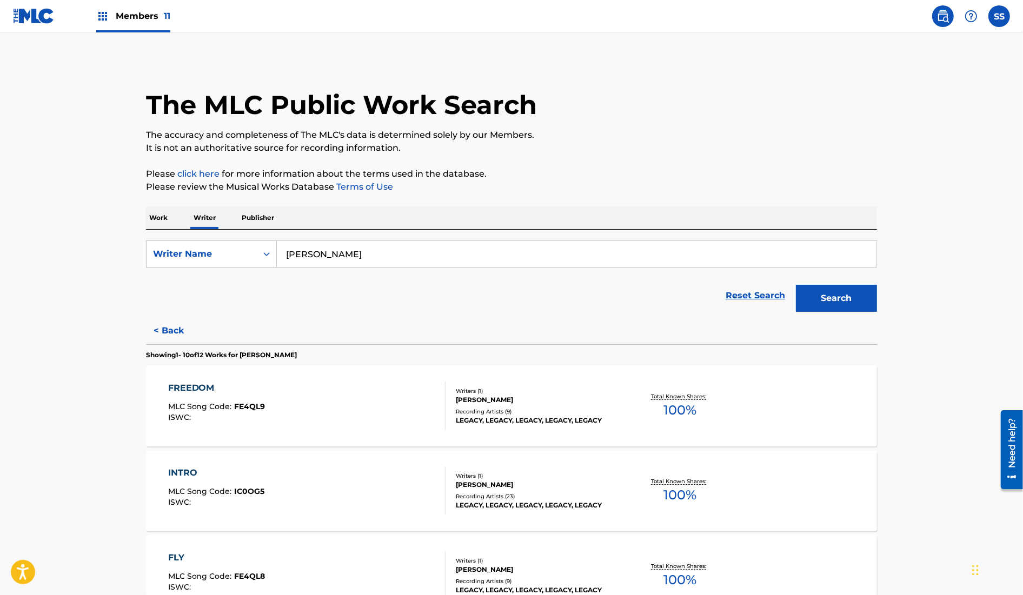
click at [169, 332] on button "< Back" at bounding box center [178, 330] width 65 height 27
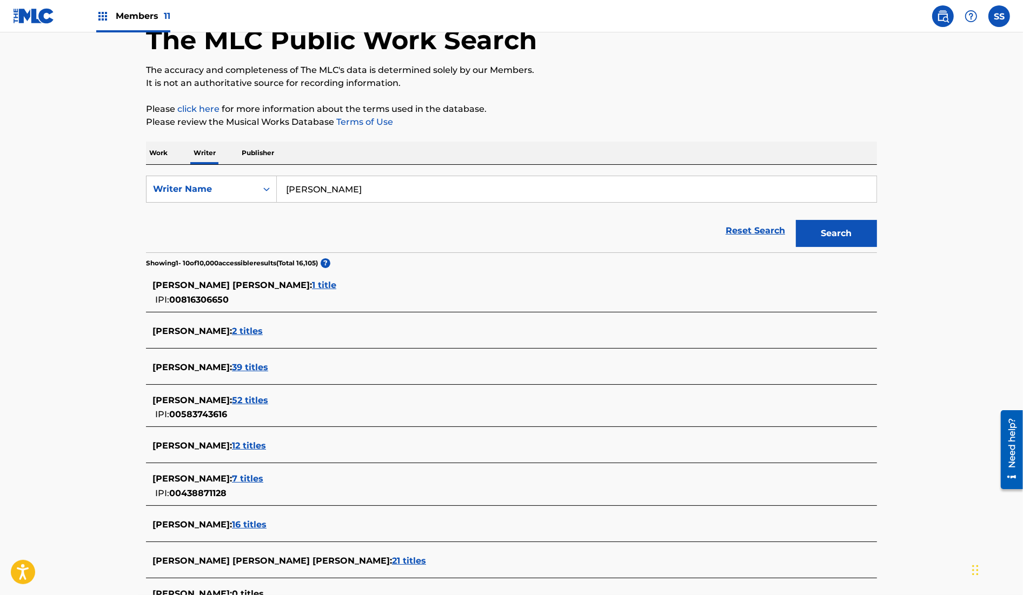
scroll to position [159, 0]
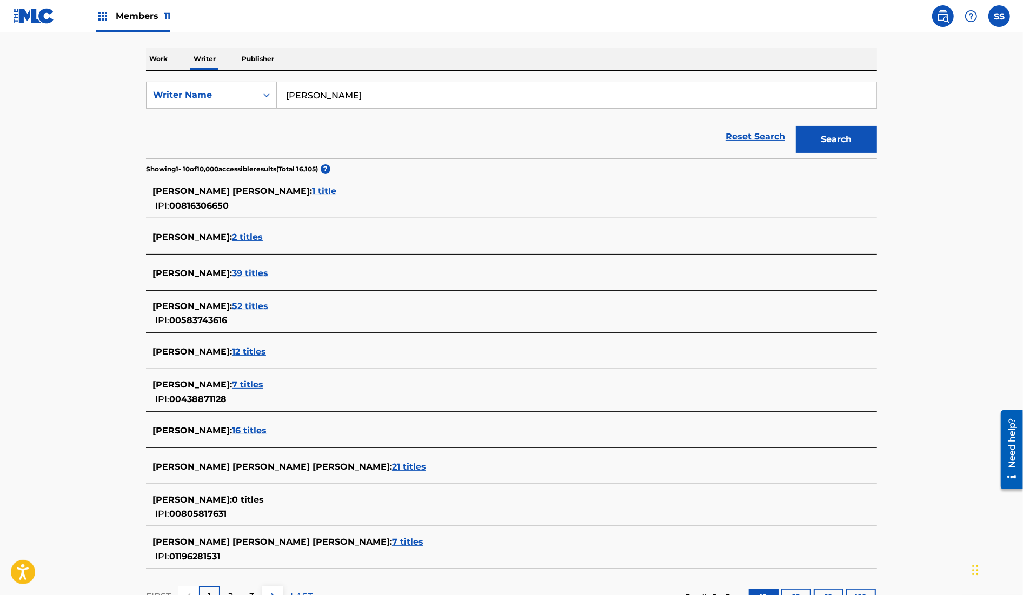
click at [218, 429] on span "[PERSON_NAME] :" at bounding box center [193, 431] width 80 height 10
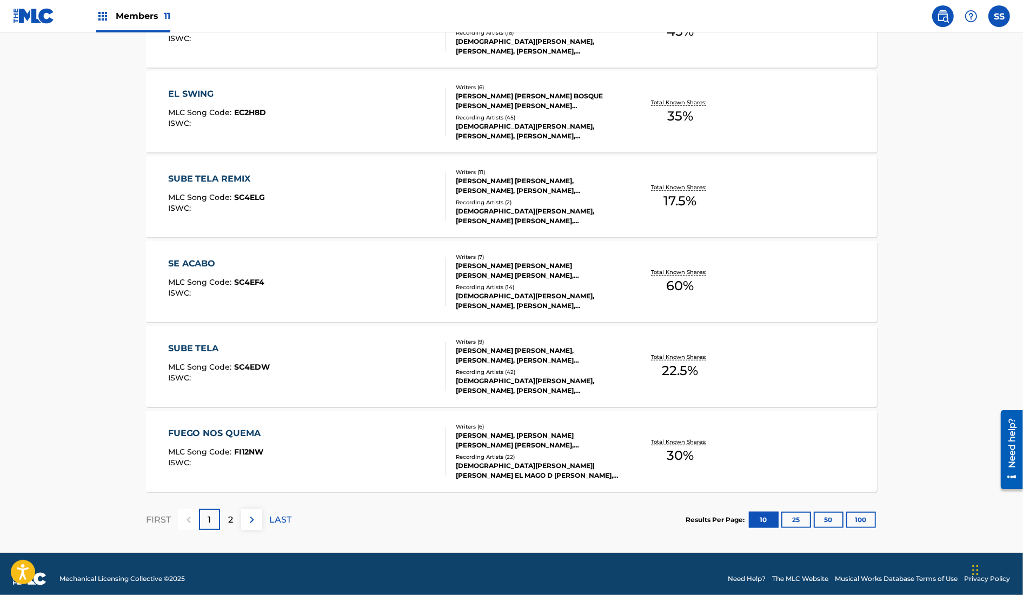
scroll to position [728, 0]
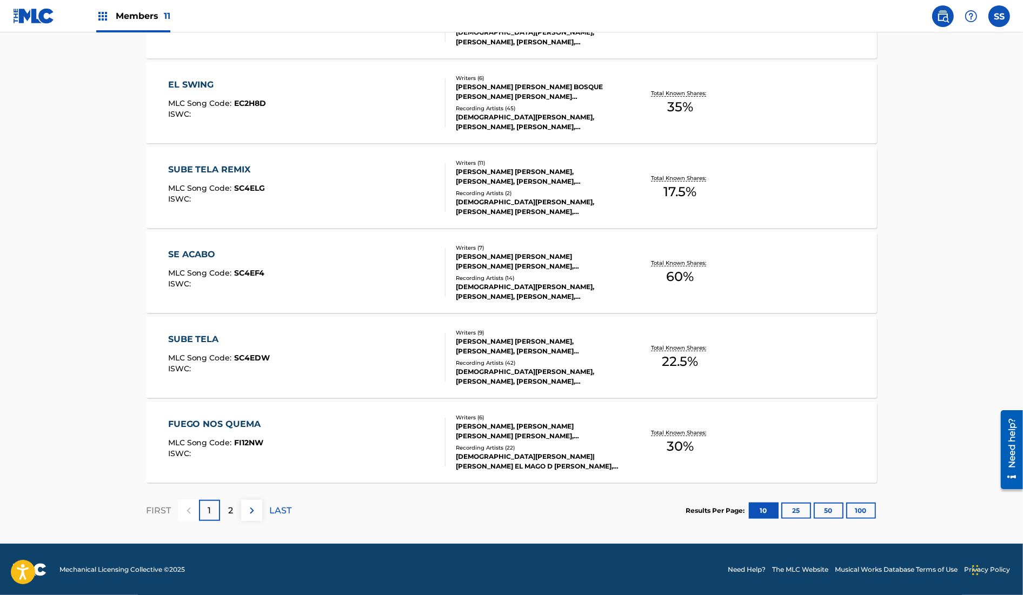
click at [229, 510] on p "2" at bounding box center [230, 511] width 5 height 13
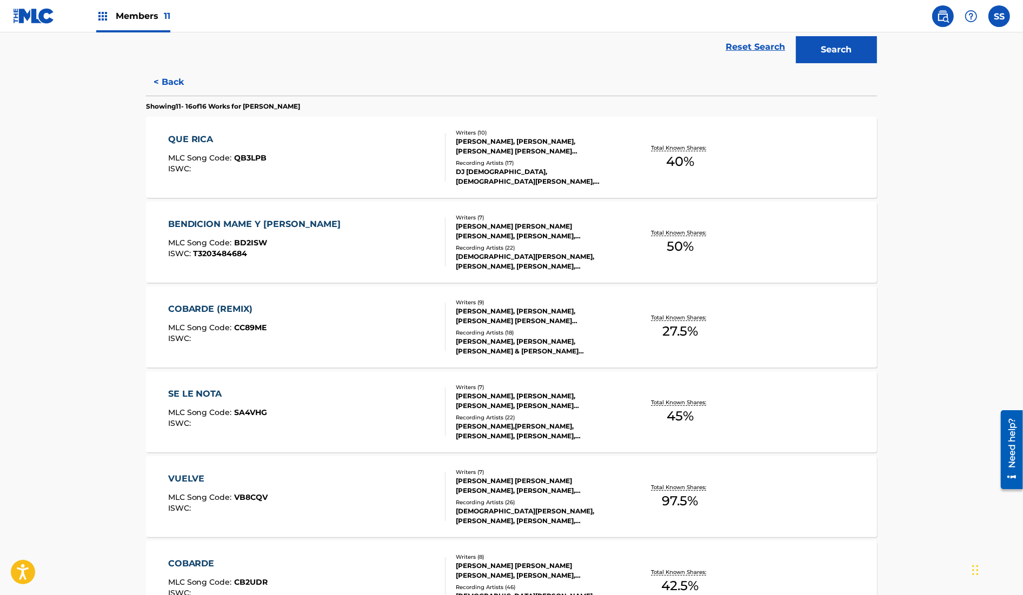
scroll to position [325, 0]
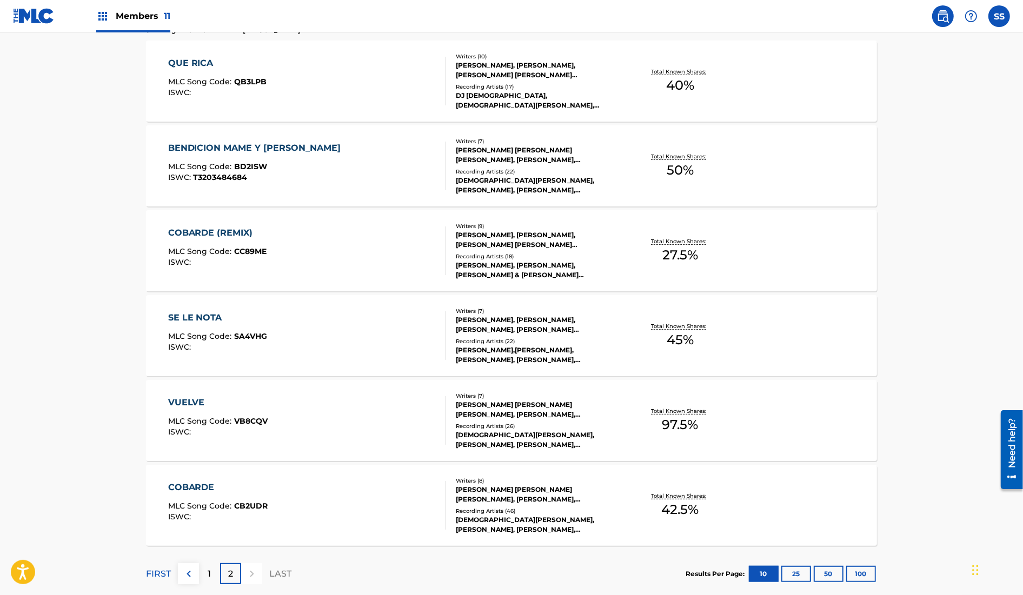
click at [256, 261] on div "ISWC :" at bounding box center [217, 263] width 99 height 8
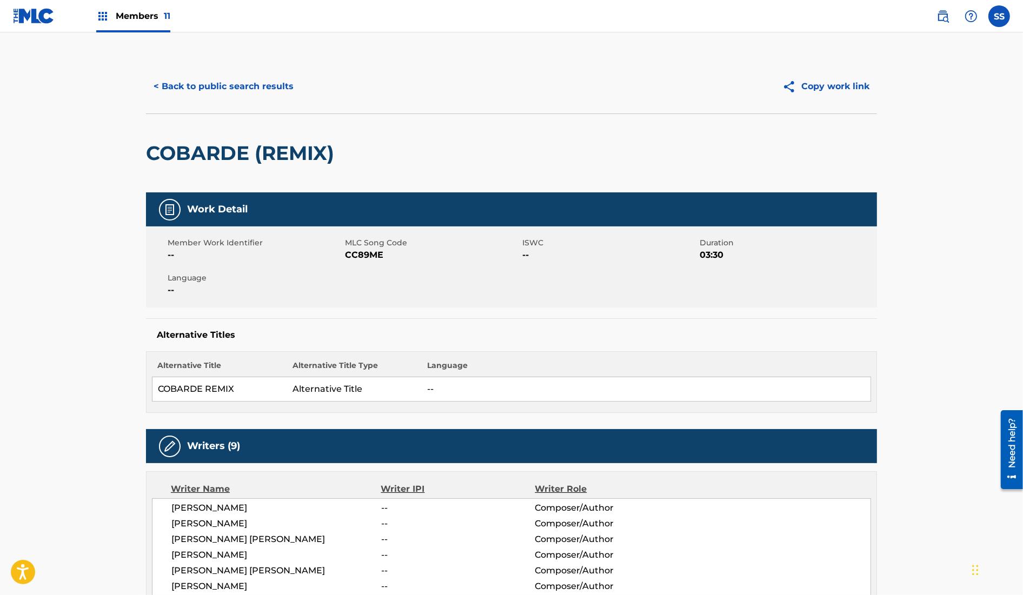
click at [208, 87] on button "< Back to public search results" at bounding box center [223, 86] width 155 height 27
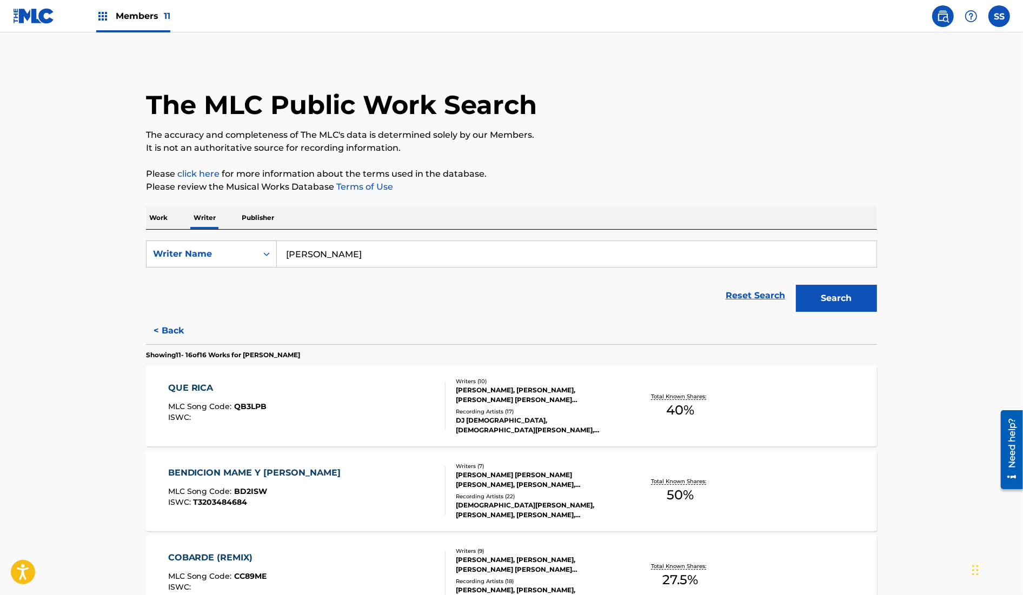
scroll to position [388, 0]
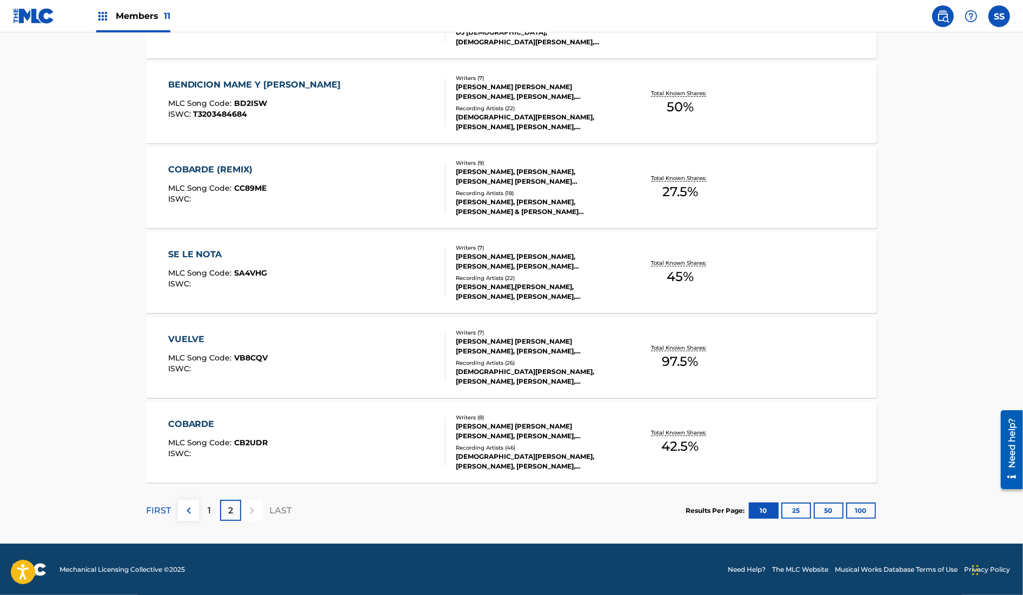
click at [205, 427] on div "COBARDE" at bounding box center [218, 424] width 100 height 13
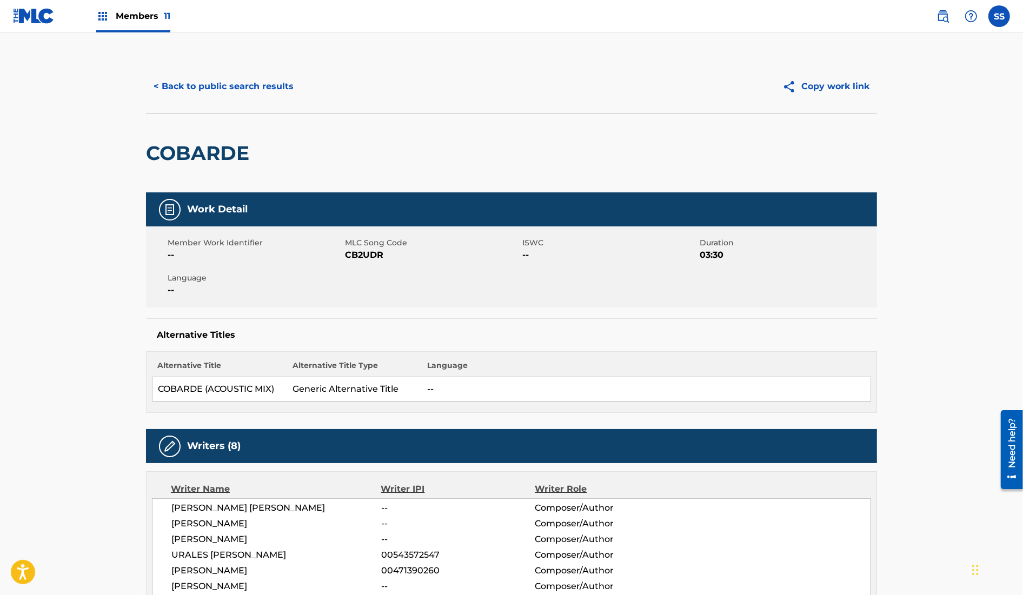
click at [228, 81] on button "< Back to public search results" at bounding box center [223, 86] width 155 height 27
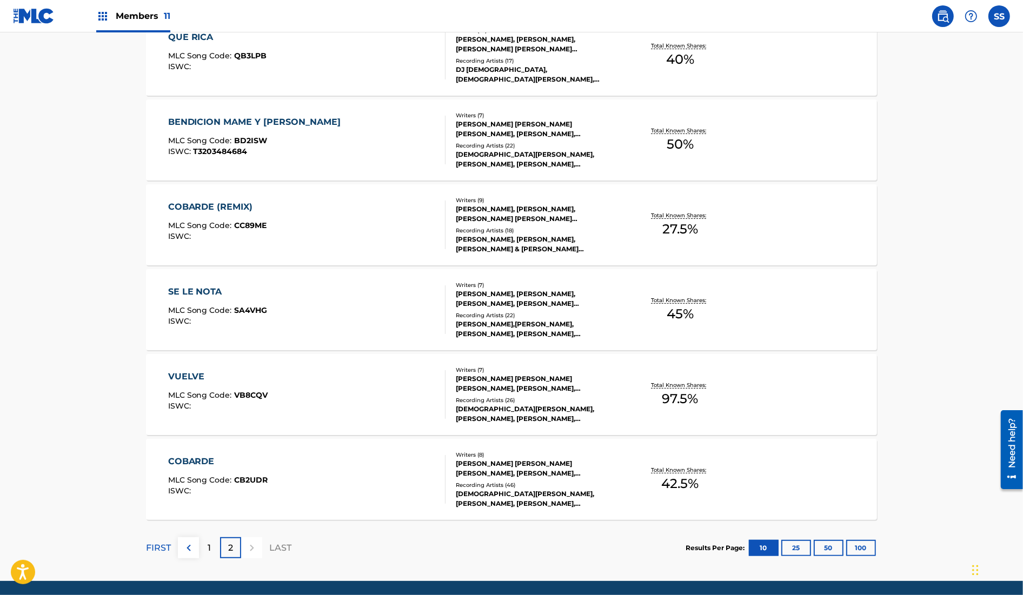
scroll to position [350, 0]
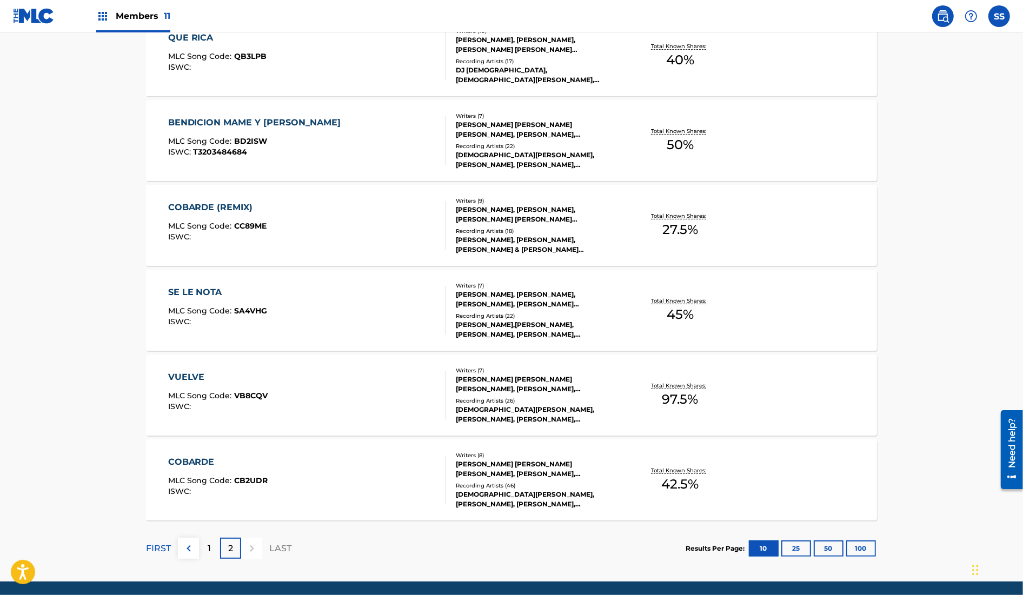
click at [277, 208] on div "COBARDE (REMIX) MLC Song Code : CC89ME ISWC :" at bounding box center [307, 225] width 278 height 49
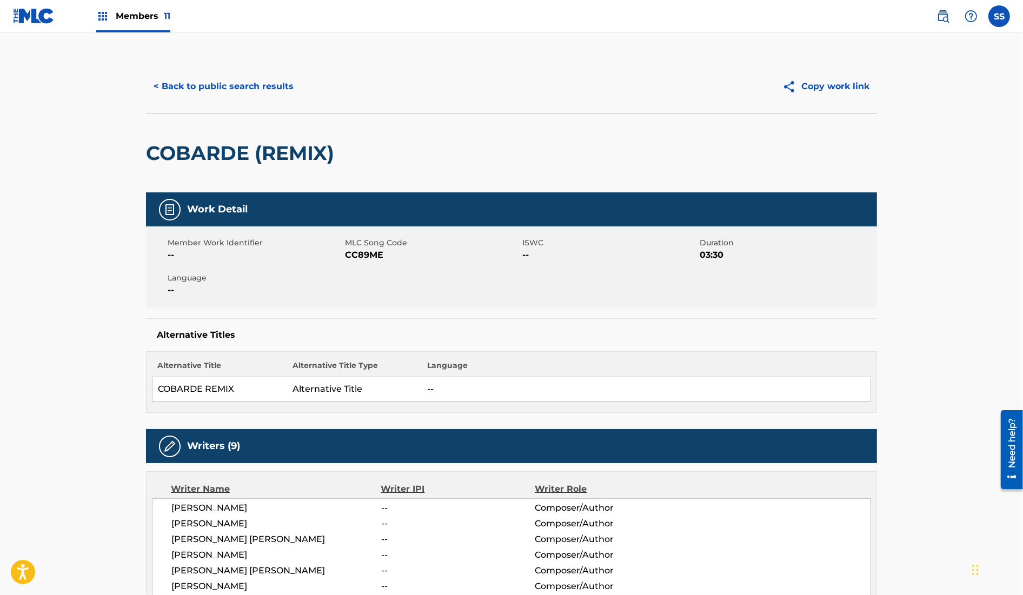
click at [239, 77] on button "< Back to public search results" at bounding box center [223, 86] width 155 height 27
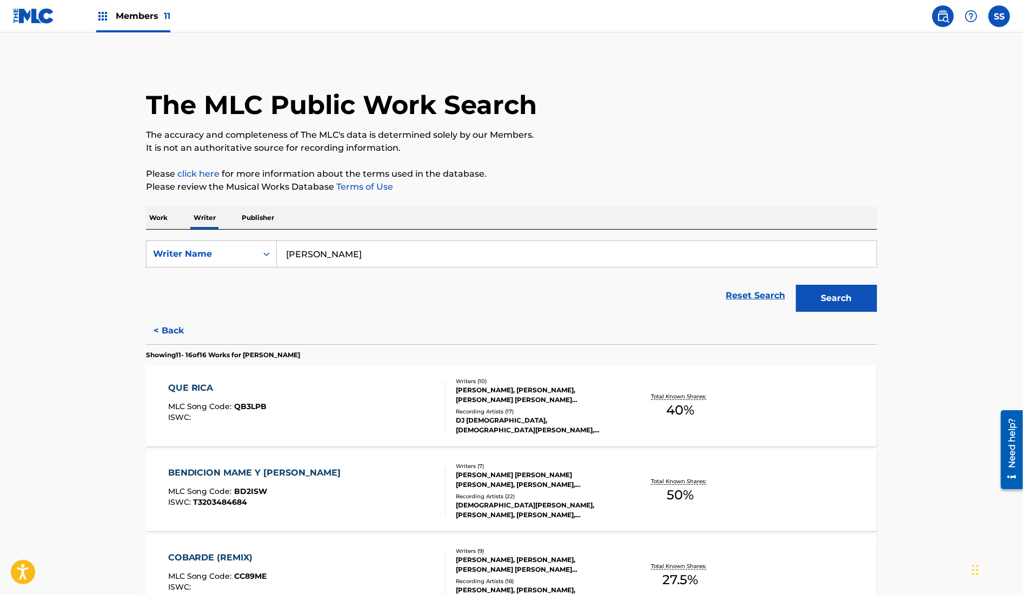
click at [114, 350] on main "The MLC Public Work Search The accuracy and completeness of The MLC's data is d…" at bounding box center [511, 482] width 1023 height 900
